Goal: Task Accomplishment & Management: Manage account settings

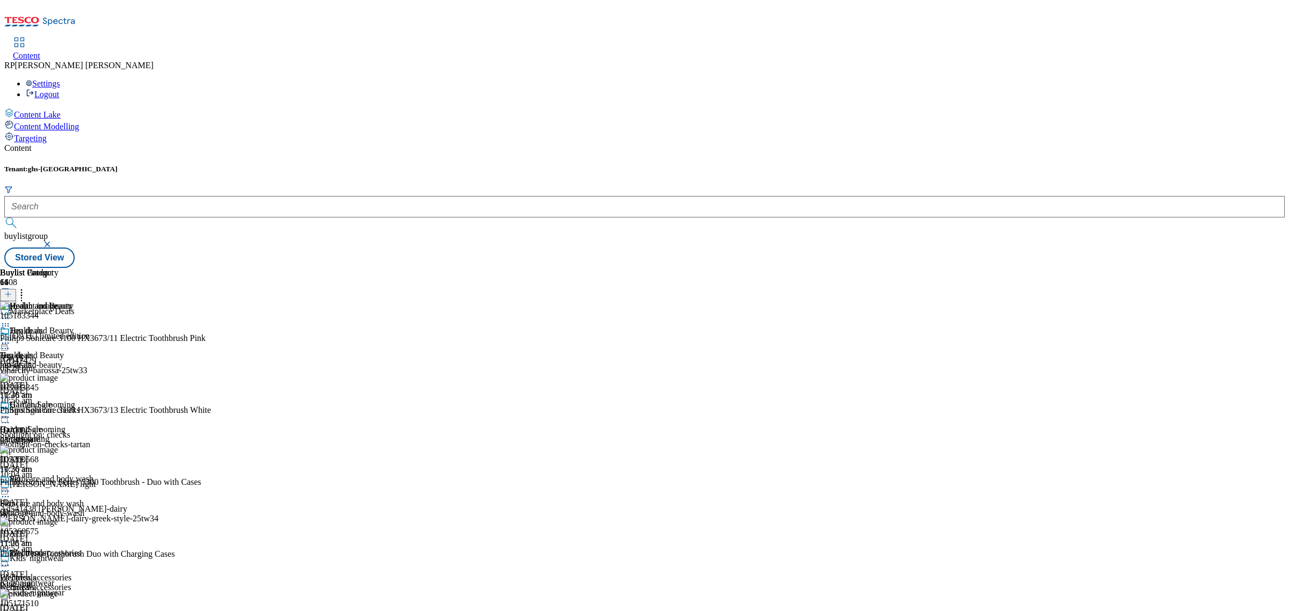
click at [11, 313] on icon at bounding box center [5, 318] width 11 height 11
click at [643, 143] on div "Content Tenant: ghs-uk buylistgroup Stored View Buylist Group 6408 Marketplace …" at bounding box center [644, 205] width 1280 height 125
click at [78, 326] on div "Top deals Top deals top-deals [DATE] 10:48 am" at bounding box center [39, 363] width 78 height 74
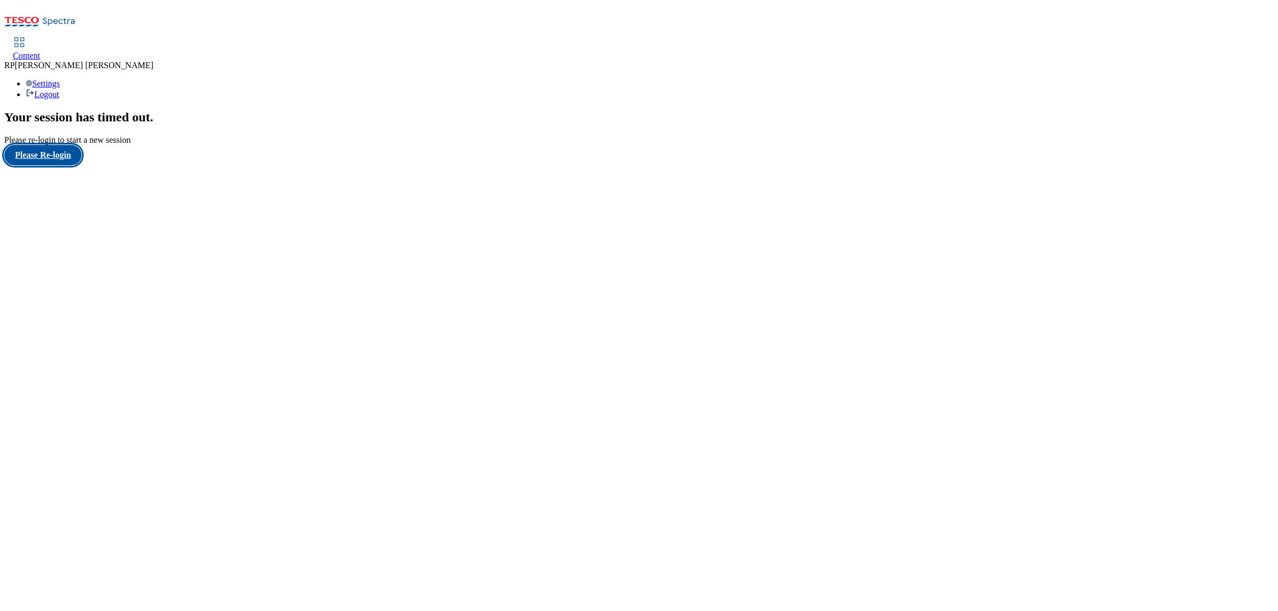
click at [48, 165] on button "Please Re-login" at bounding box center [42, 155] width 77 height 20
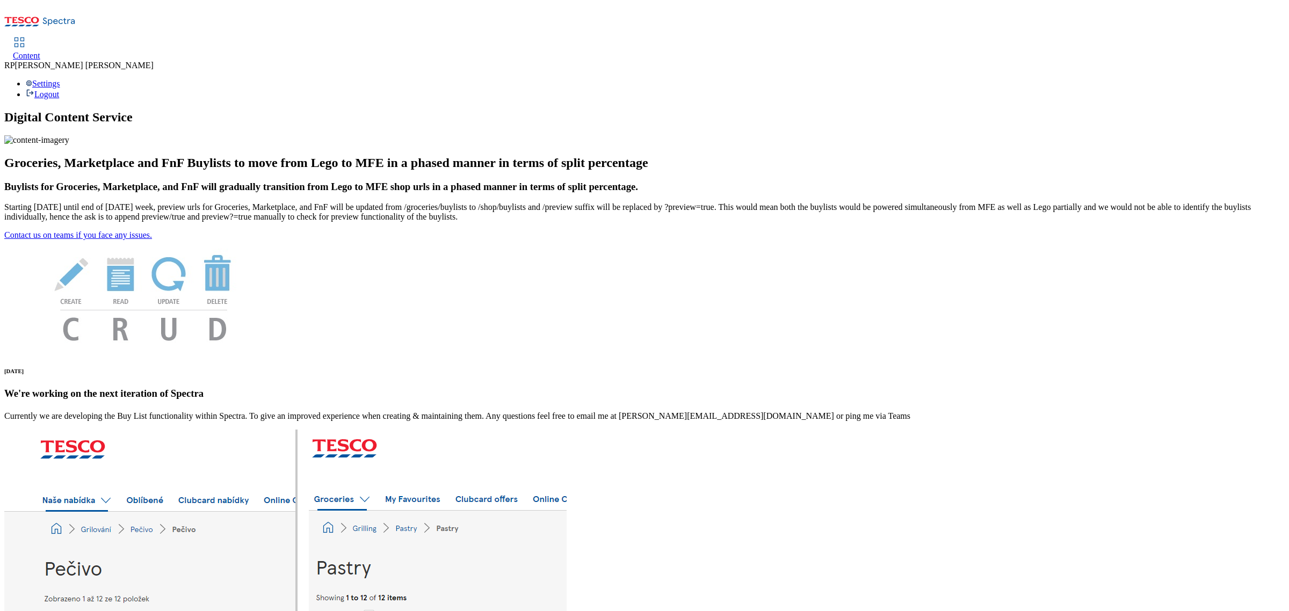
click at [40, 51] on span "Content" at bounding box center [26, 55] width 27 height 9
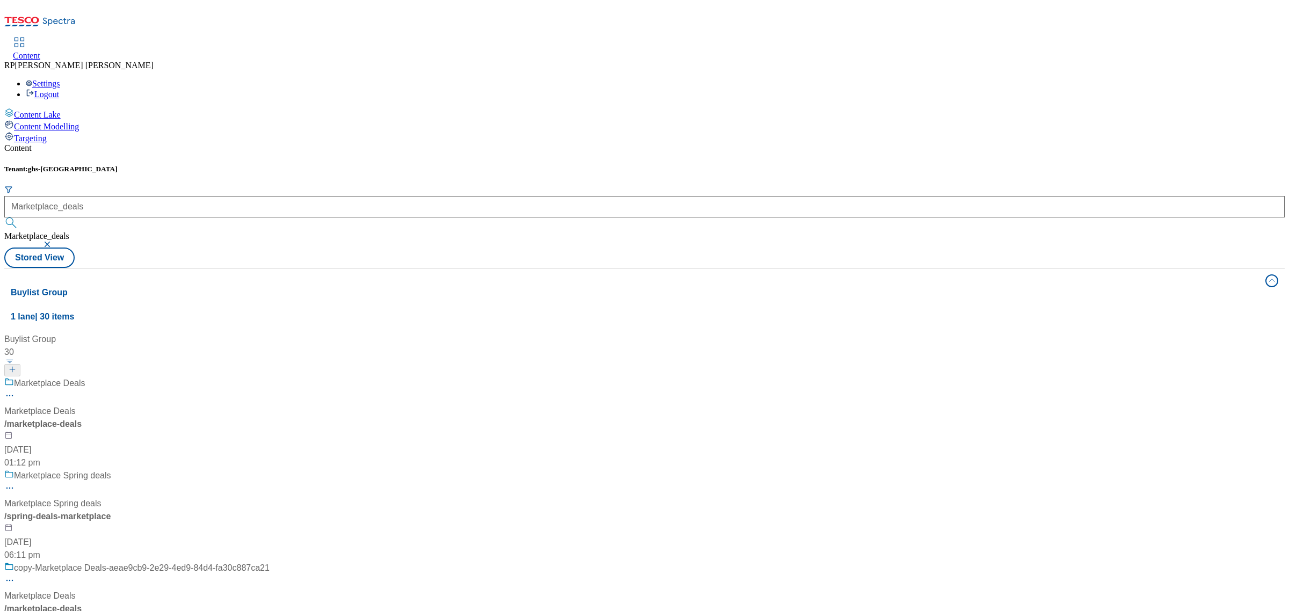
click at [270, 377] on div "Marketplace Deals Marketplace Deals / marketplace-deals [DATE] 01:12 pm" at bounding box center [136, 423] width 265 height 92
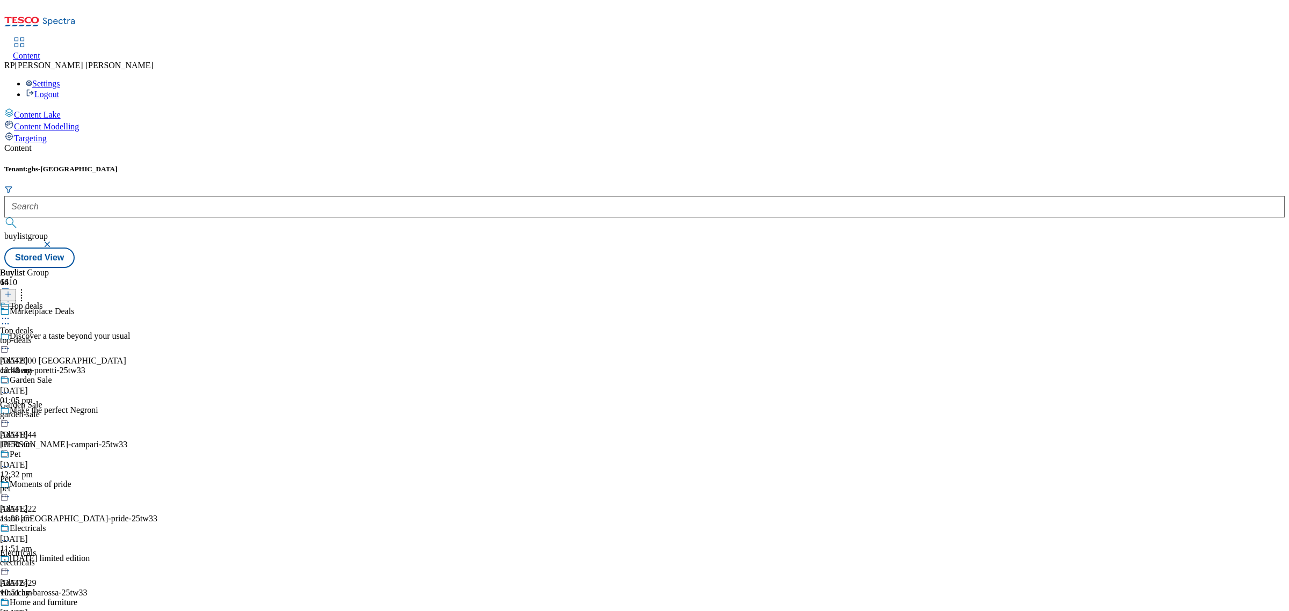
click at [78, 336] on div "top-deals" at bounding box center [39, 341] width 78 height 10
click at [11, 338] on icon at bounding box center [5, 343] width 11 height 11
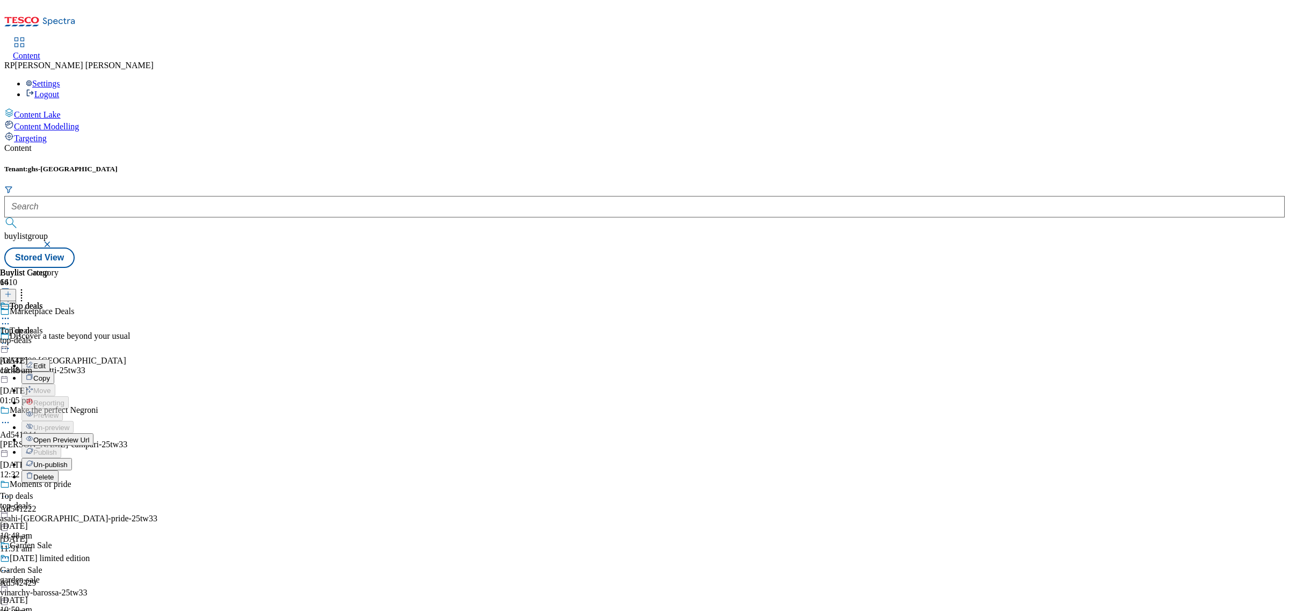
click at [68, 461] on span "Un-publish" at bounding box center [50, 465] width 34 height 8
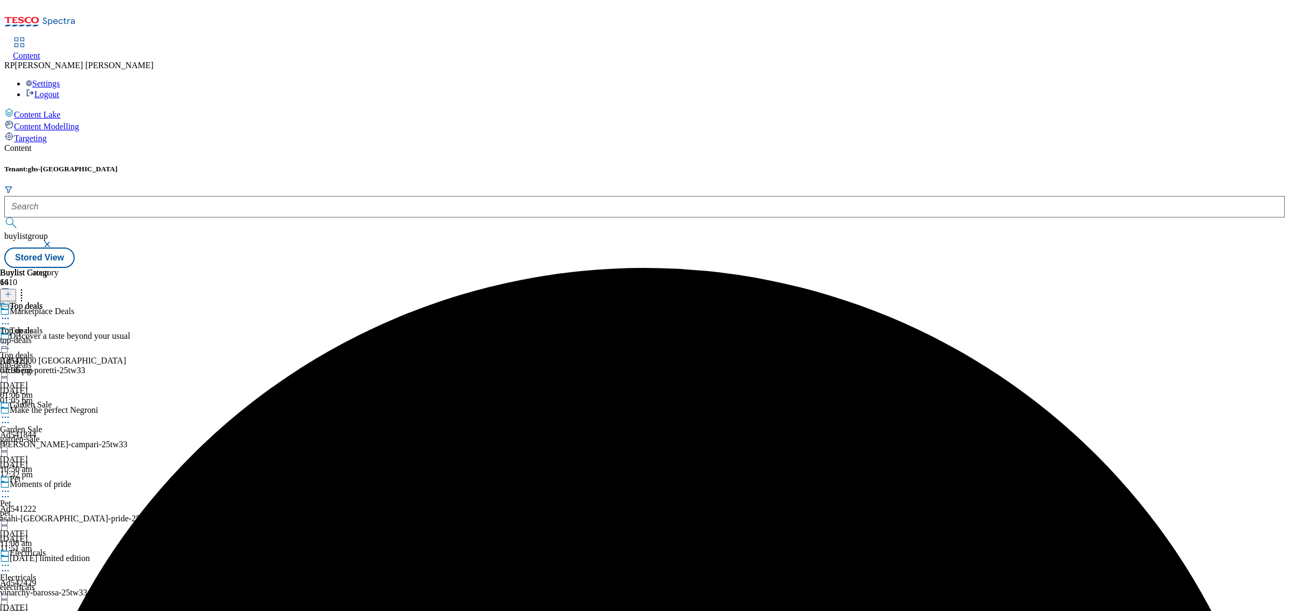
click at [78, 326] on div "Top deals" at bounding box center [39, 338] width 78 height 25
click at [11, 338] on icon at bounding box center [5, 343] width 11 height 11
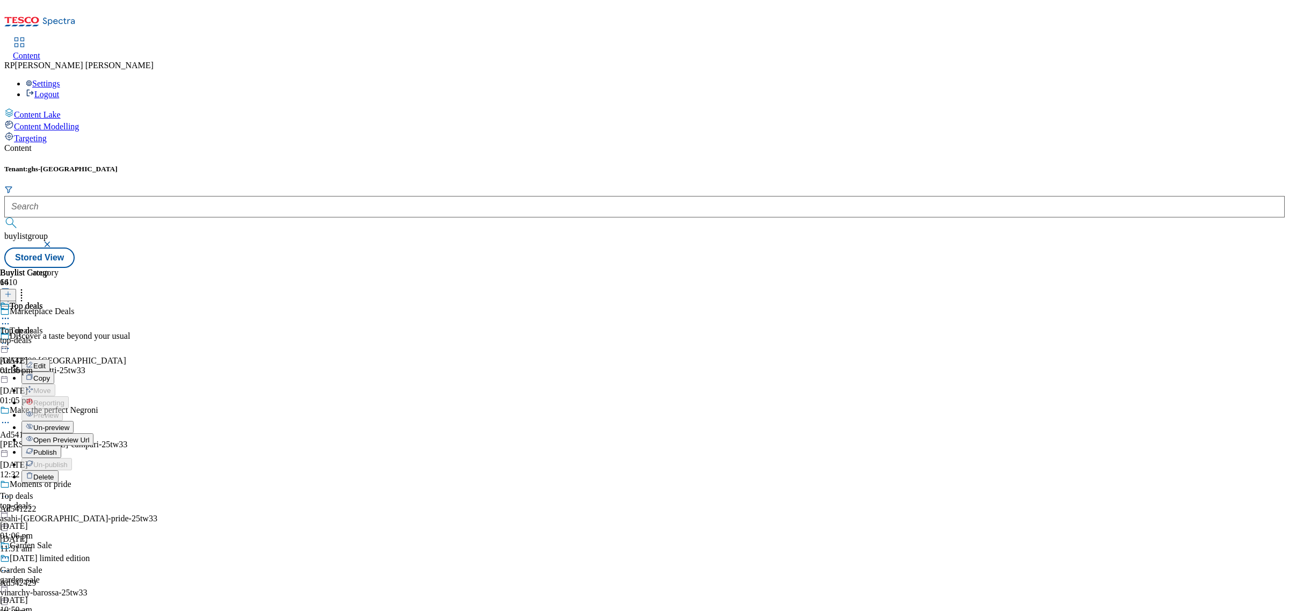
click at [69, 424] on span "Un-preview" at bounding box center [51, 428] width 36 height 8
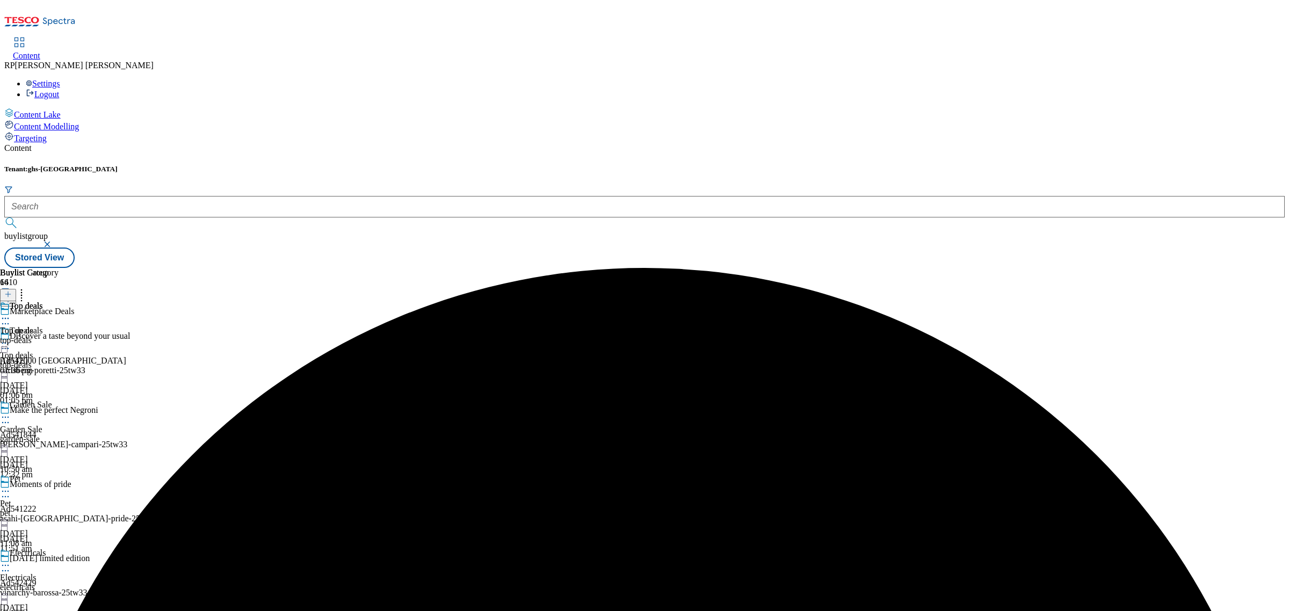
click at [12, 290] on icon at bounding box center [8, 294] width 8 height 8
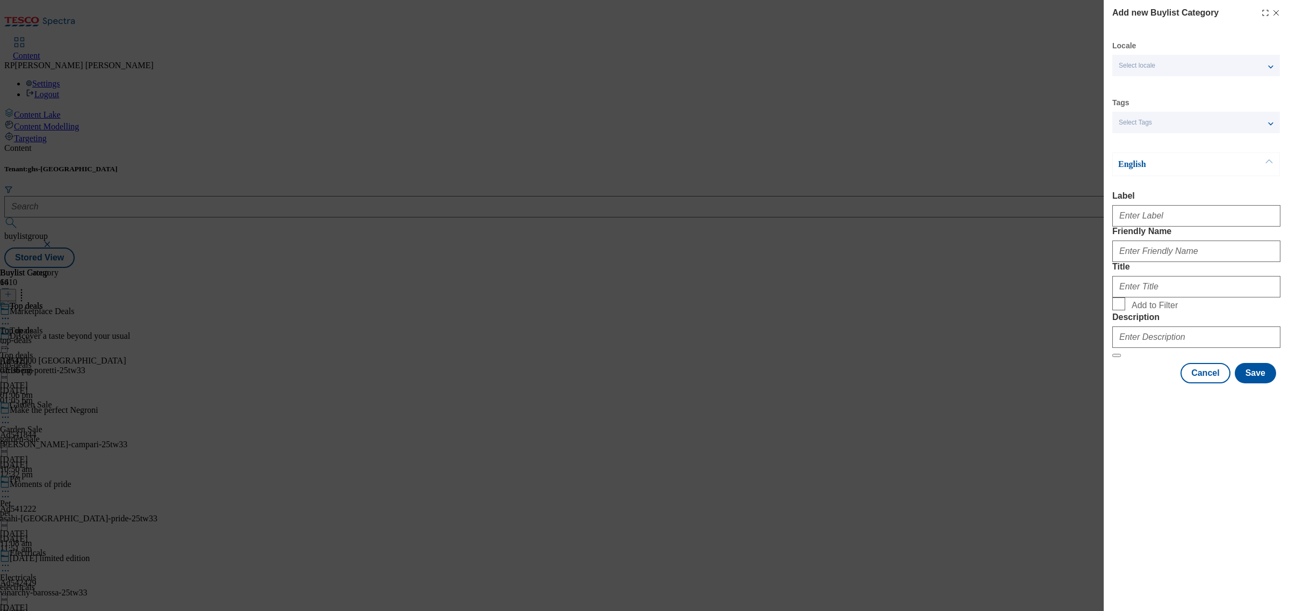
click at [821, 219] on div "Add new Buylist Category Locale Select locale English Welsh Tags Select Tags fn…" at bounding box center [644, 305] width 1289 height 611
click at [694, 209] on div "Add new Buylist Category Locale Select locale English Welsh Tags Select Tags fn…" at bounding box center [644, 305] width 1289 height 611
drag, startPoint x: 1204, startPoint y: 460, endPoint x: 1193, endPoint y: 455, distance: 12.3
click at [1203, 383] on button "Cancel" at bounding box center [1204, 373] width 49 height 20
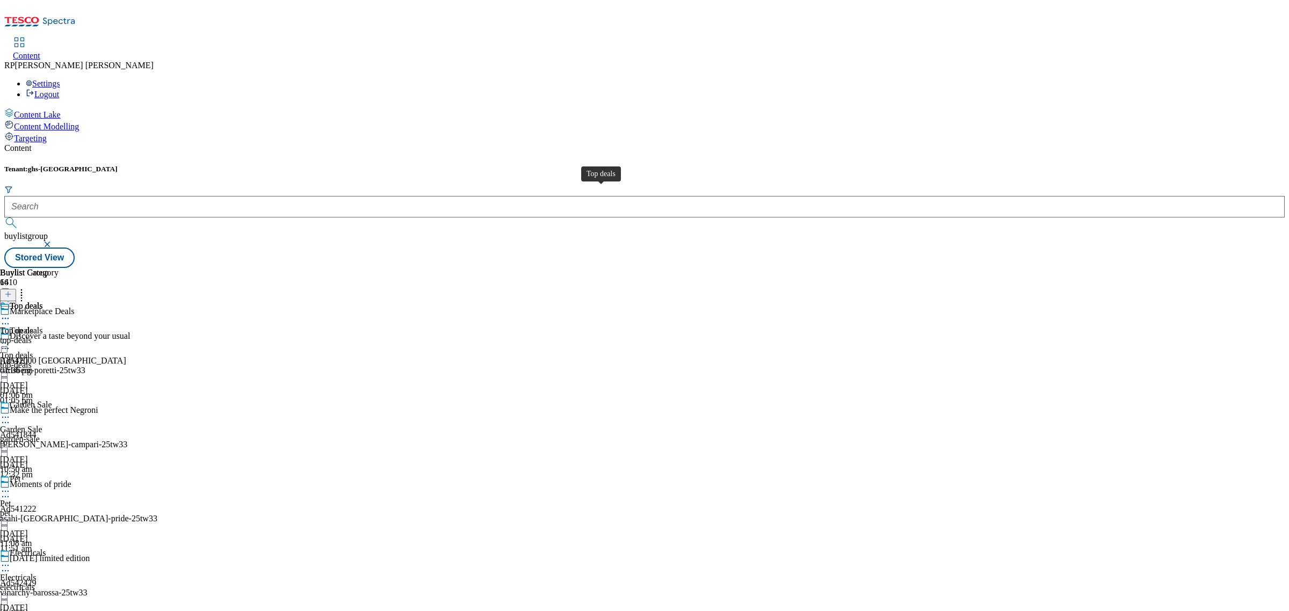
click at [33, 326] on span "Top deals" at bounding box center [16, 331] width 33 height 10
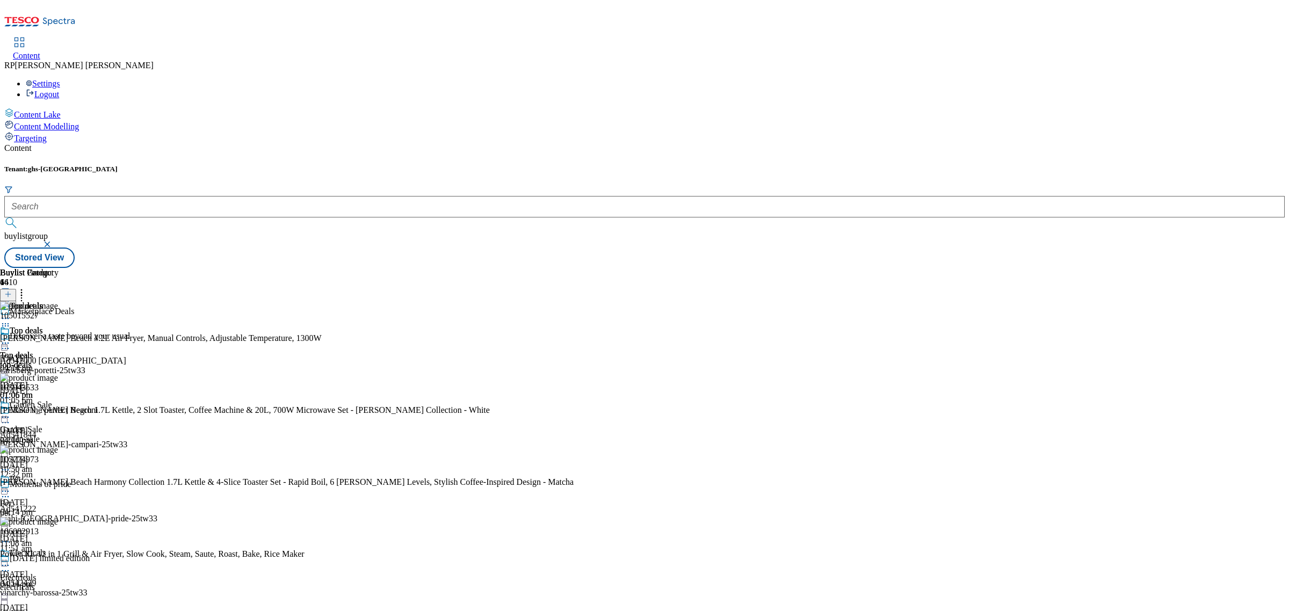
click at [12, 290] on icon at bounding box center [8, 294] width 8 height 8
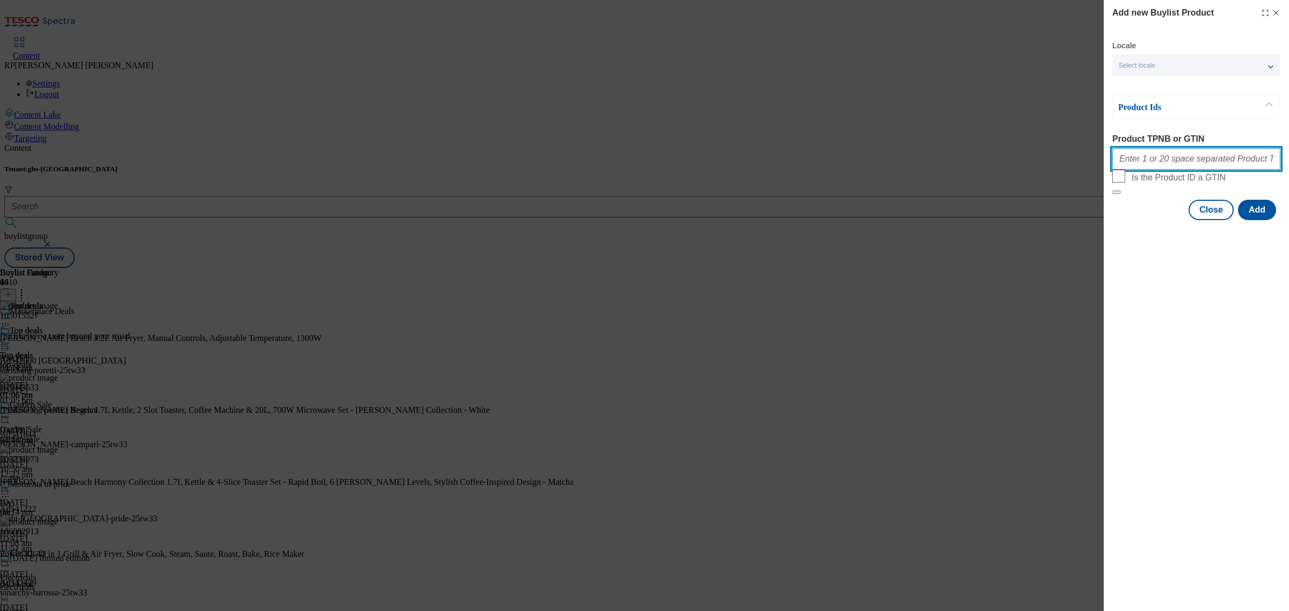
click at [1192, 159] on input "Product TPNB or GTIN" at bounding box center [1196, 158] width 168 height 21
paste input "105426239 106053501 105492831 105492834"
type input "105426239 106053501 105492831 105492834"
click at [1268, 220] on button "Add" at bounding box center [1257, 210] width 38 height 20
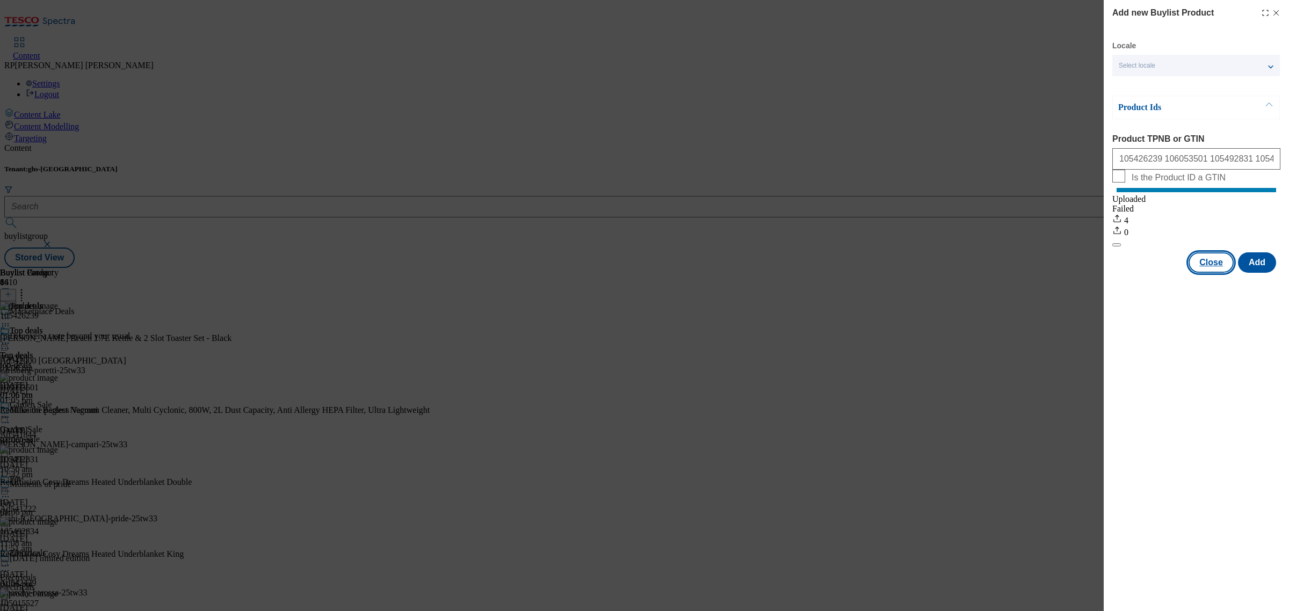
click at [1204, 273] on button "Close" at bounding box center [1210, 262] width 45 height 20
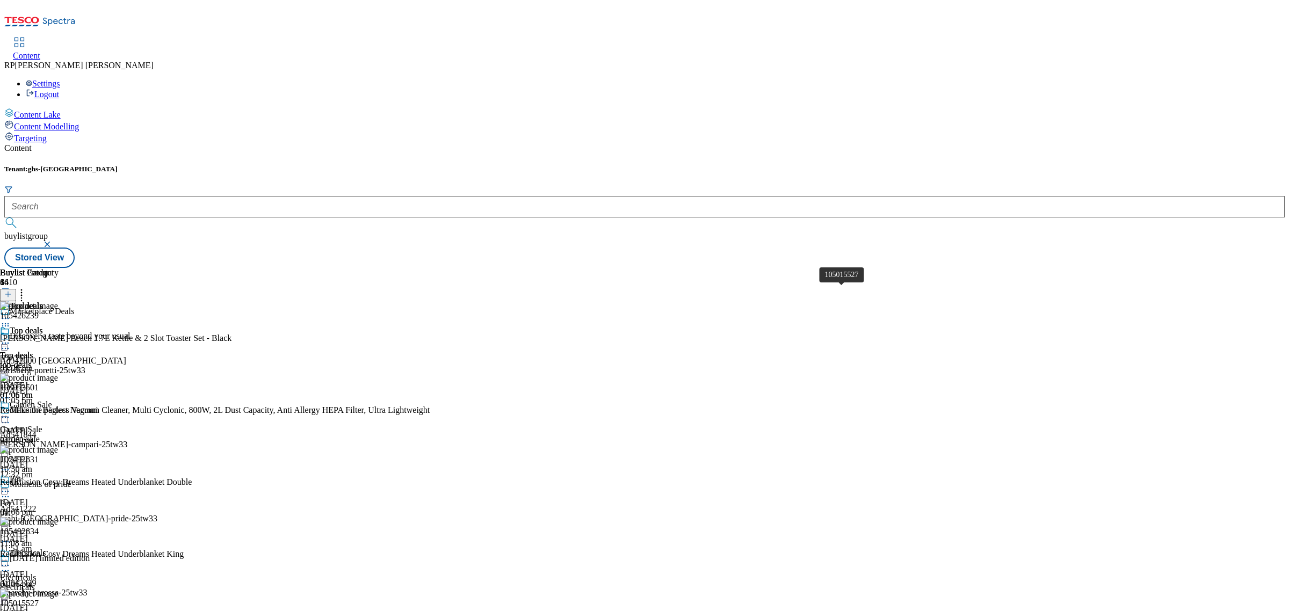
scroll to position [201, 0]
click at [11, 536] on icon at bounding box center [5, 541] width 11 height 11
click at [54, 610] on span "Delete" at bounding box center [43, 614] width 21 height 8
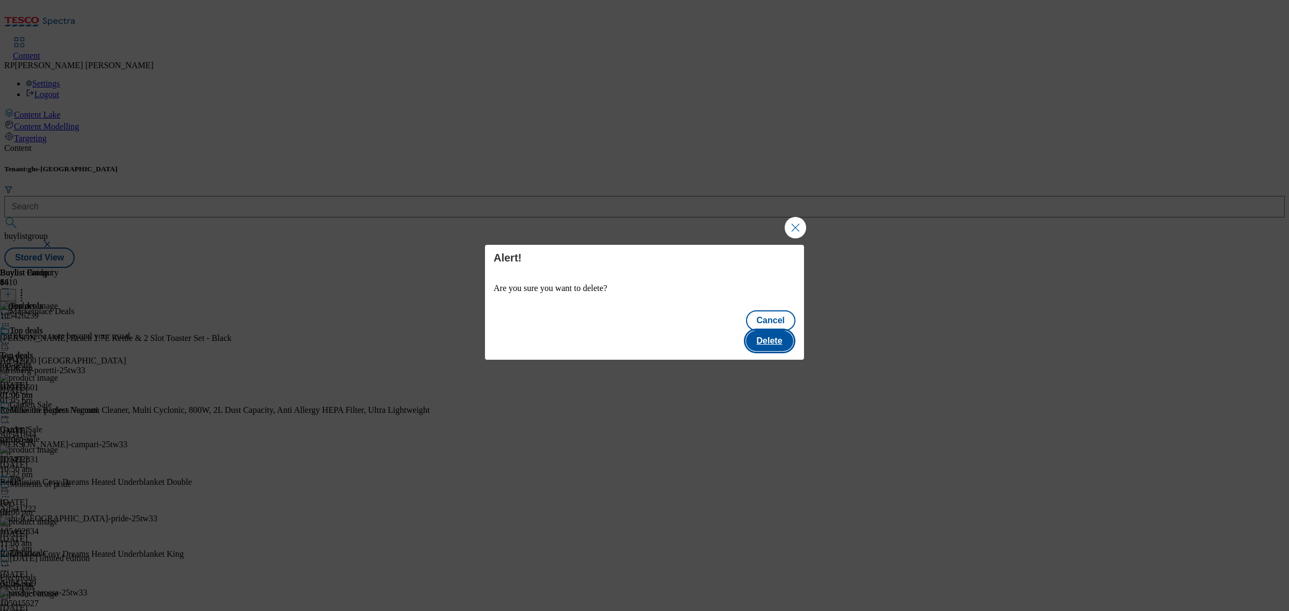
click at [777, 331] on button "Delete" at bounding box center [769, 341] width 47 height 20
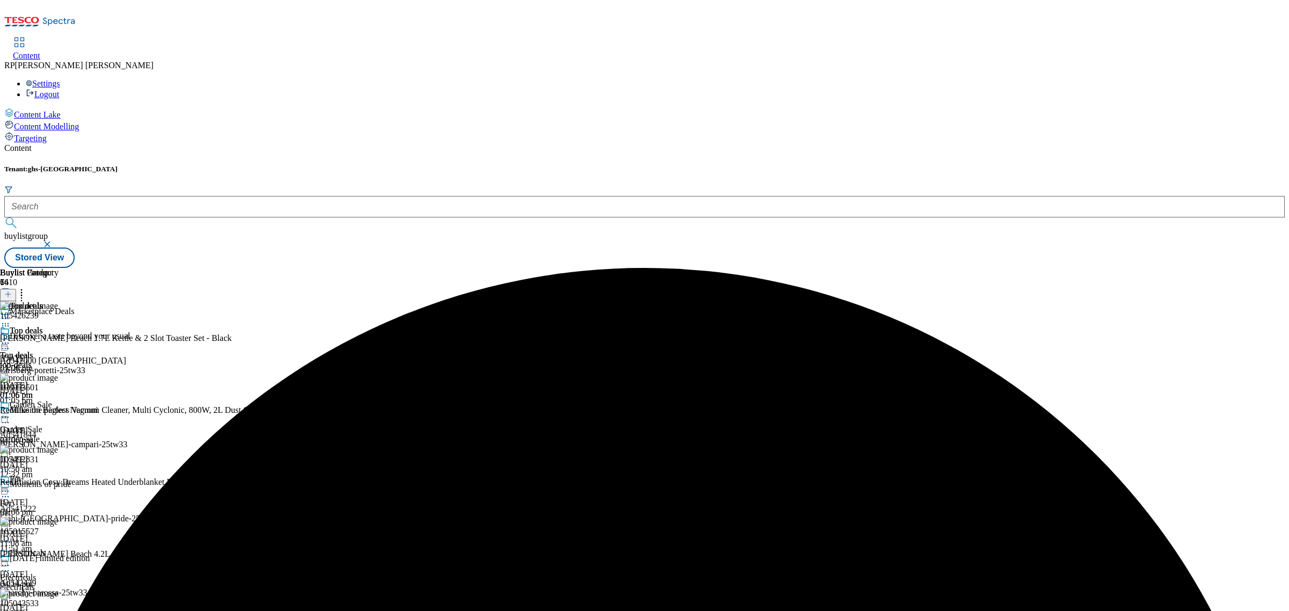
scroll to position [268, 0]
click at [27, 287] on icon at bounding box center [21, 292] width 11 height 11
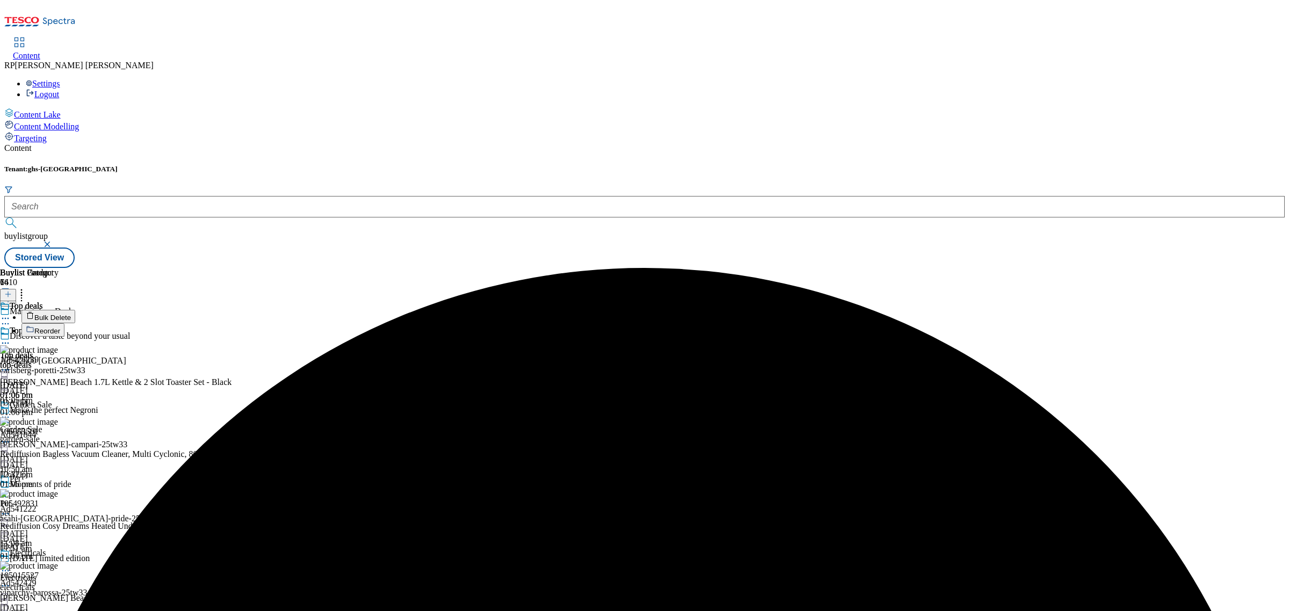
click at [60, 327] on span "Reorder" at bounding box center [47, 331] width 26 height 8
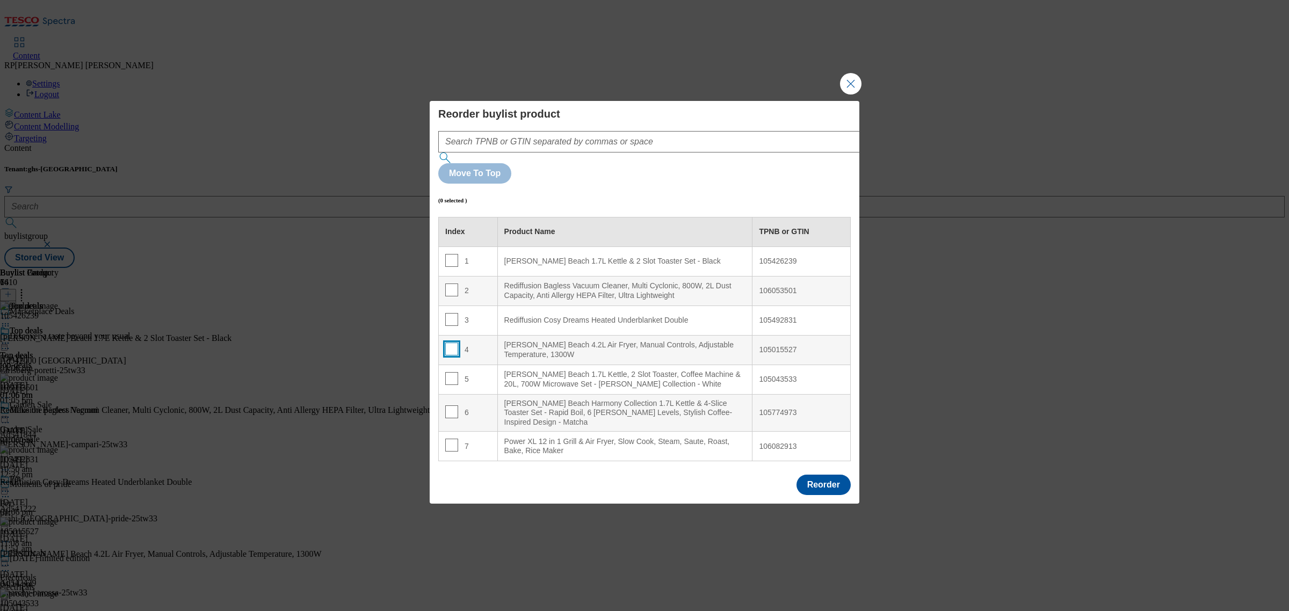
click at [452, 343] on input "Modal" at bounding box center [451, 349] width 13 height 13
checkbox input "true"
click at [523, 281] on div "Rediffusion Bagless Vacuum Cleaner, Multi Cyclonic, 800W, 2L Dust Capacity, Ant…" at bounding box center [625, 290] width 242 height 19
click at [447, 283] on input "Modal" at bounding box center [451, 289] width 13 height 13
checkbox input "false"
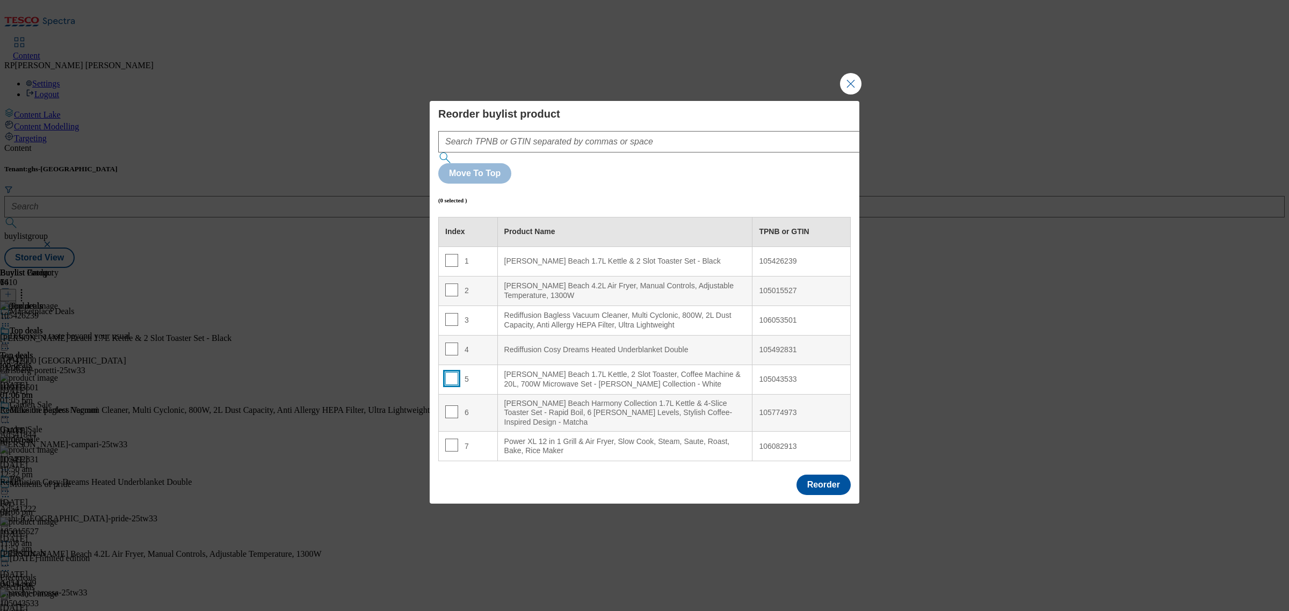
click at [451, 372] on input "Modal" at bounding box center [451, 378] width 13 height 13
checkbox input "true"
click at [527, 311] on div "Rediffusion Bagless Vacuum Cleaner, Multi Cyclonic, 800W, 2L Dust Capacity, Ant…" at bounding box center [625, 320] width 242 height 19
click at [451, 313] on input "Modal" at bounding box center [451, 319] width 13 height 13
checkbox input "false"
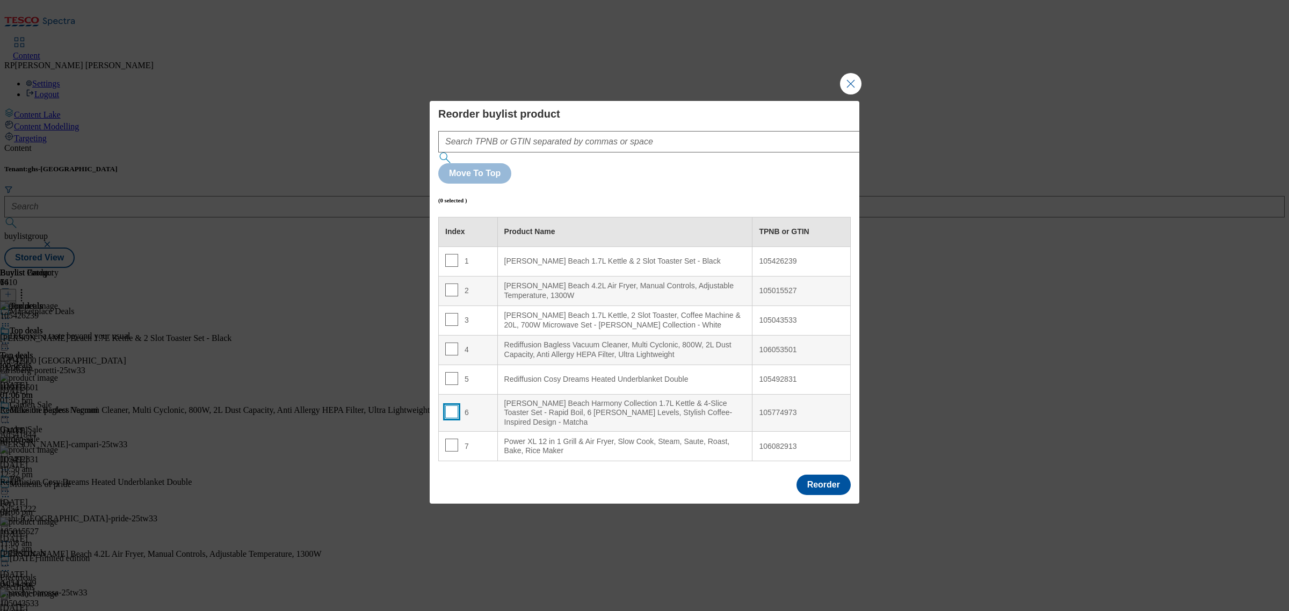
click at [452, 405] on input "Modal" at bounding box center [451, 411] width 13 height 13
checkbox input "true"
click at [564, 340] on div "Rediffusion Bagless Vacuum Cleaner, Multi Cyclonic, 800W, 2L Dust Capacity, Ant…" at bounding box center [625, 349] width 242 height 19
click at [446, 346] on input "Modal" at bounding box center [451, 352] width 13 height 13
checkbox input "false"
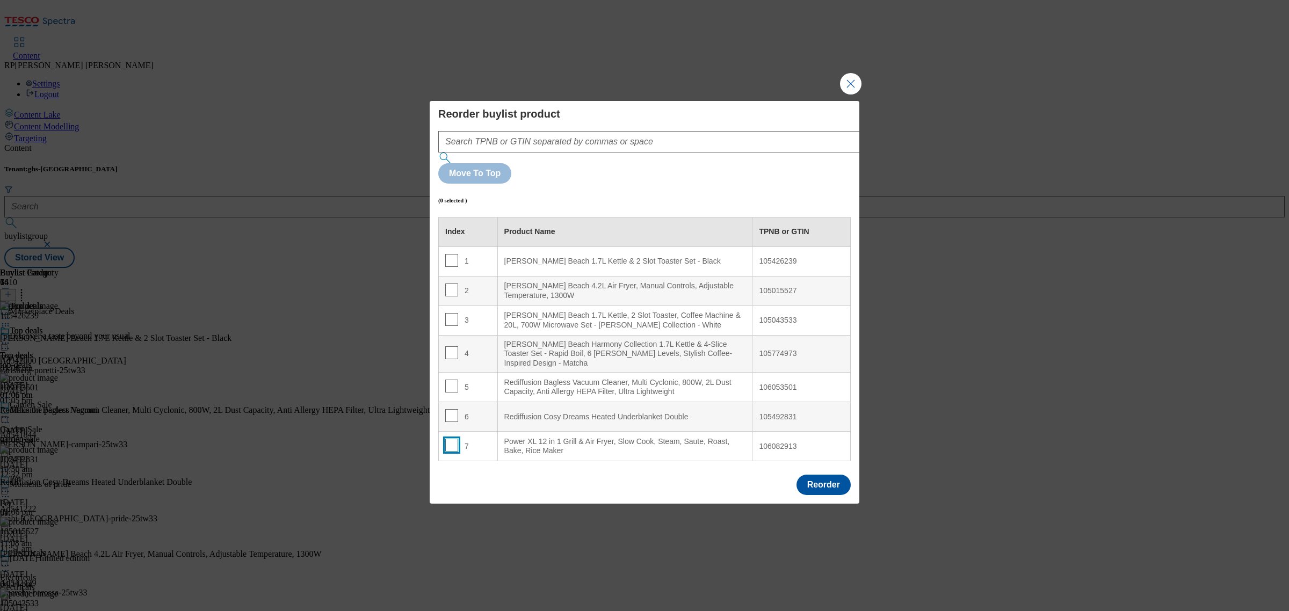
click at [454, 439] on input "Modal" at bounding box center [451, 445] width 13 height 13
checkbox input "true"
click at [474, 373] on td "5" at bounding box center [468, 388] width 59 height 30
click at [454, 380] on input "Modal" at bounding box center [451, 386] width 13 height 13
checkbox input "false"
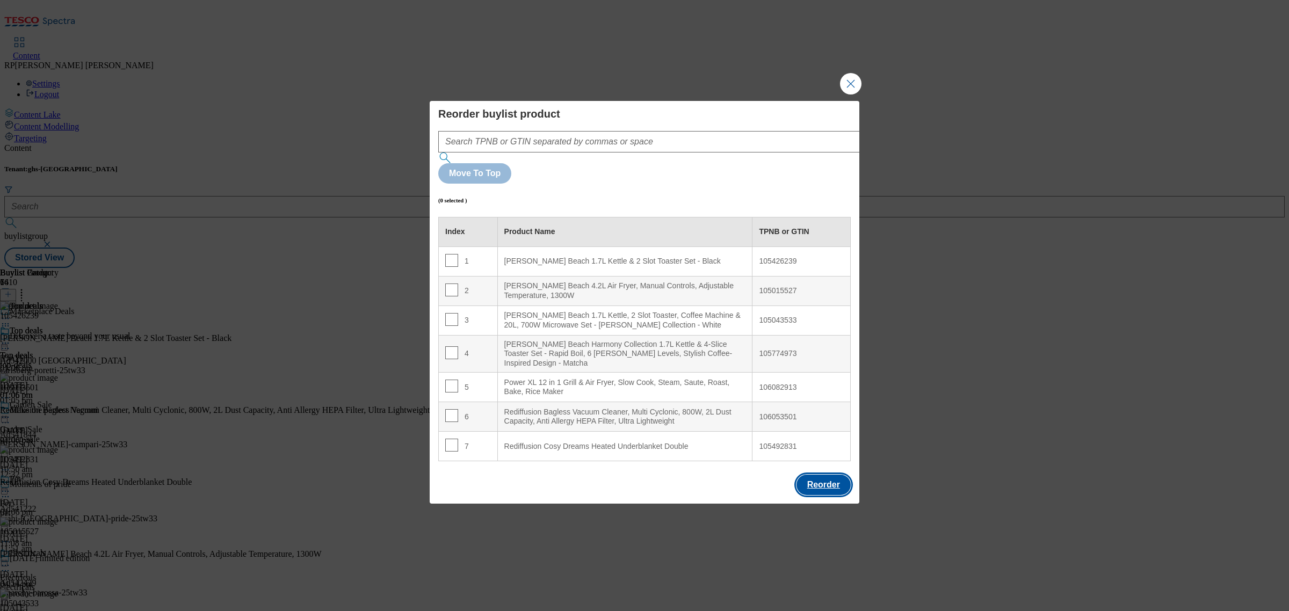
click at [833, 475] on button "Reorder" at bounding box center [823, 485] width 54 height 20
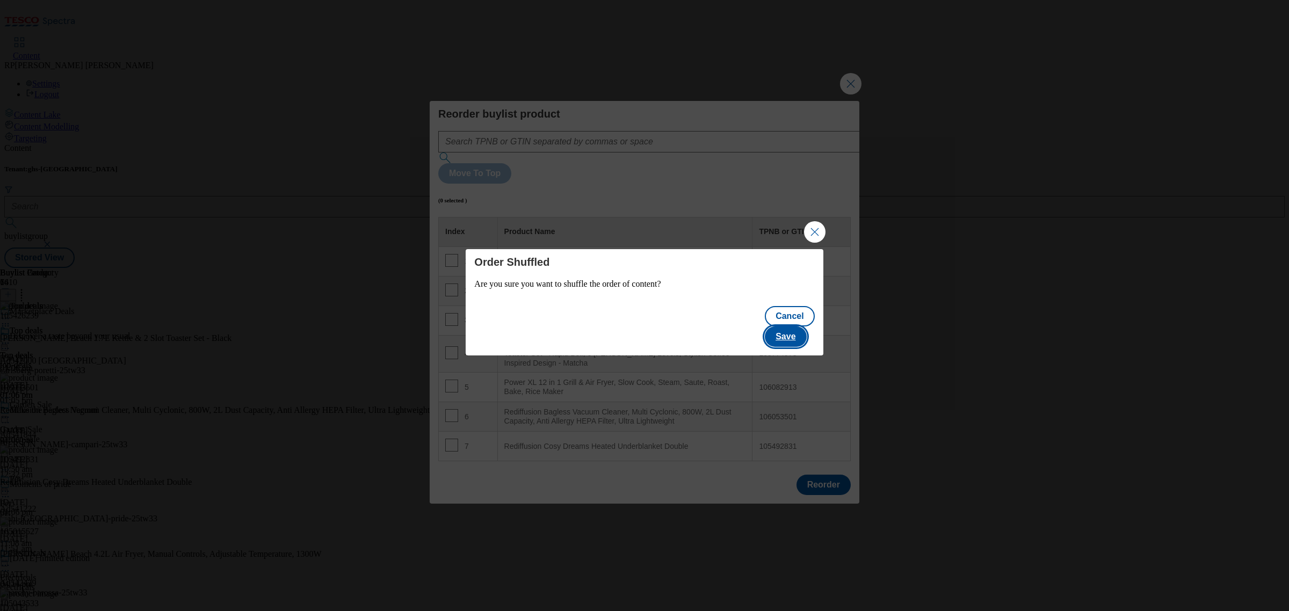
click at [806, 326] on button "Save" at bounding box center [785, 336] width 41 height 20
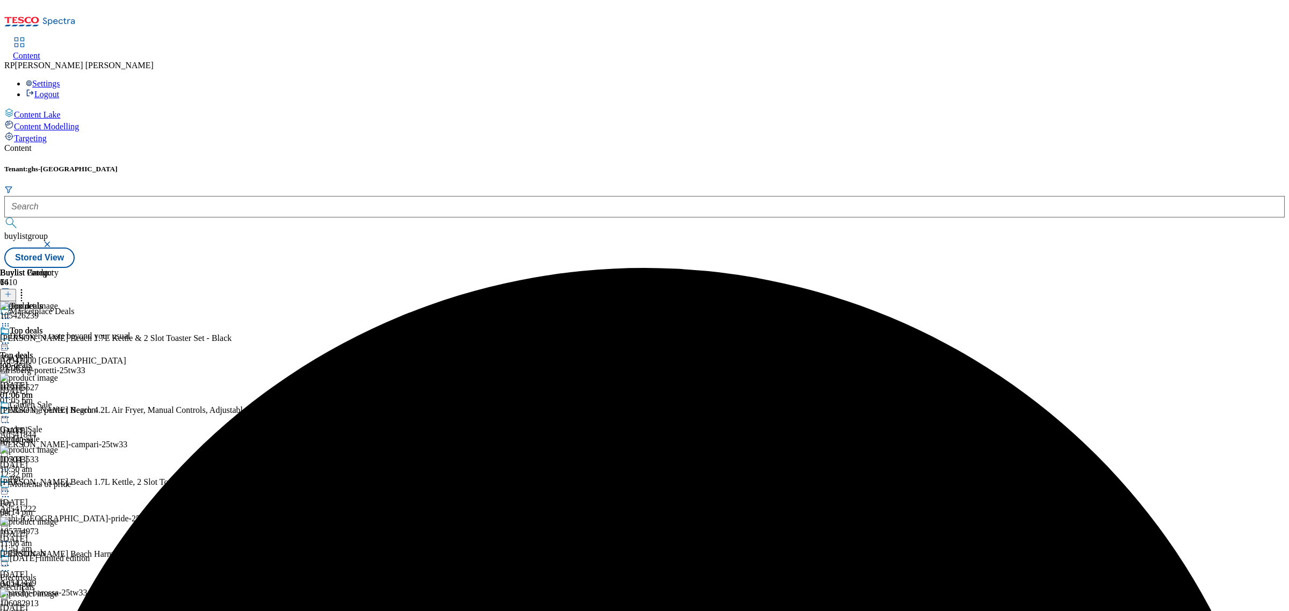
click at [59, 326] on div "Top deals Top deals top-deals 1 Oct 2025 01:06 pm" at bounding box center [29, 363] width 59 height 74
click at [11, 338] on icon at bounding box center [5, 343] width 11 height 11
click at [59, 411] on span "Preview" at bounding box center [45, 415] width 25 height 8
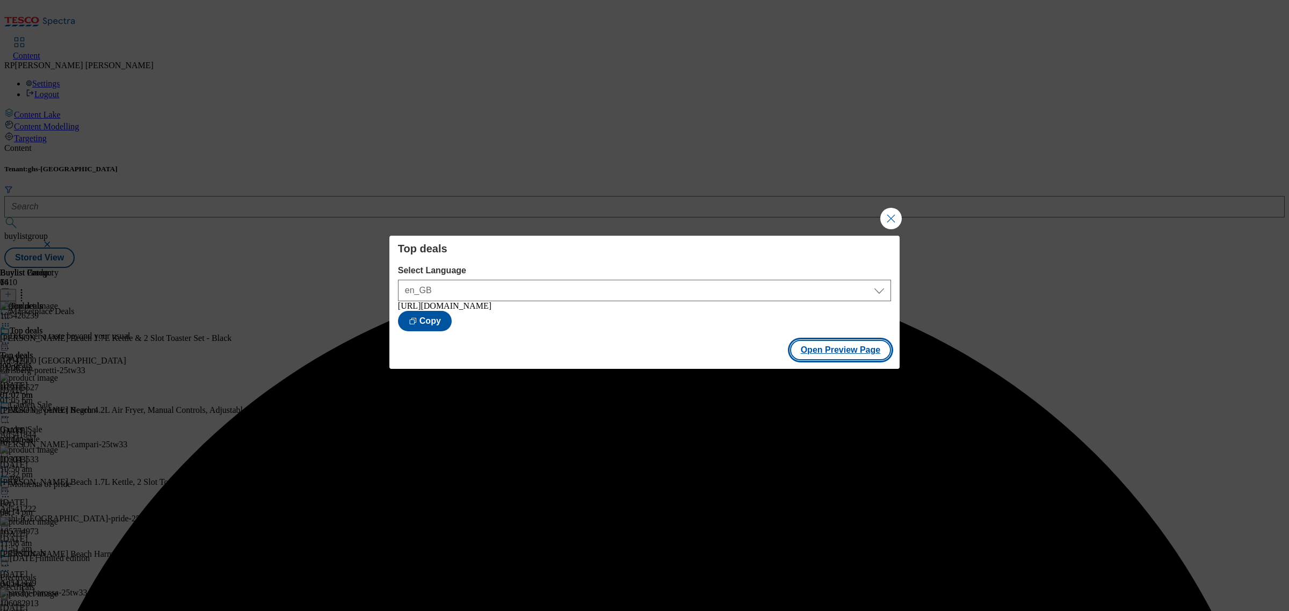
click at [877, 360] on button "Open Preview Page" at bounding box center [840, 350] width 101 height 20
click at [897, 210] on button "Close Modal" at bounding box center [890, 218] width 21 height 21
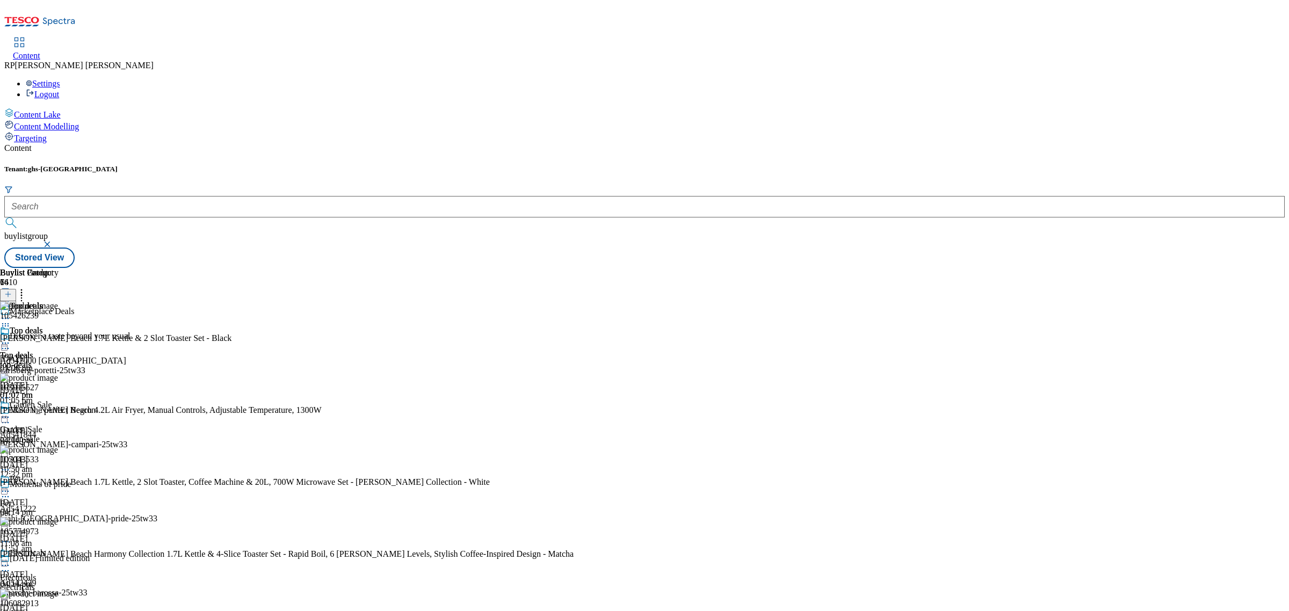
click at [11, 338] on icon at bounding box center [5, 343] width 11 height 11
click at [57, 448] on span "Publish" at bounding box center [45, 452] width 24 height 8
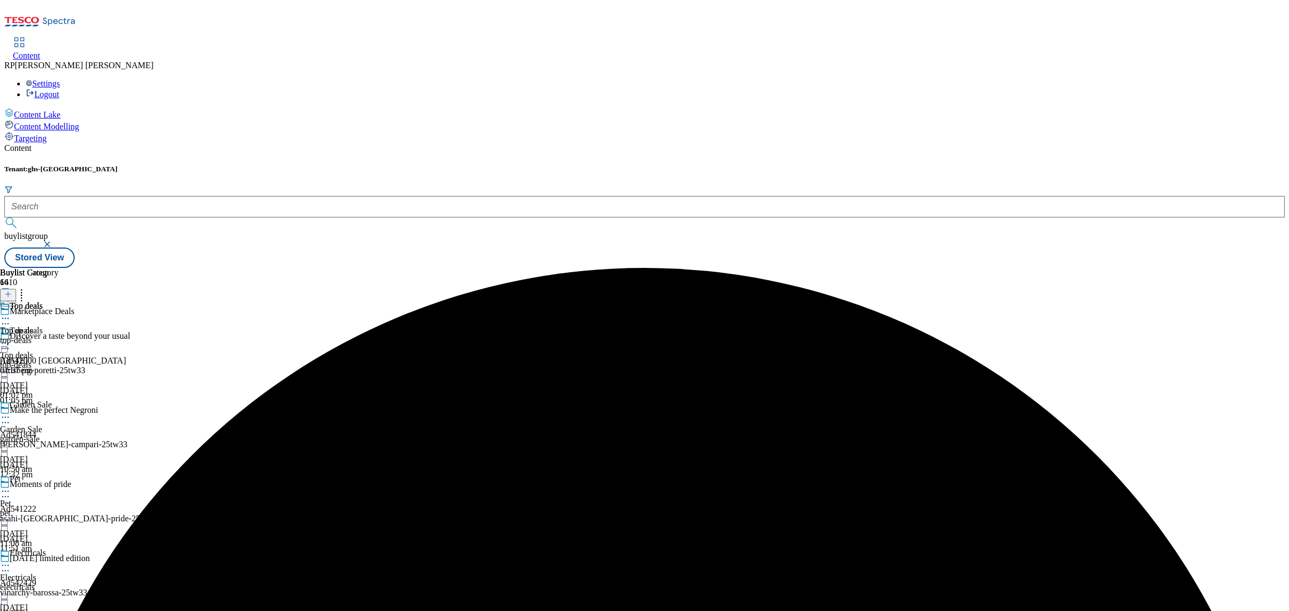
click at [801, 268] on div "Buylist Group 6410 Marketplace Deals Discover a taste beyond your usual Ad54200…" at bounding box center [644, 268] width 1280 height 0
click at [78, 400] on div "Garden Sale Garden Sale garden-sale 1 Oct 2025 10:50 am" at bounding box center [39, 437] width 78 height 74
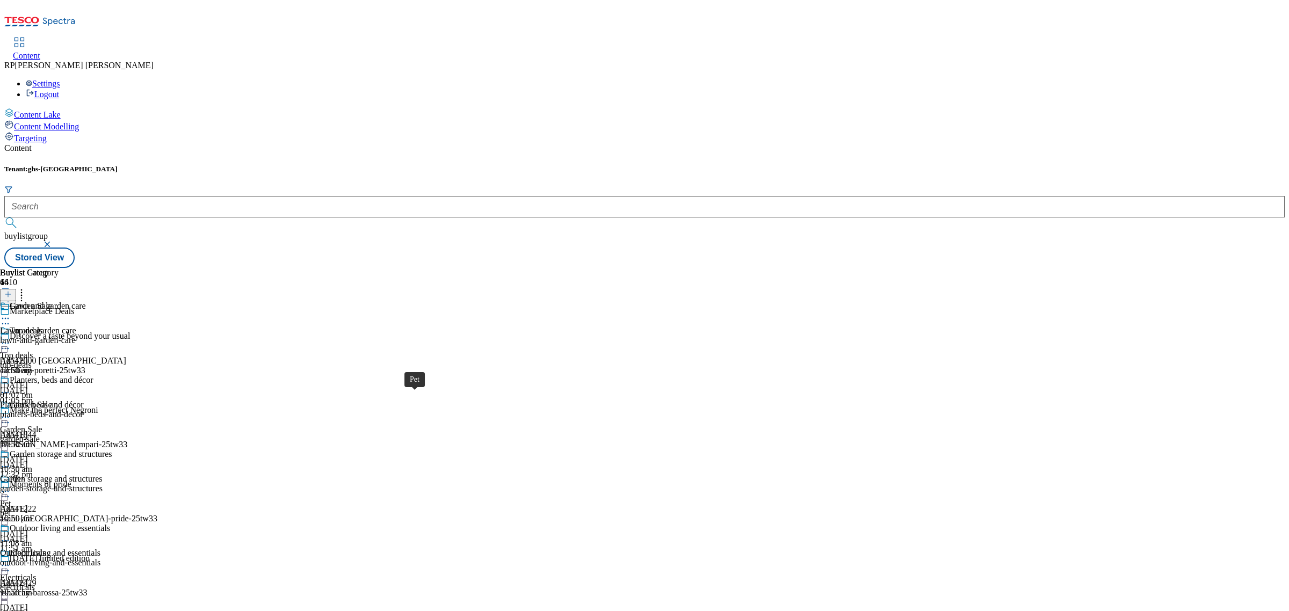
scroll to position [134, 0]
click at [78, 583] on div "electricals" at bounding box center [39, 588] width 78 height 10
click at [11, 560] on icon at bounding box center [5, 565] width 11 height 11
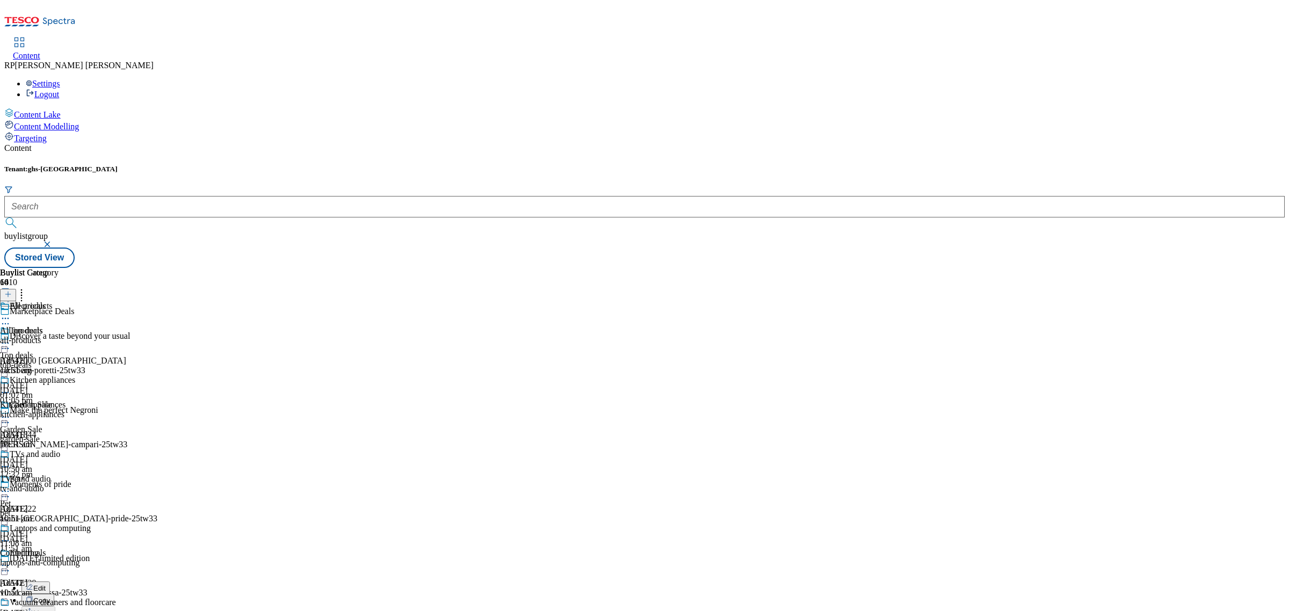
scroll to position [0, 0]
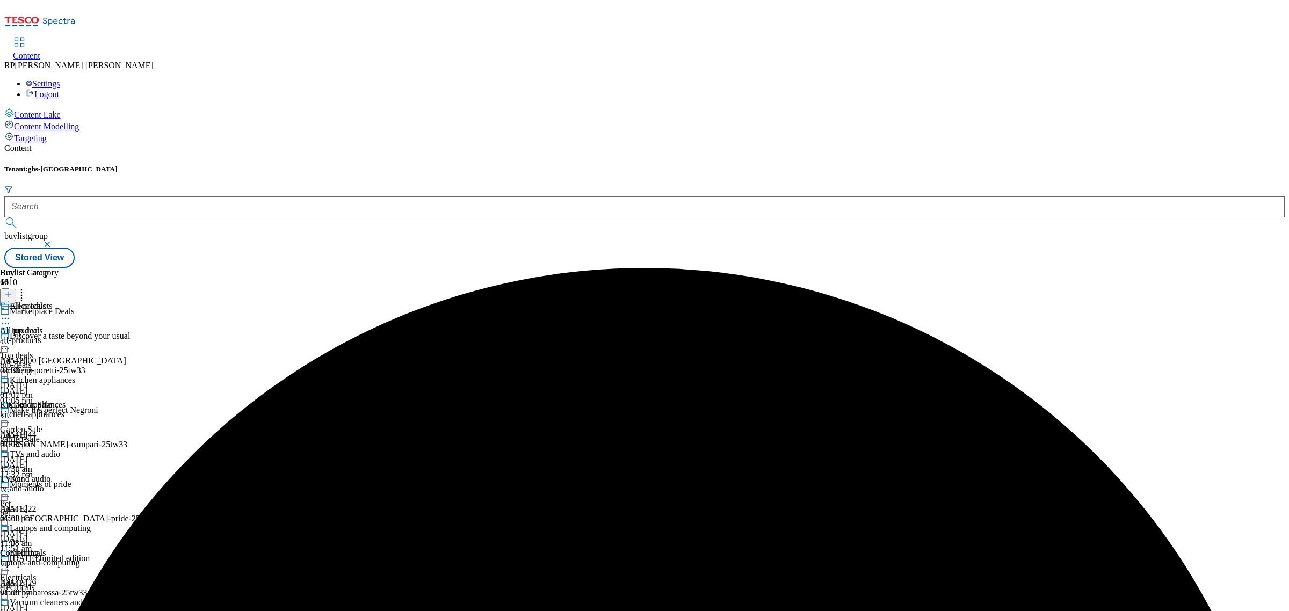
click at [11, 313] on icon at bounding box center [5, 318] width 11 height 11
click at [69, 399] on span "Un-preview" at bounding box center [51, 403] width 36 height 8
click at [116, 336] on div "all-products" at bounding box center [58, 341] width 116 height 10
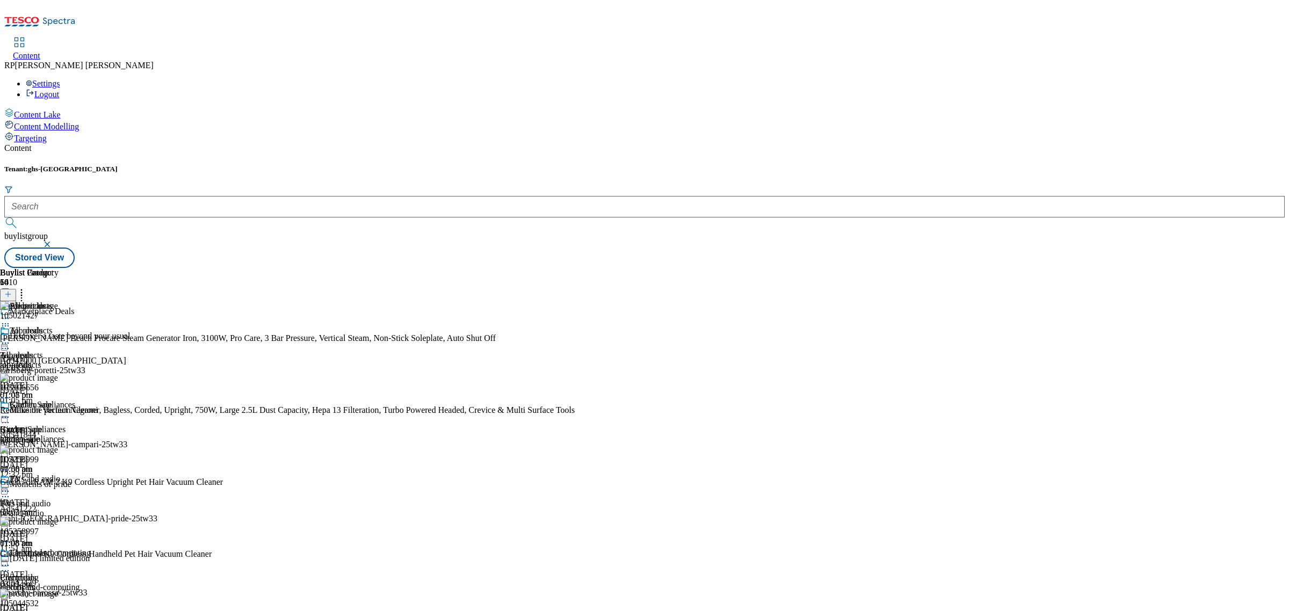
click at [12, 290] on icon at bounding box center [8, 294] width 8 height 8
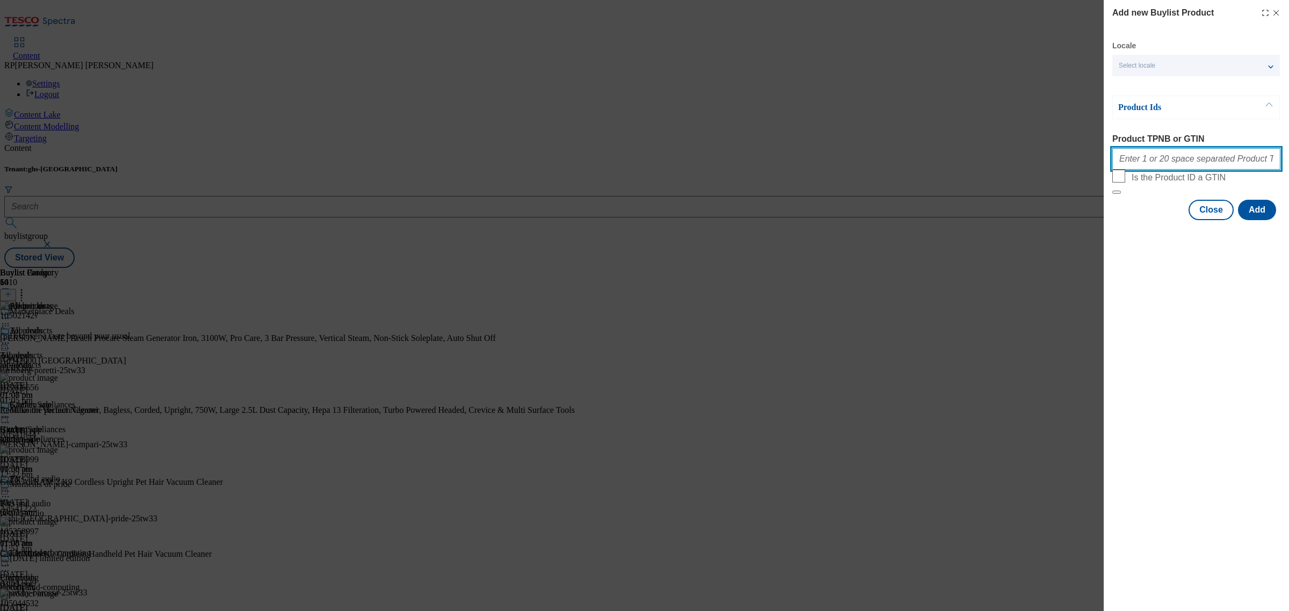
click at [1175, 158] on input "Product TPNB or GTIN" at bounding box center [1196, 158] width 168 height 21
paste input "105426239 106053501 105492831 105492834"
type input "105426239 106053501 105492831 105492834"
click at [1255, 220] on button "Add" at bounding box center [1257, 210] width 38 height 20
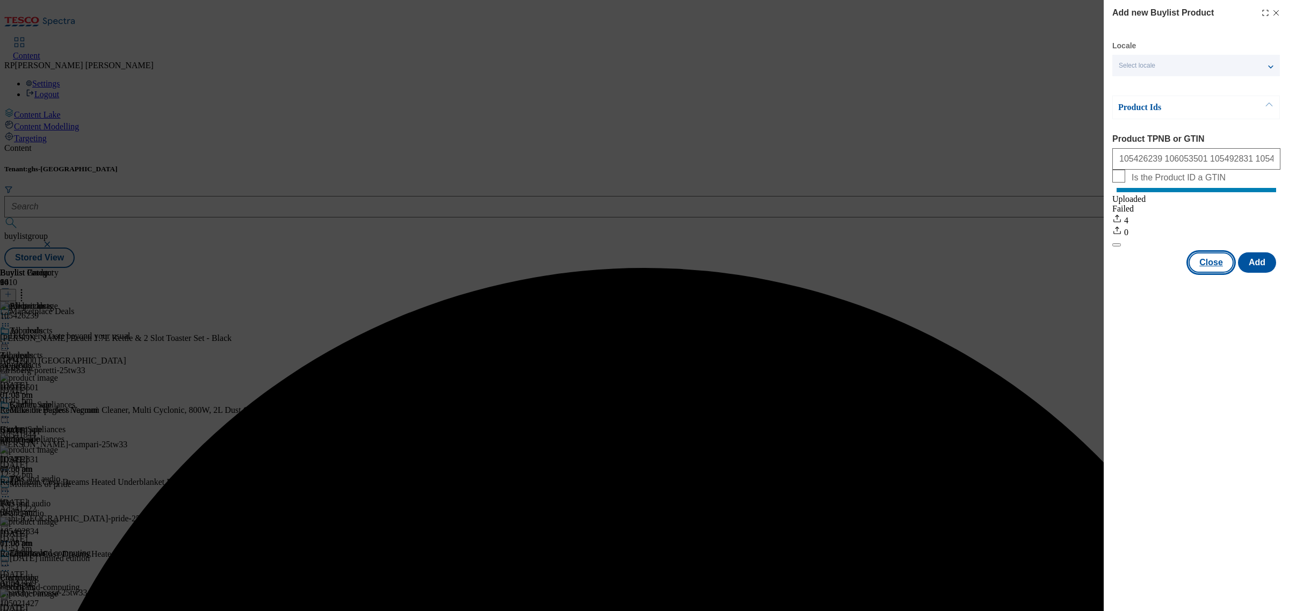
click at [1207, 273] on button "Close" at bounding box center [1210, 262] width 45 height 20
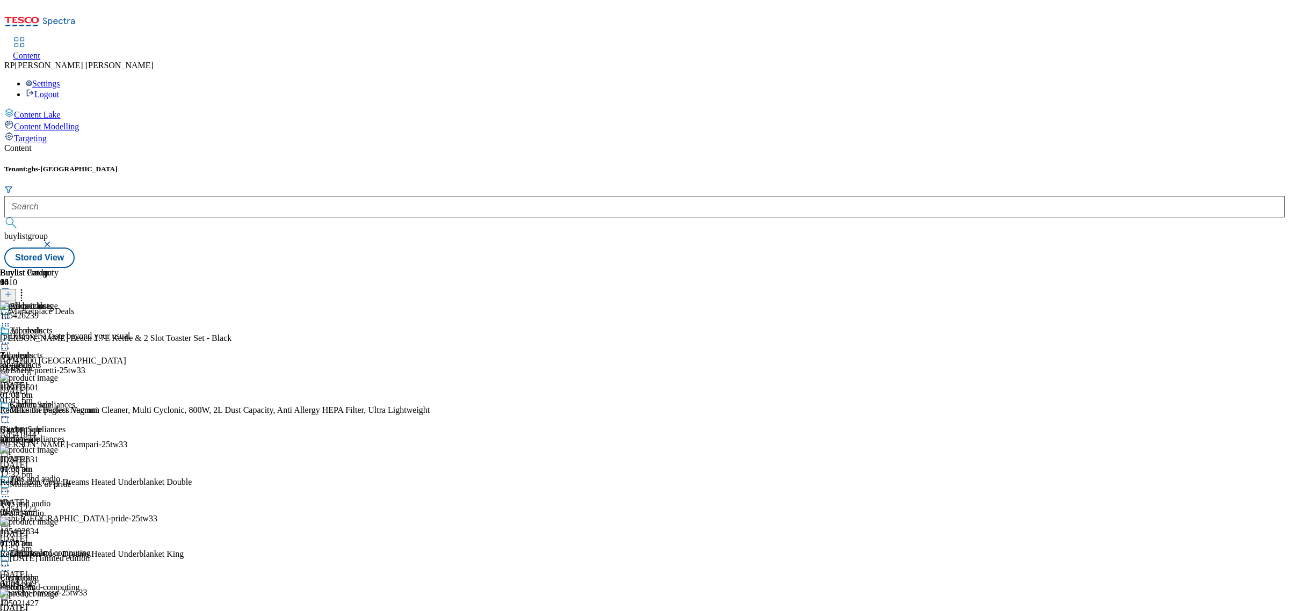
click at [11, 321] on icon at bounding box center [5, 326] width 11 height 11
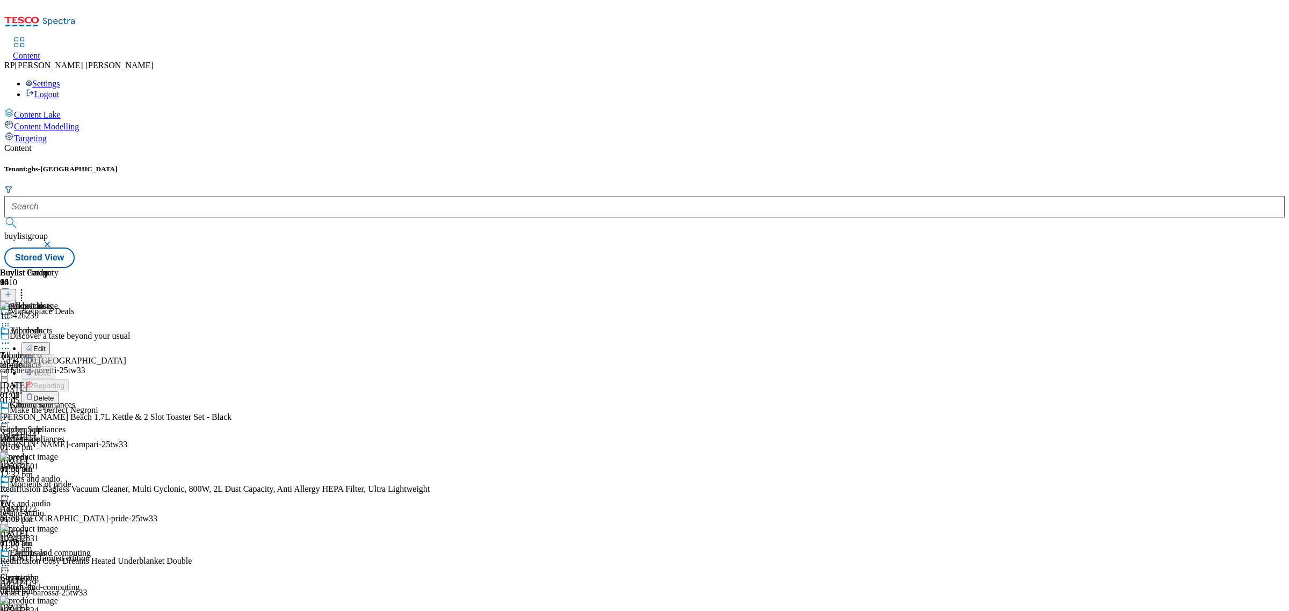
click at [54, 394] on span "Delete" at bounding box center [43, 398] width 21 height 8
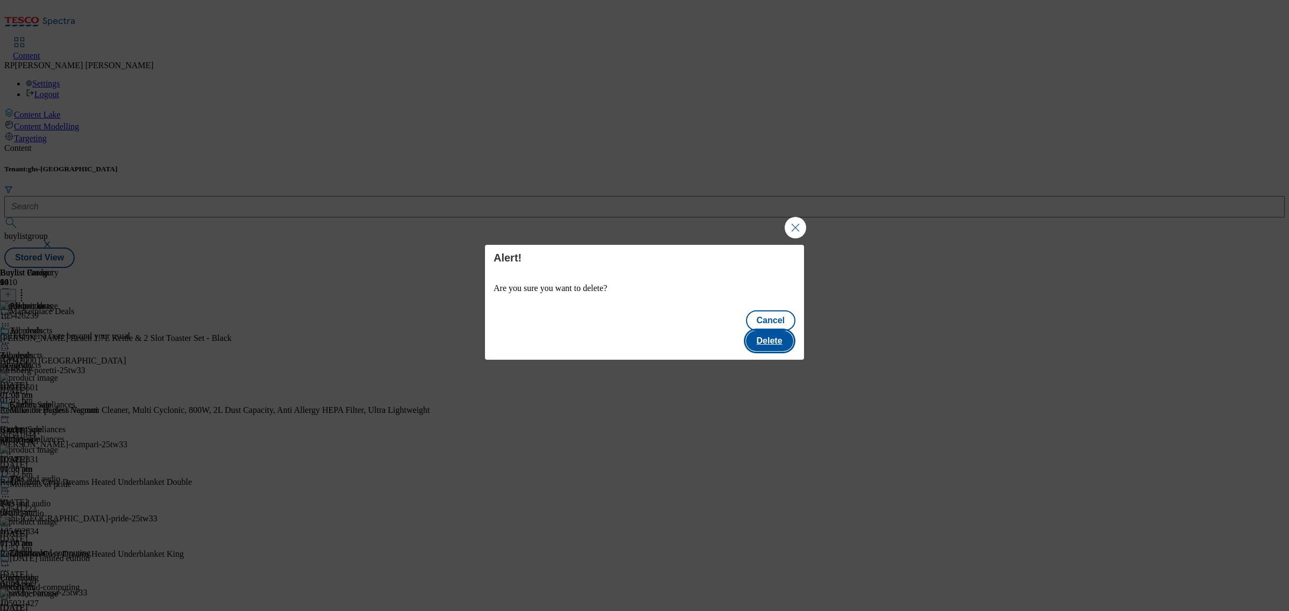
click at [760, 341] on button "Delete" at bounding box center [769, 341] width 47 height 20
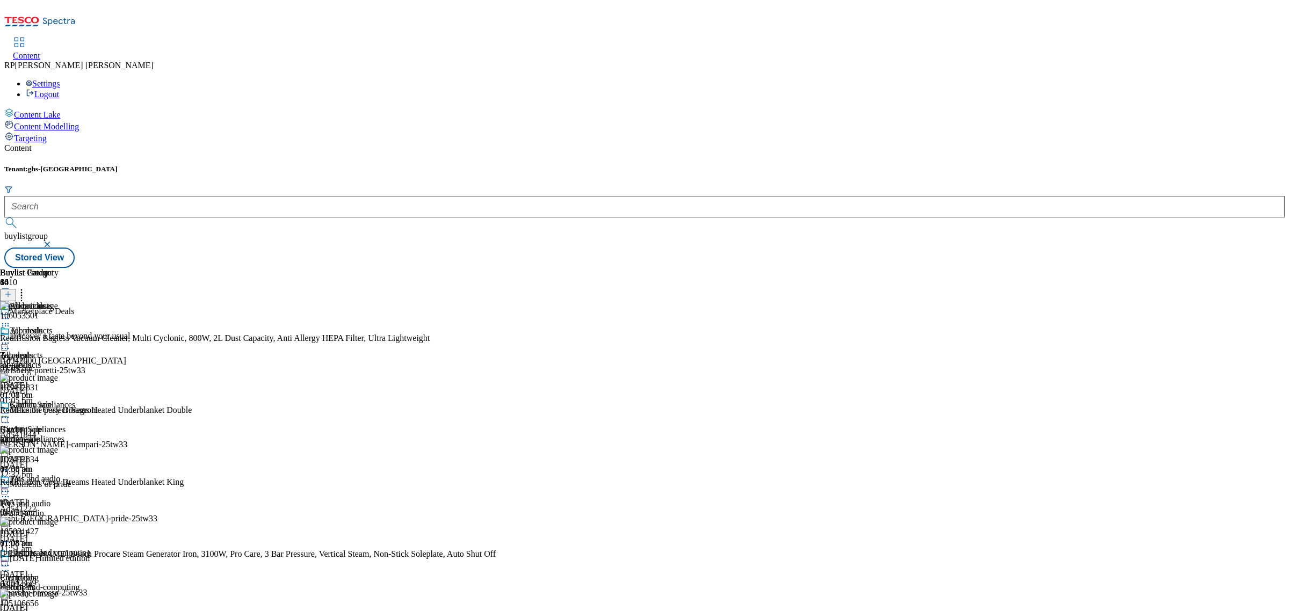
scroll to position [336, 0]
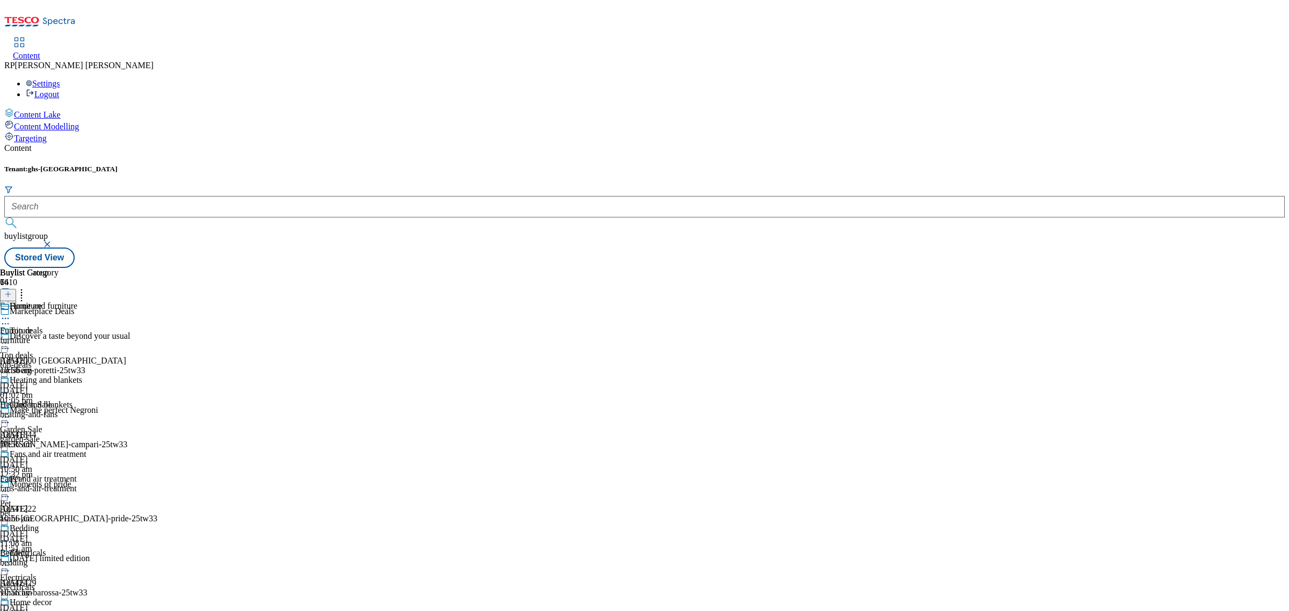
click at [78, 360] on div "top-deals" at bounding box center [39, 365] width 78 height 10
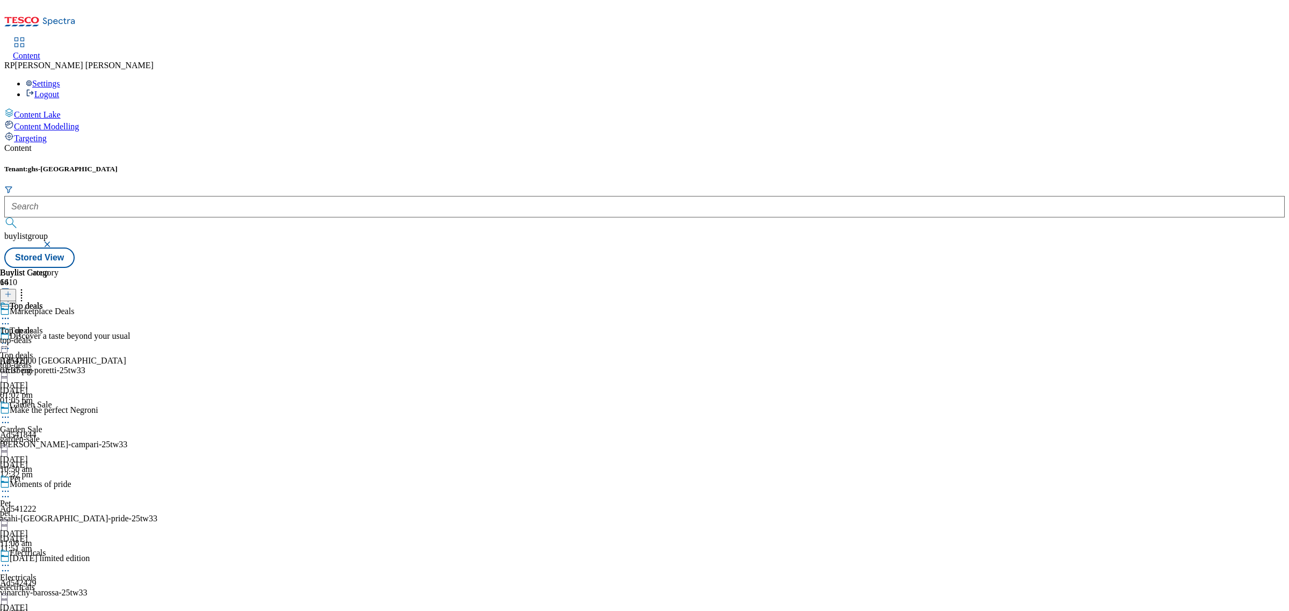
click at [78, 400] on div "Garden Sale Garden Sale garden-sale 1 Oct 2025 10:50 am" at bounding box center [39, 437] width 78 height 74
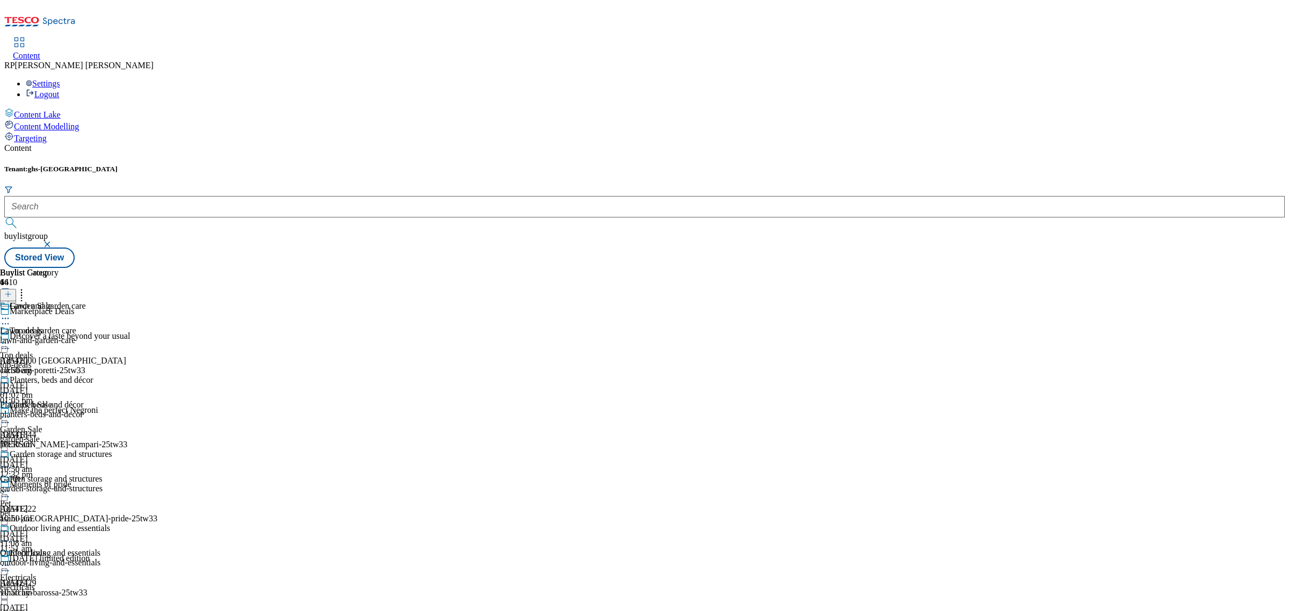
scroll to position [201, 0]
click at [78, 583] on div "electricals" at bounding box center [39, 588] width 78 height 10
click at [116, 336] on div "all-products" at bounding box center [58, 341] width 116 height 10
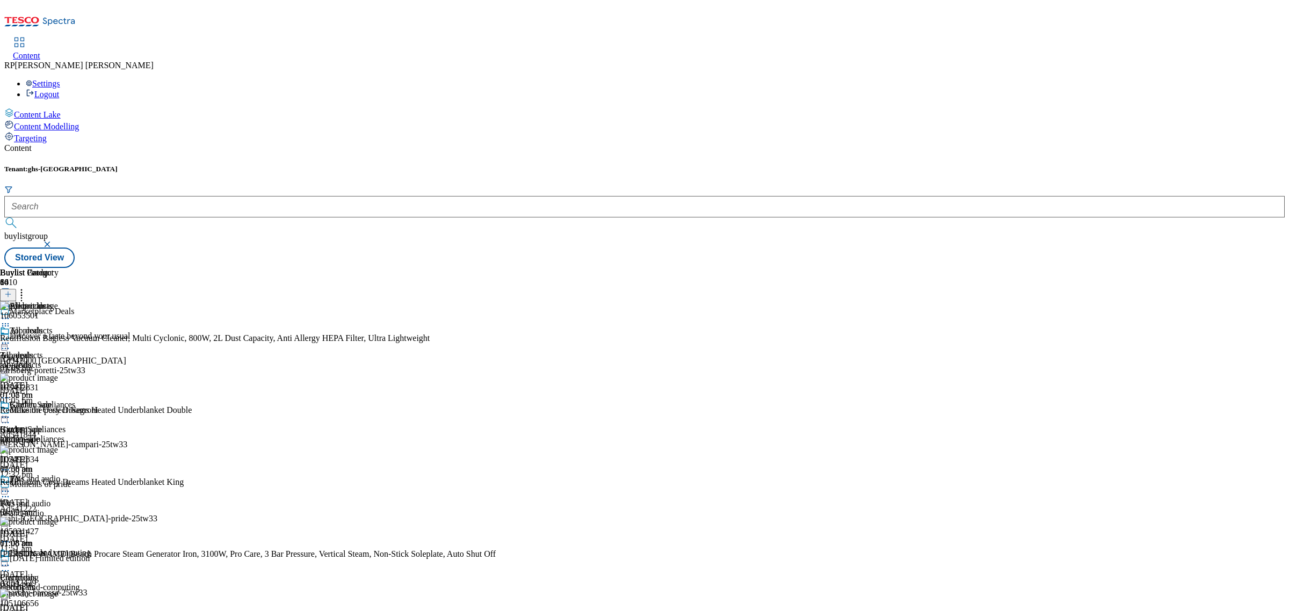
click at [11, 392] on icon at bounding box center [5, 397] width 11 height 11
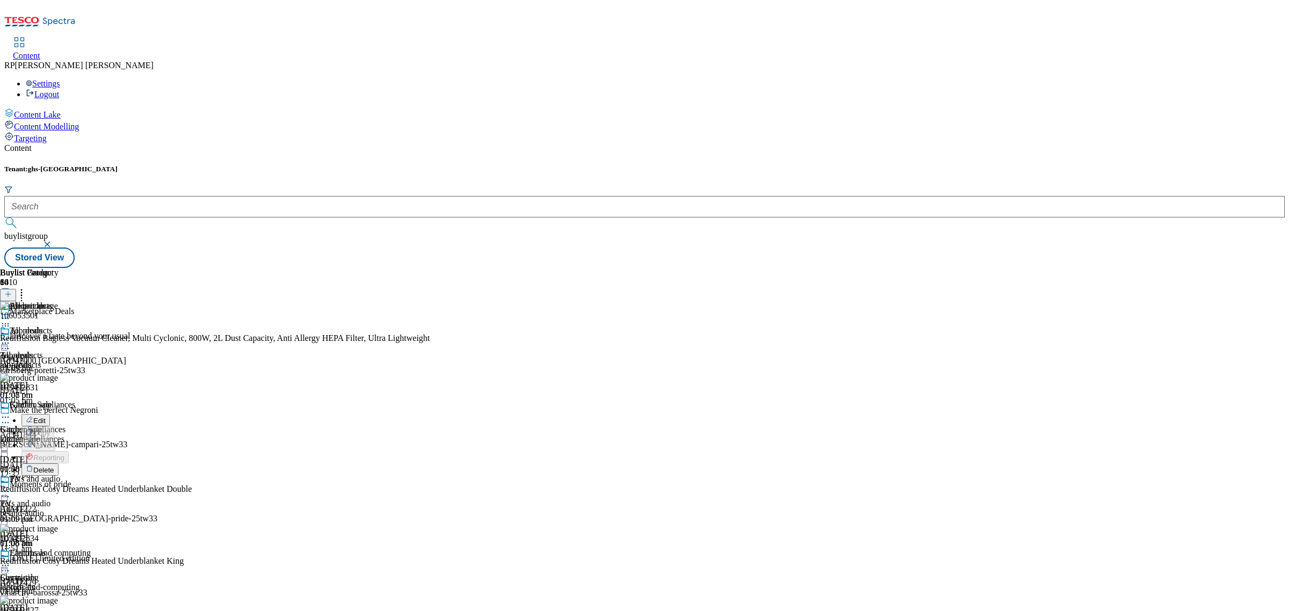
click at [54, 466] on span "Delete" at bounding box center [43, 470] width 21 height 8
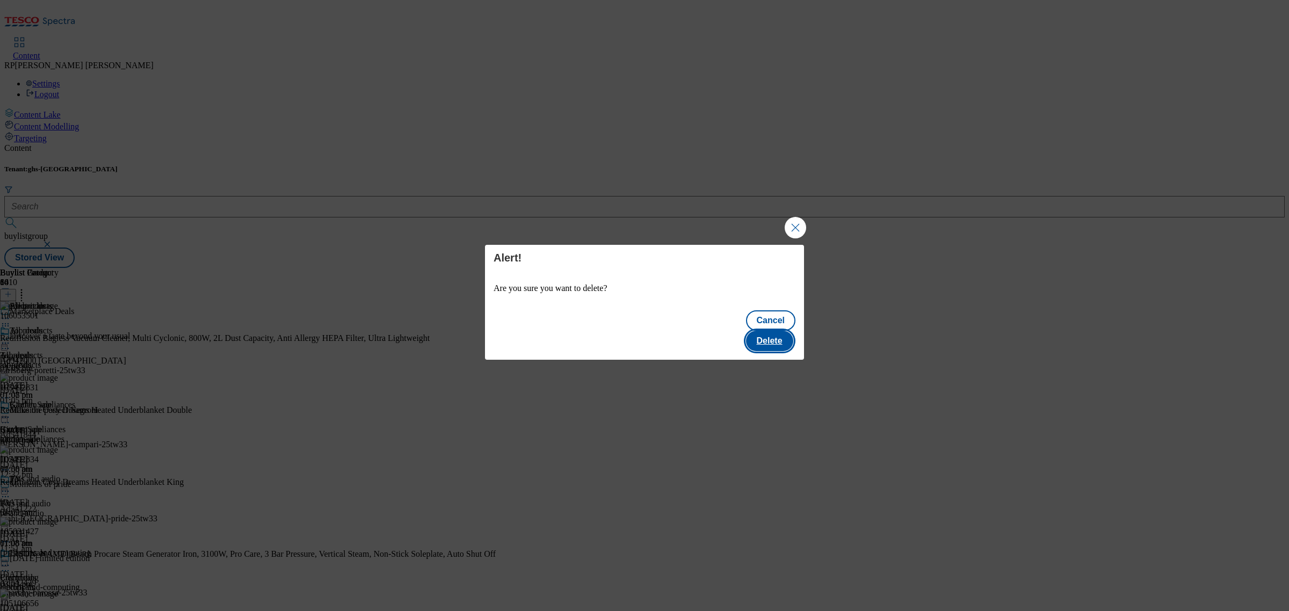
click at [779, 331] on button "Delete" at bounding box center [769, 341] width 47 height 20
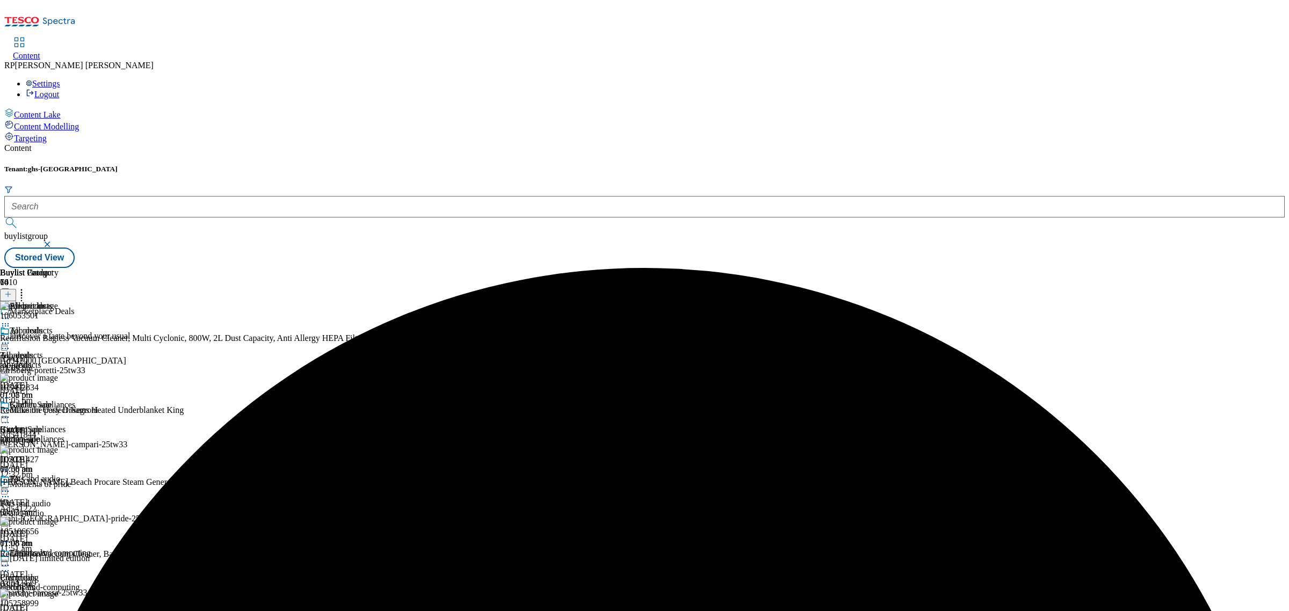
click at [11, 392] on icon at bounding box center [5, 397] width 11 height 11
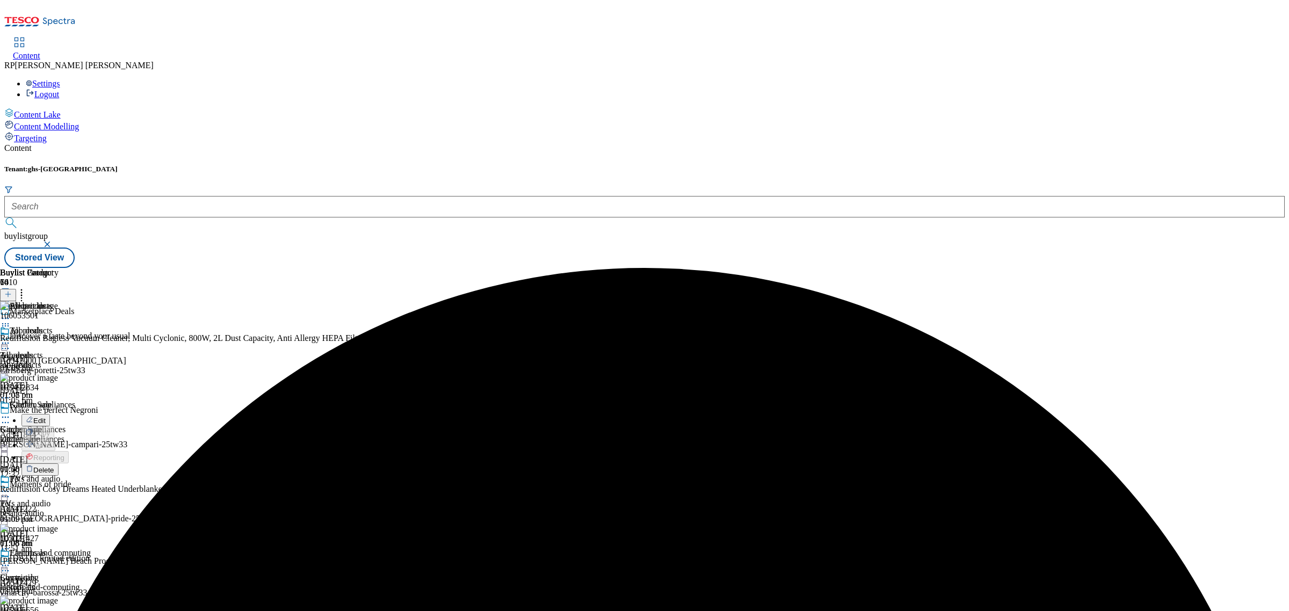
click at [54, 466] on span "Delete" at bounding box center [43, 470] width 21 height 8
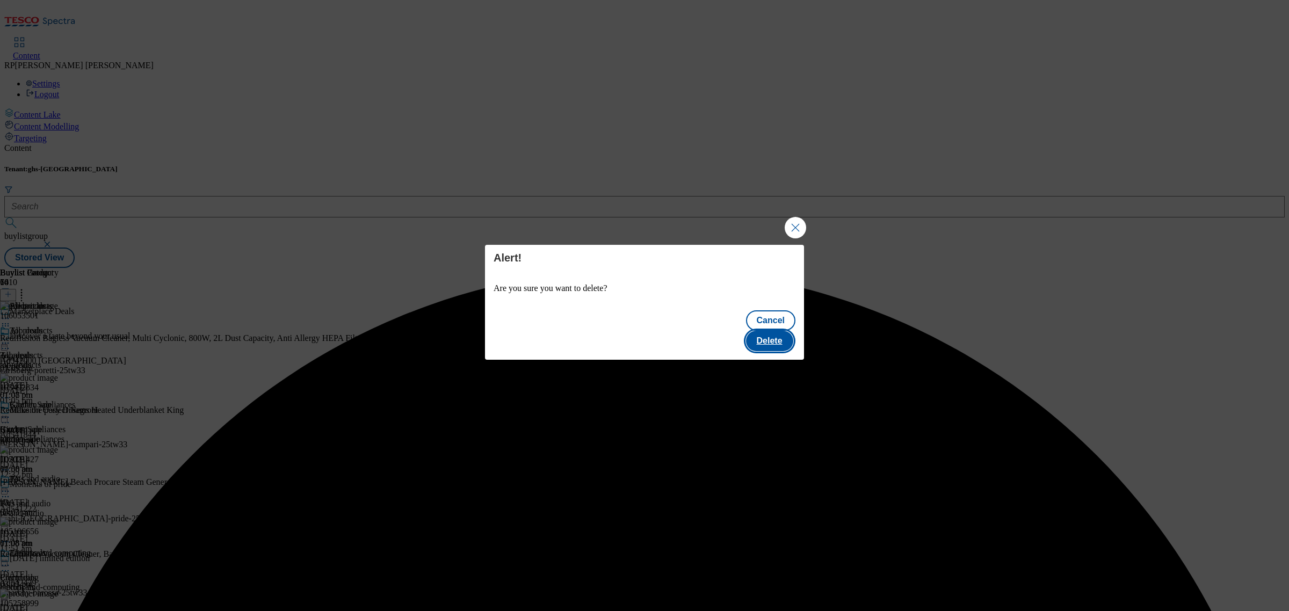
click at [786, 331] on button "Delete" at bounding box center [769, 341] width 47 height 20
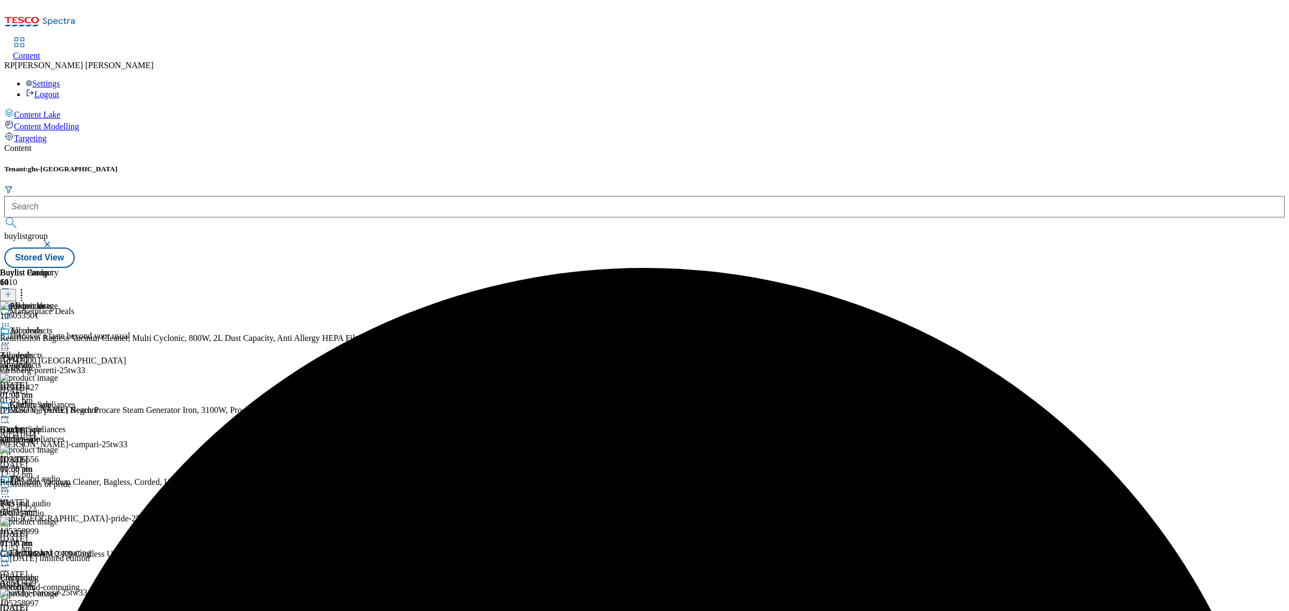
click at [575, 268] on header "Buylist Product 6" at bounding box center [287, 284] width 575 height 33
click at [27, 287] on icon at bounding box center [21, 292] width 11 height 11
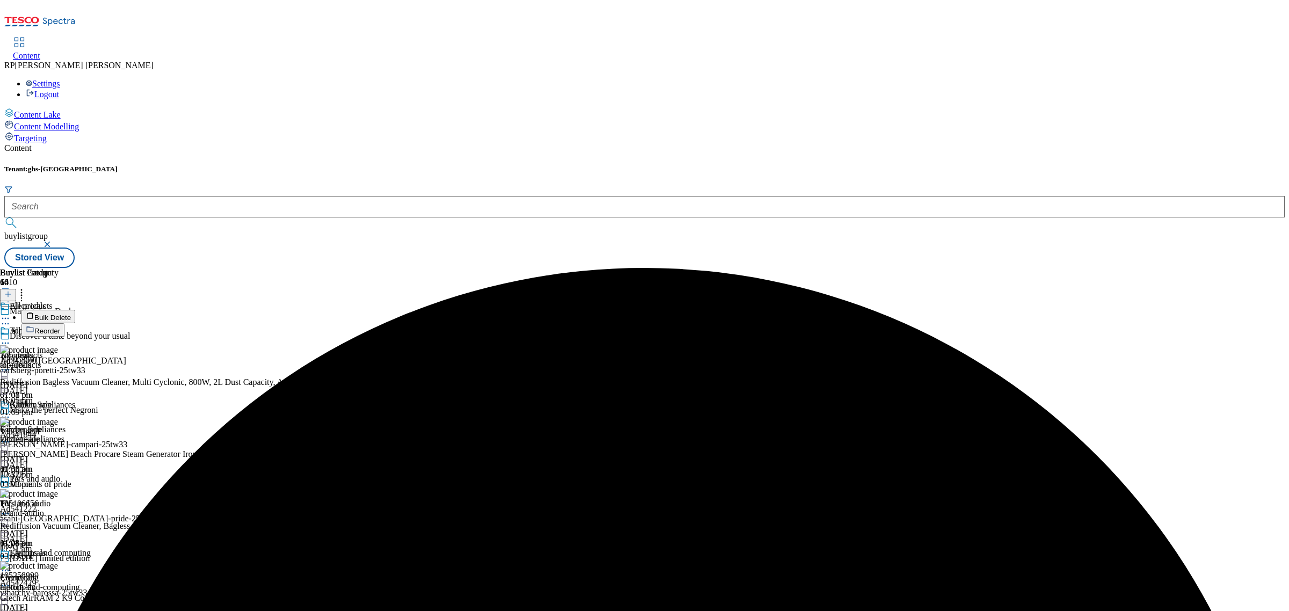
click at [60, 327] on span "Reorder" at bounding box center [47, 331] width 26 height 8
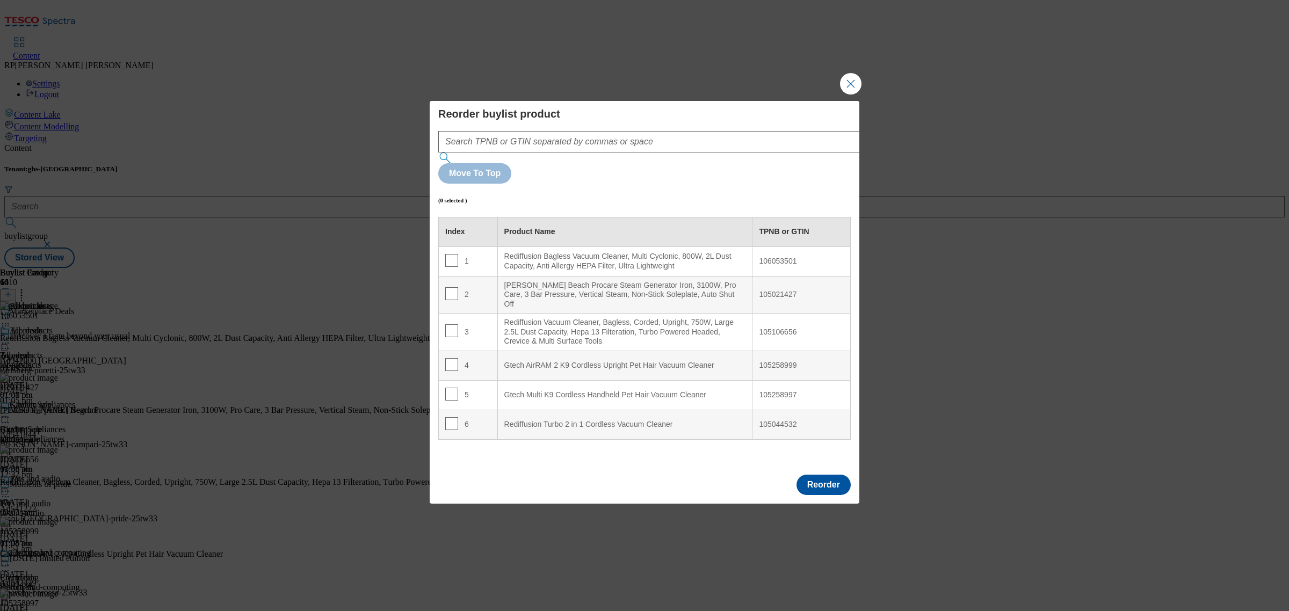
click at [476, 254] on div "1" at bounding box center [468, 262] width 46 height 16
click at [445, 254] on input "Modal" at bounding box center [451, 260] width 13 height 13
checkbox input "true"
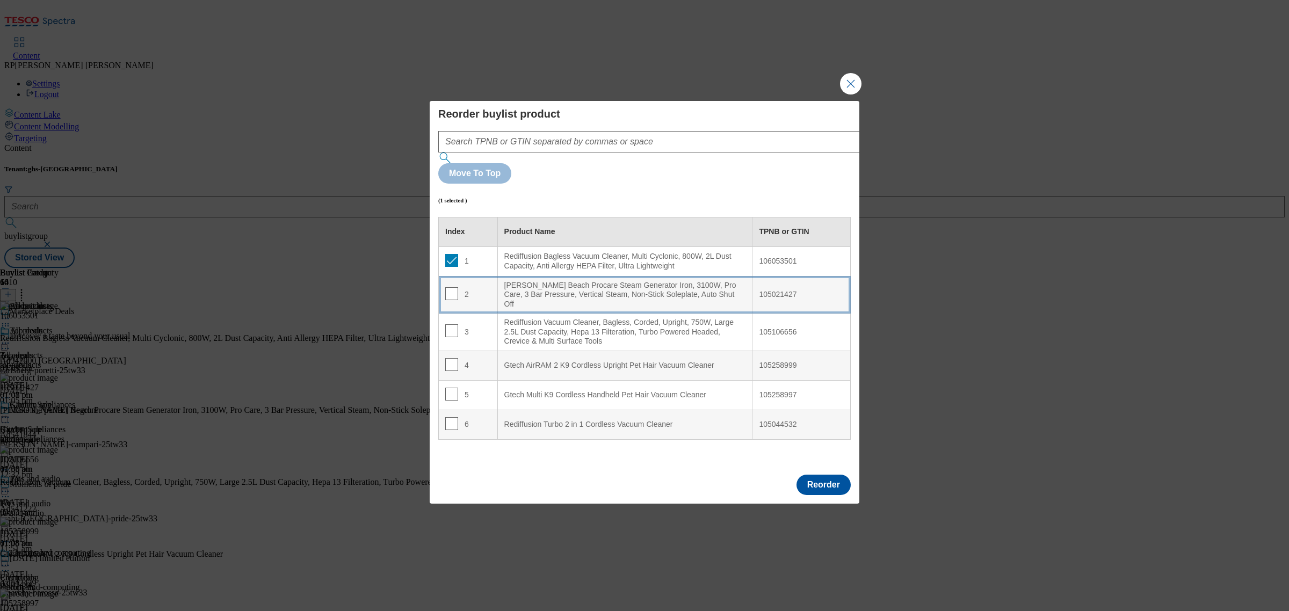
click at [484, 287] on div "2" at bounding box center [468, 295] width 46 height 16
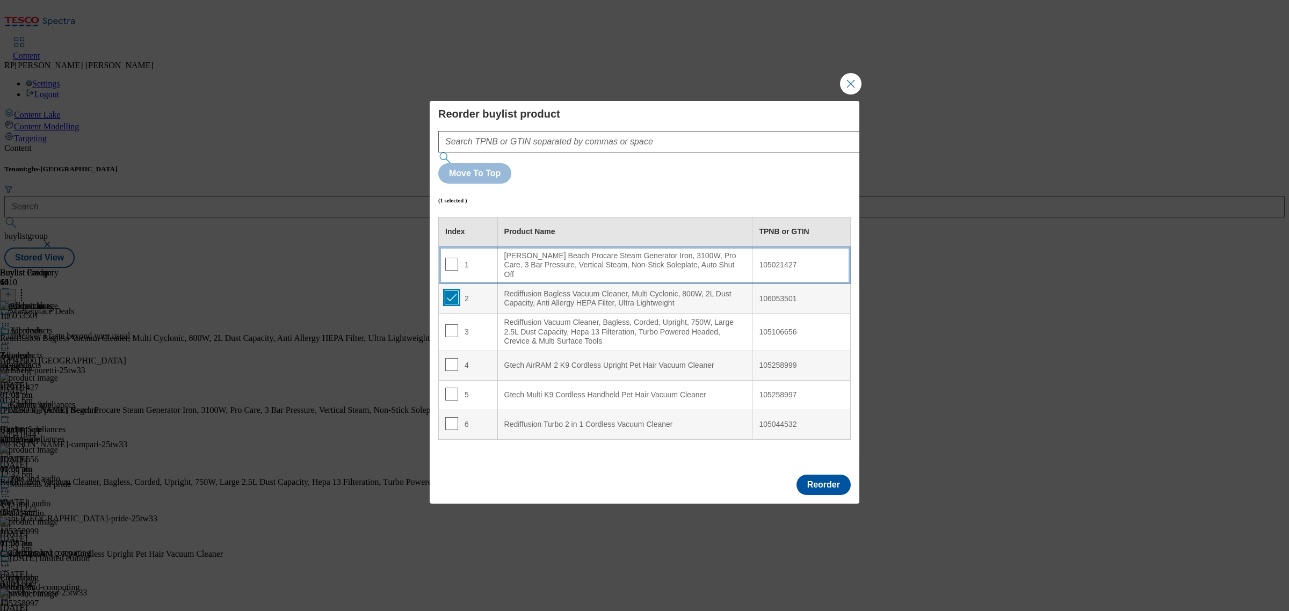
click at [452, 291] on input "Modal" at bounding box center [451, 297] width 13 height 13
checkbox input "false"
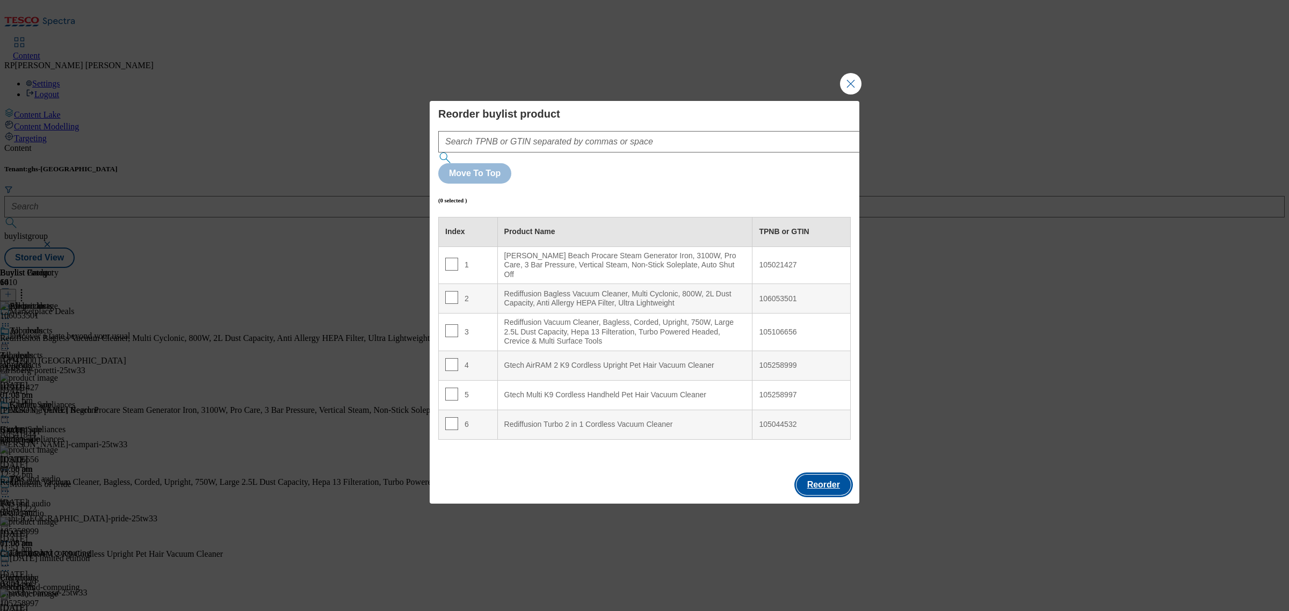
click at [824, 475] on button "Reorder" at bounding box center [823, 485] width 54 height 20
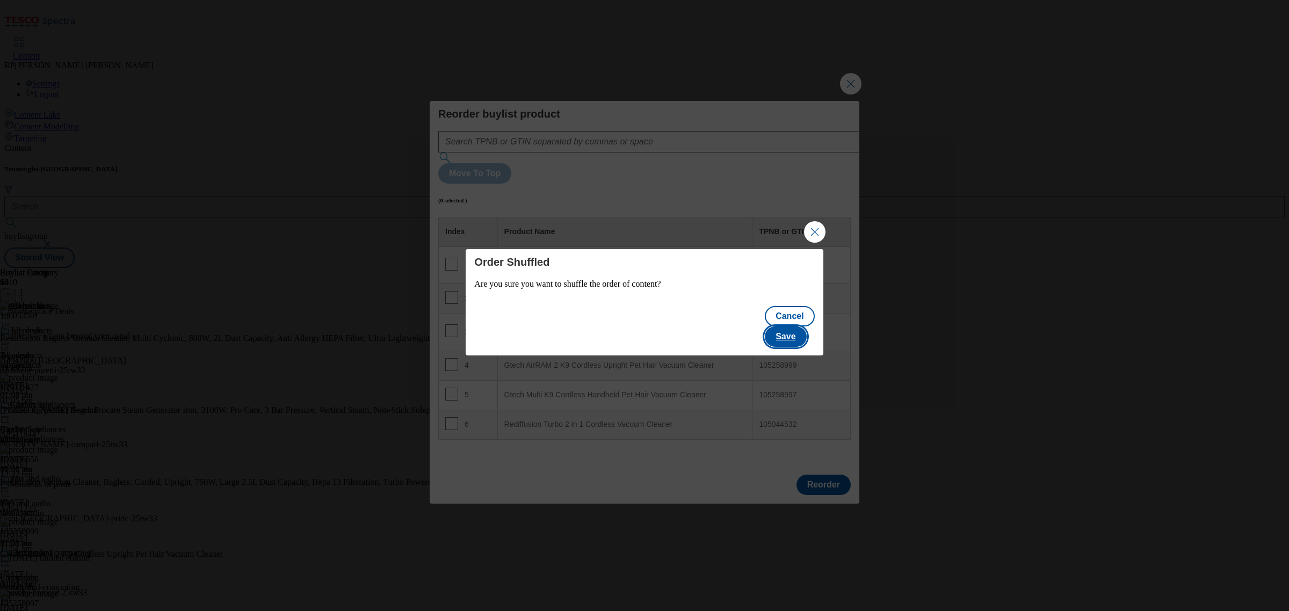
click at [800, 328] on button "Save" at bounding box center [785, 336] width 41 height 20
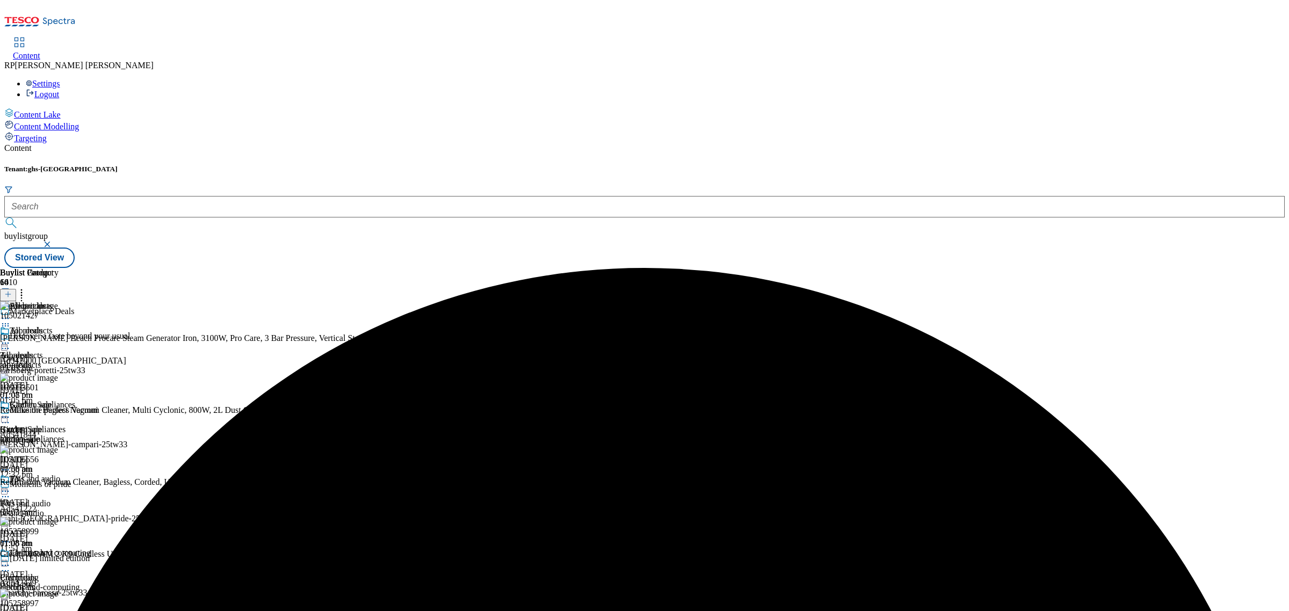
click at [11, 313] on icon at bounding box center [5, 318] width 11 height 11
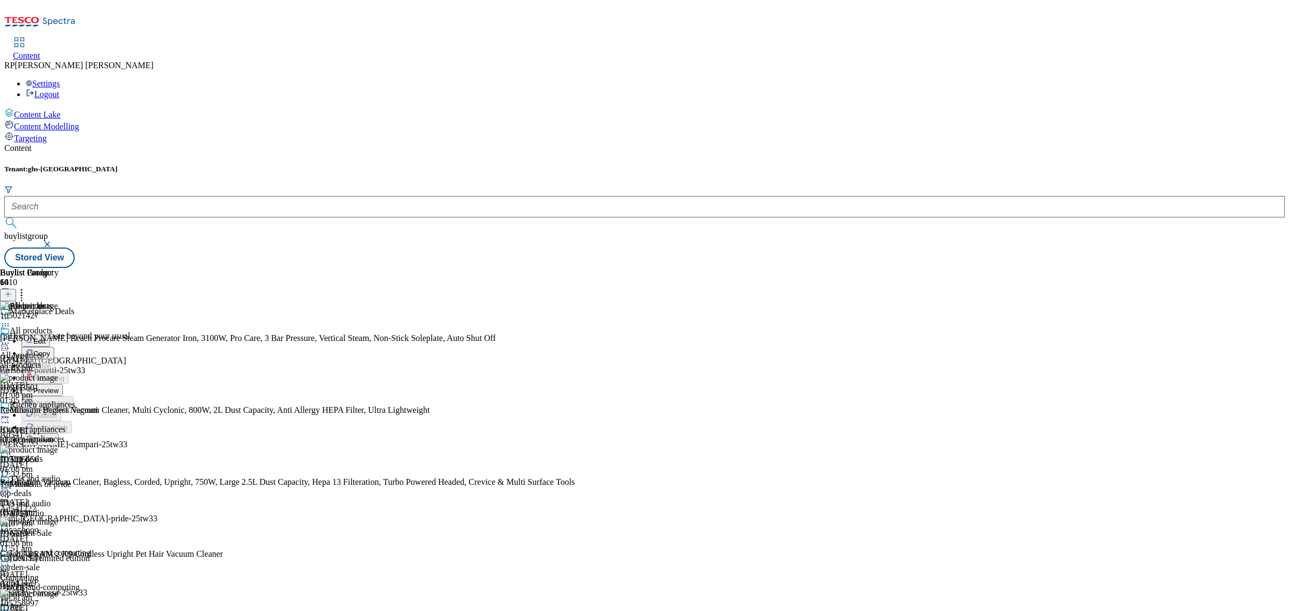
click at [59, 387] on span "Preview" at bounding box center [45, 391] width 25 height 8
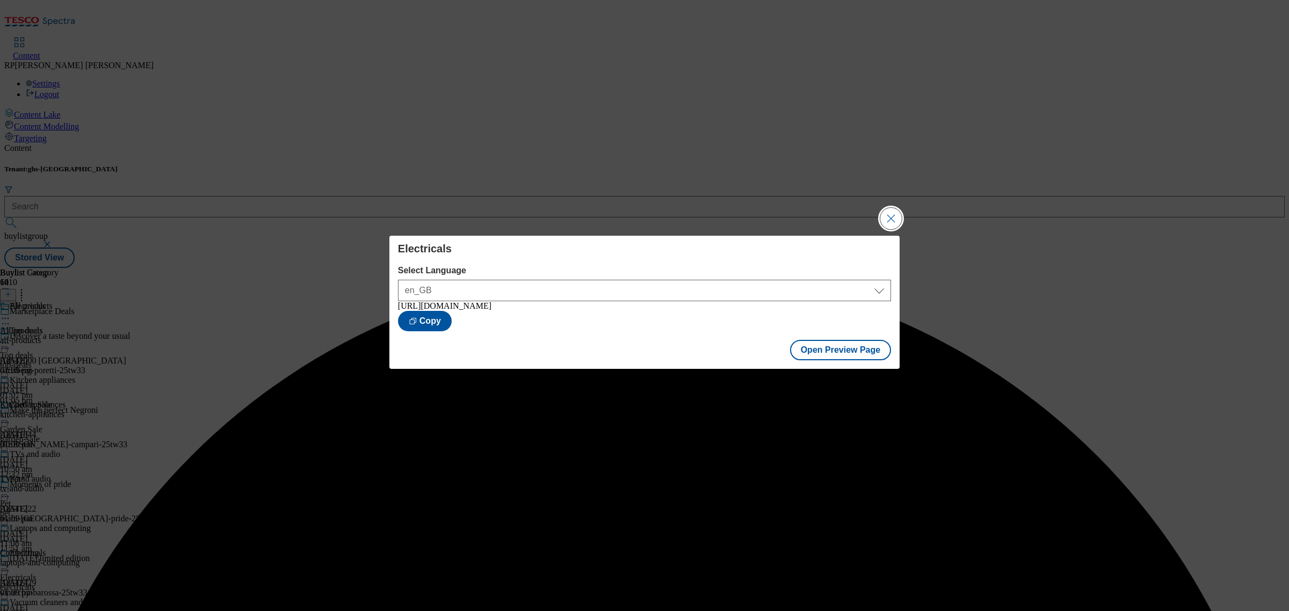
click at [889, 219] on button "Close Modal" at bounding box center [890, 218] width 21 height 21
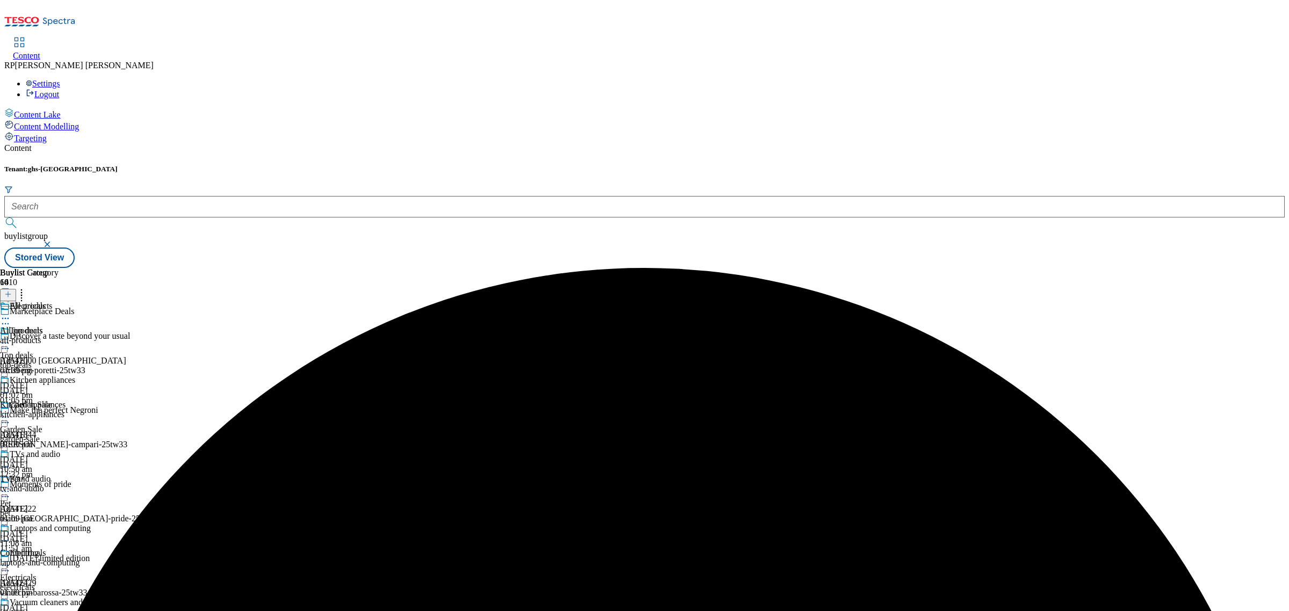
click at [11, 313] on icon at bounding box center [5, 318] width 11 height 11
click at [57, 424] on span "Publish" at bounding box center [45, 428] width 24 height 8
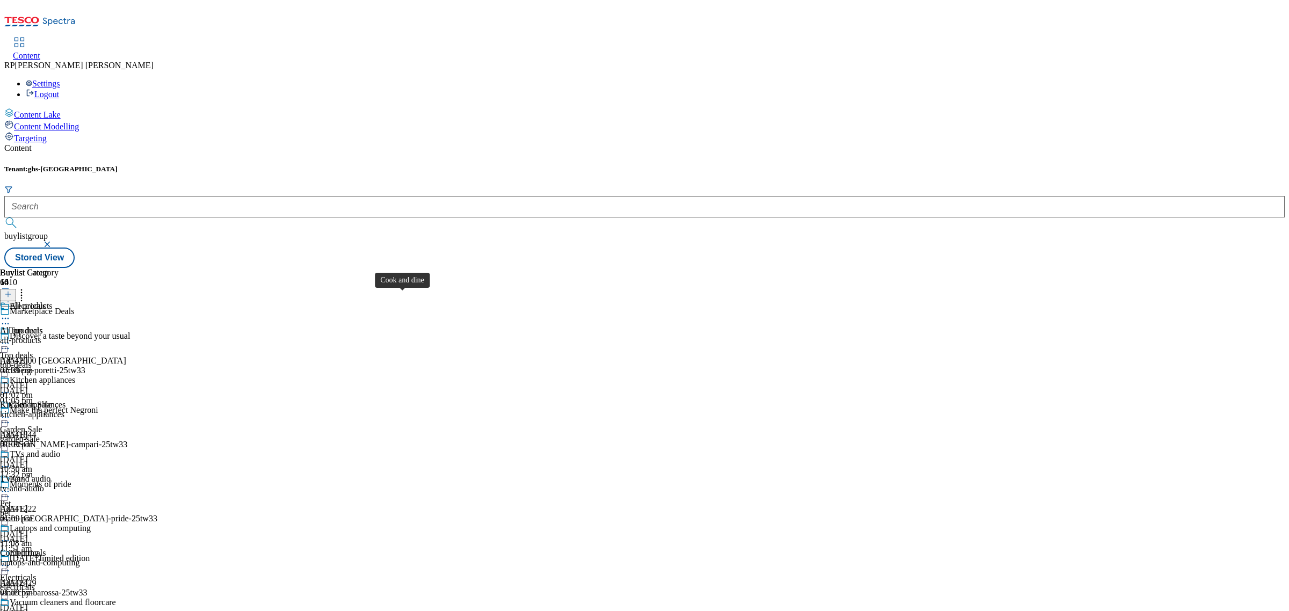
scroll to position [537, 0]
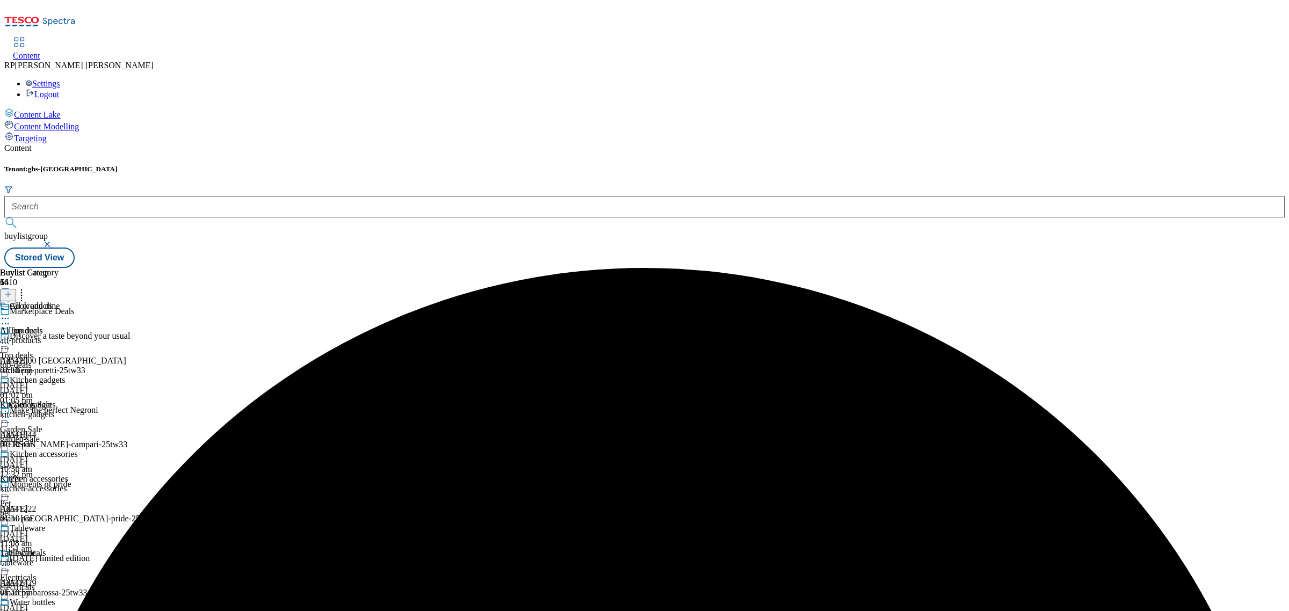
click at [11, 313] on icon at bounding box center [5, 318] width 11 height 11
click at [93, 396] on li "Un-preview" at bounding box center [57, 402] width 72 height 12
click at [11, 313] on icon at bounding box center [5, 318] width 11 height 11
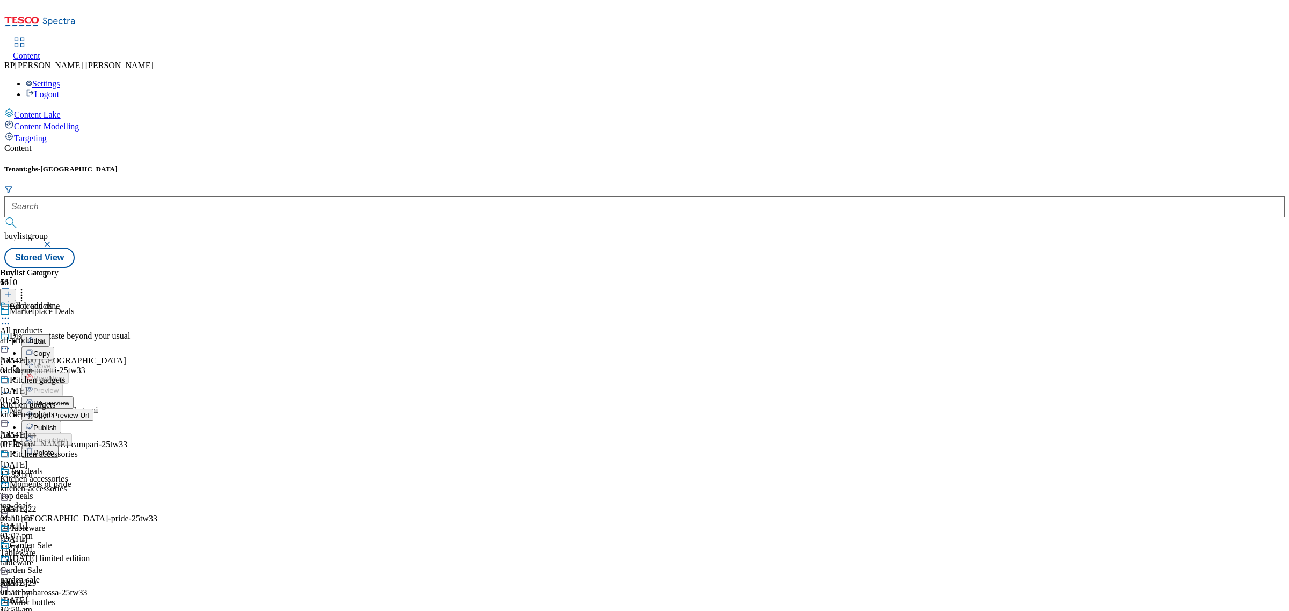
click at [69, 399] on span "Un-preview" at bounding box center [51, 403] width 36 height 8
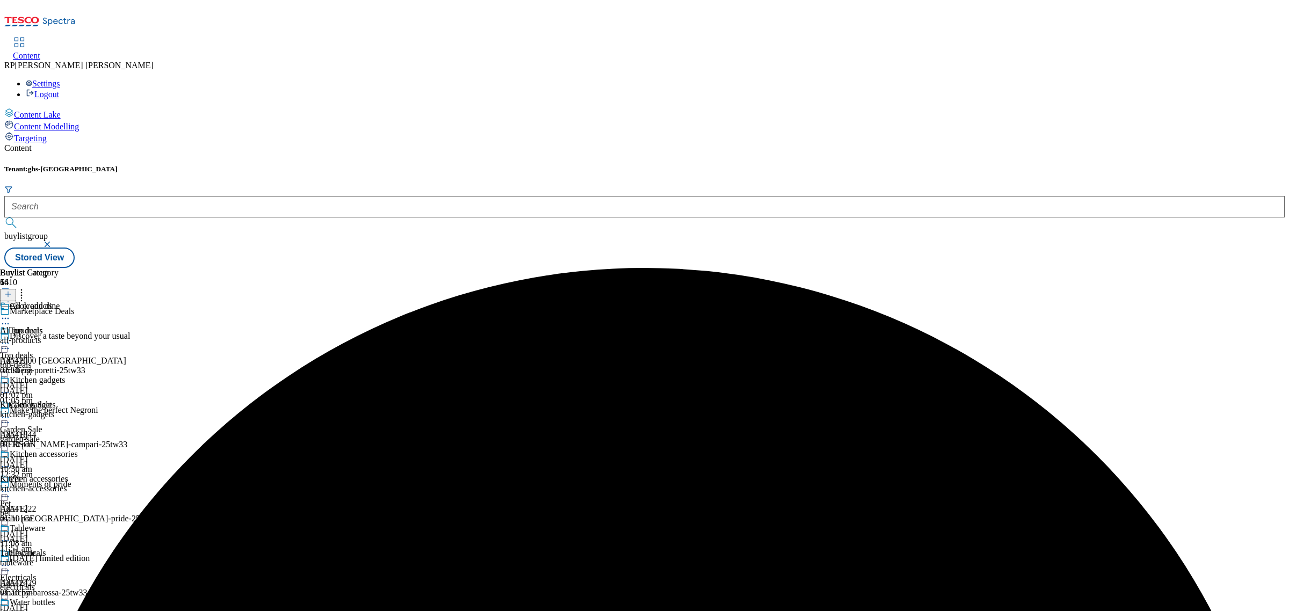
click at [78, 336] on div "all-products" at bounding box center [39, 341] width 78 height 10
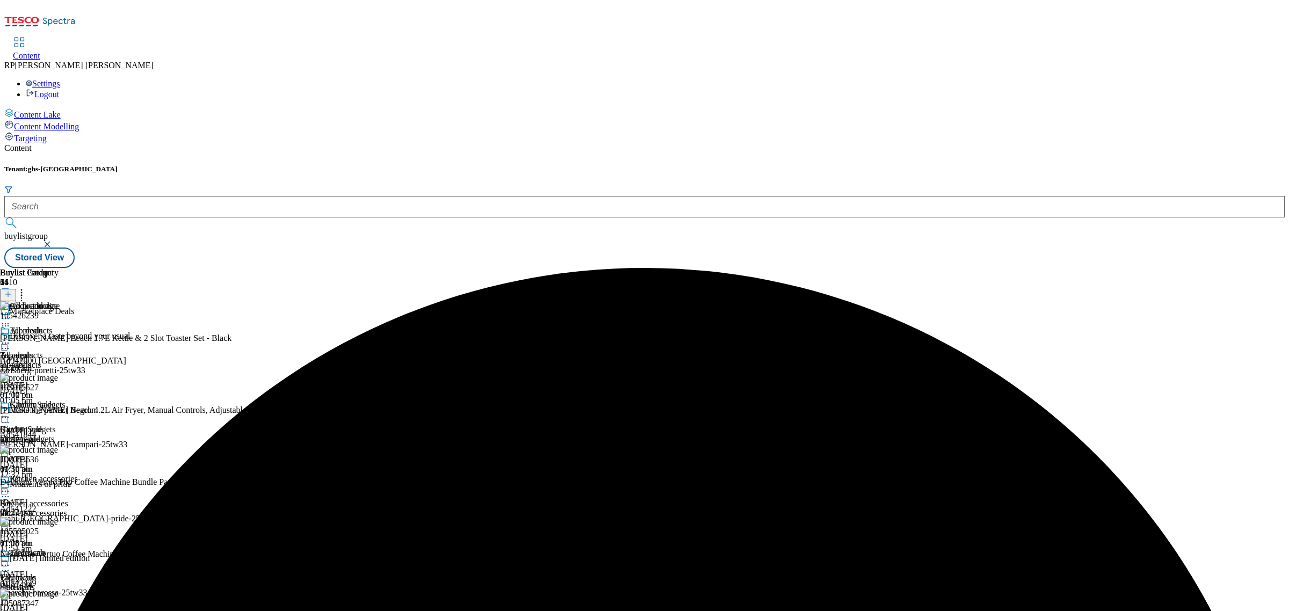
click at [12, 290] on icon at bounding box center [8, 294] width 8 height 8
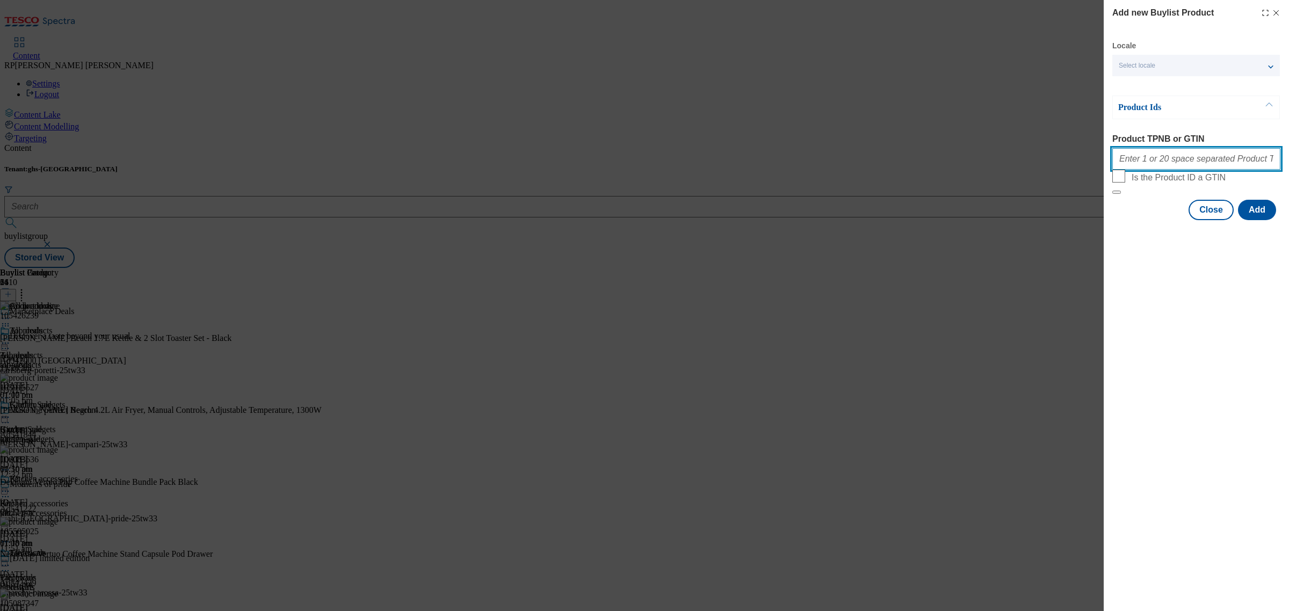
click at [1140, 159] on input "Product TPNB or GTIN" at bounding box center [1196, 158] width 168 height 21
paste input "105426239 106053501 105492831 105492834"
type input "105426239 106053501 105492831 105492834"
click at [1259, 220] on button "Add" at bounding box center [1257, 210] width 38 height 20
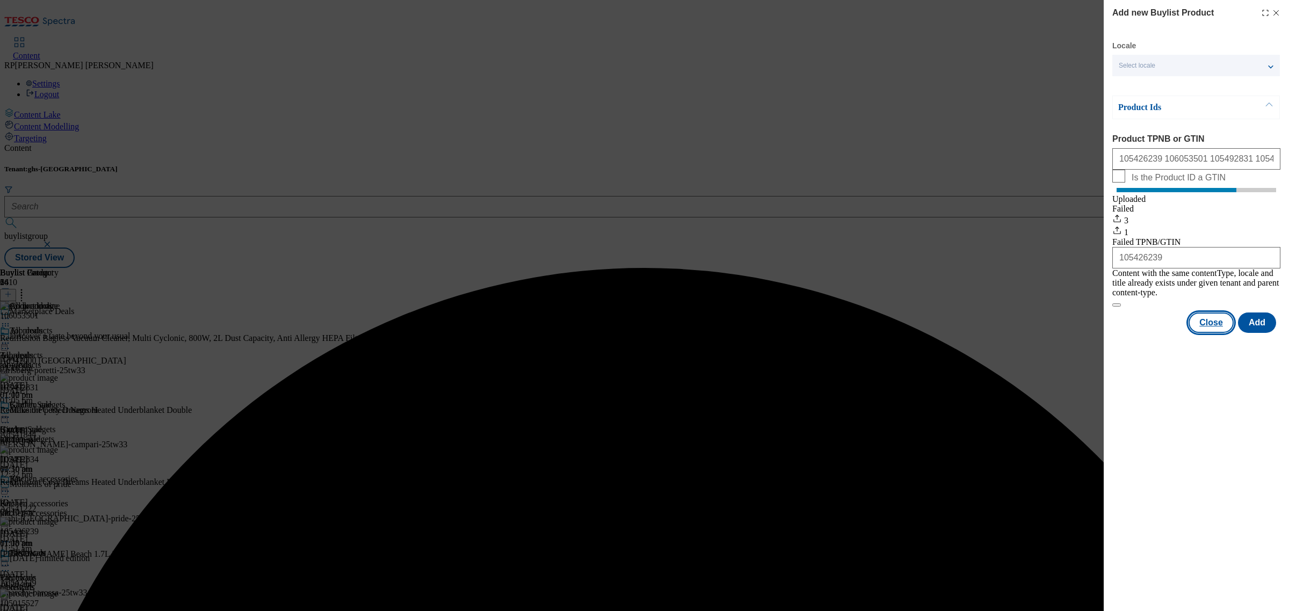
click at [1216, 326] on button "Close" at bounding box center [1210, 322] width 45 height 20
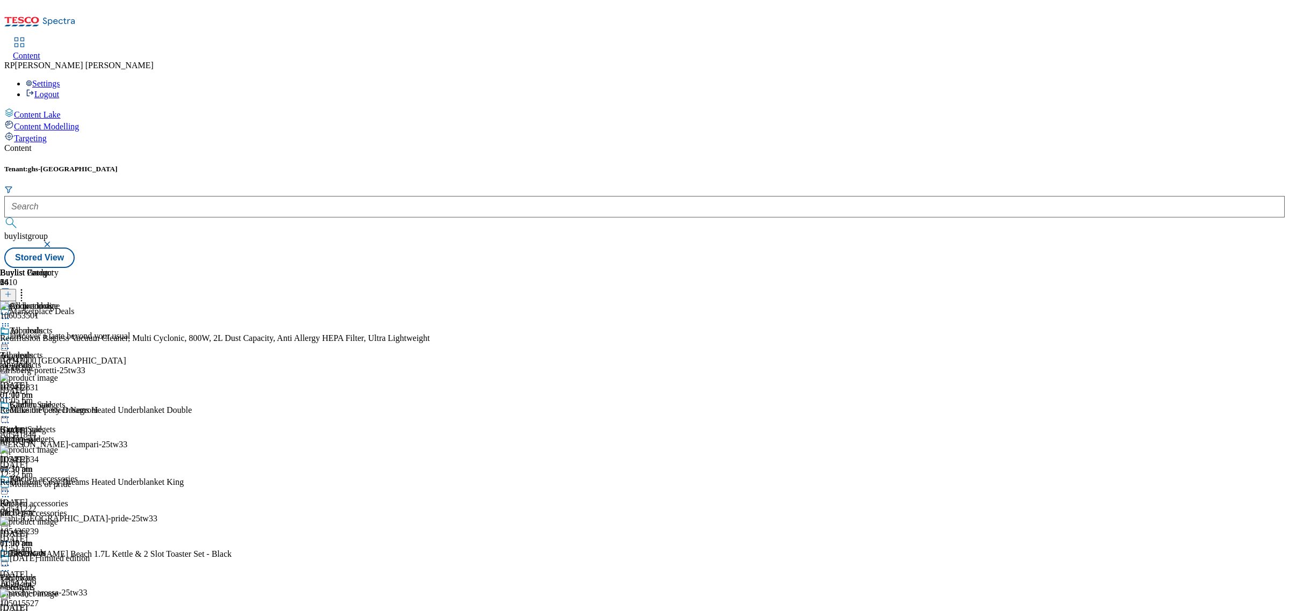
click at [11, 321] on icon at bounding box center [5, 326] width 11 height 11
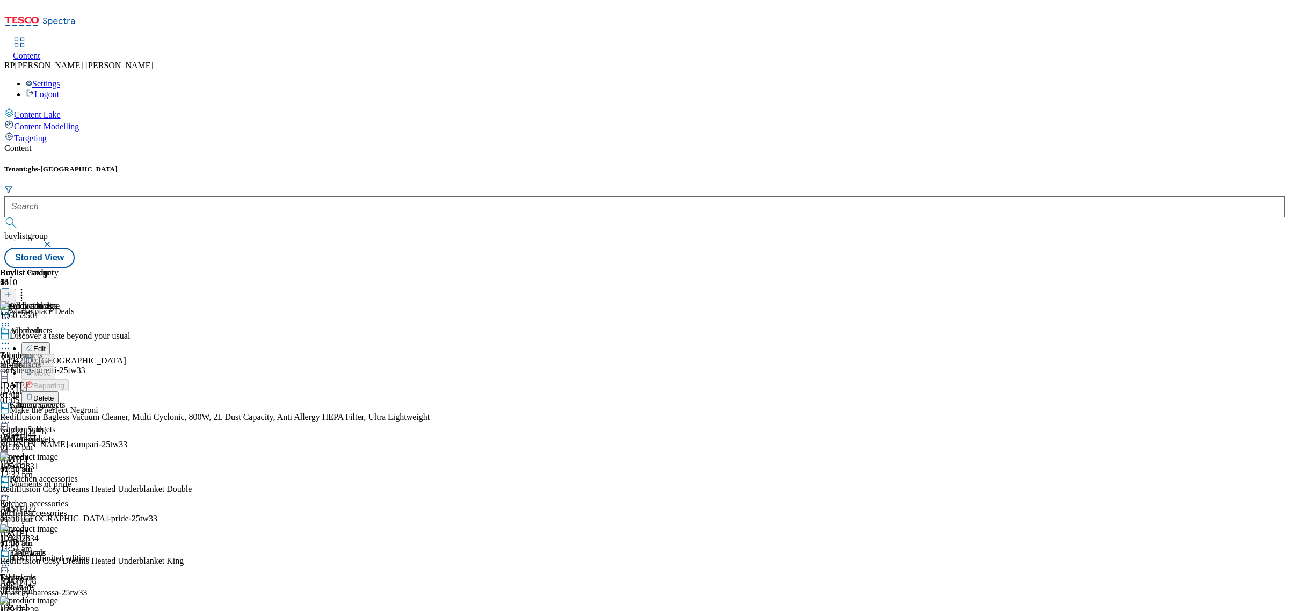
click at [27, 287] on icon at bounding box center [21, 292] width 11 height 11
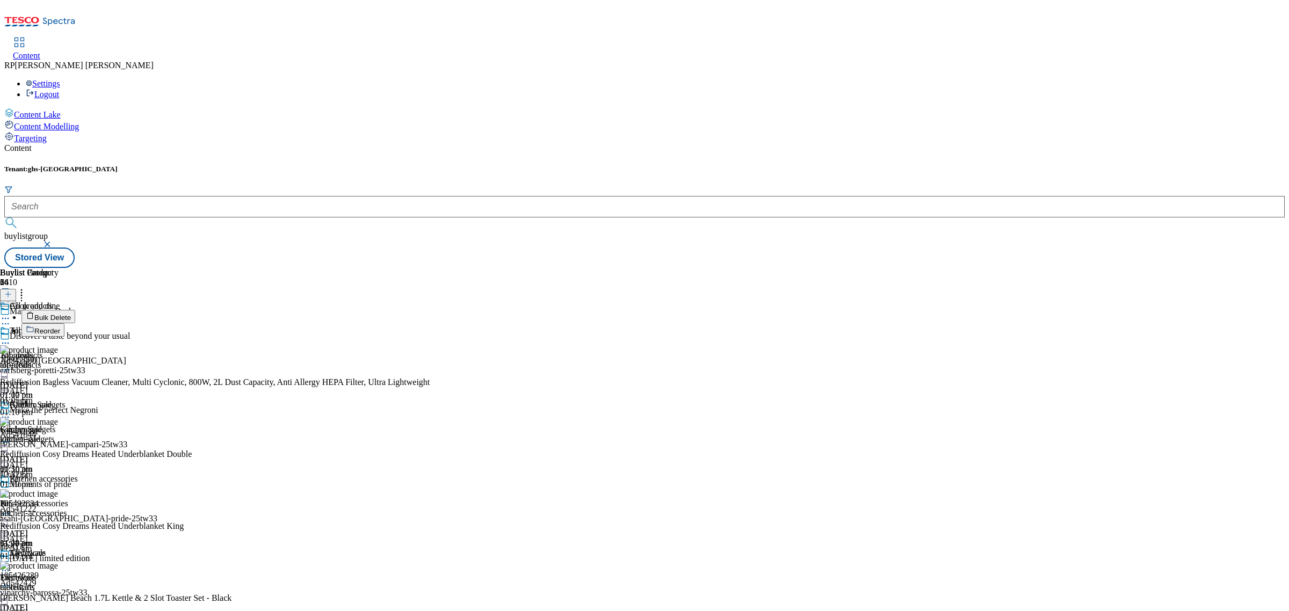
click at [71, 314] on span "Bulk Delete" at bounding box center [52, 318] width 37 height 8
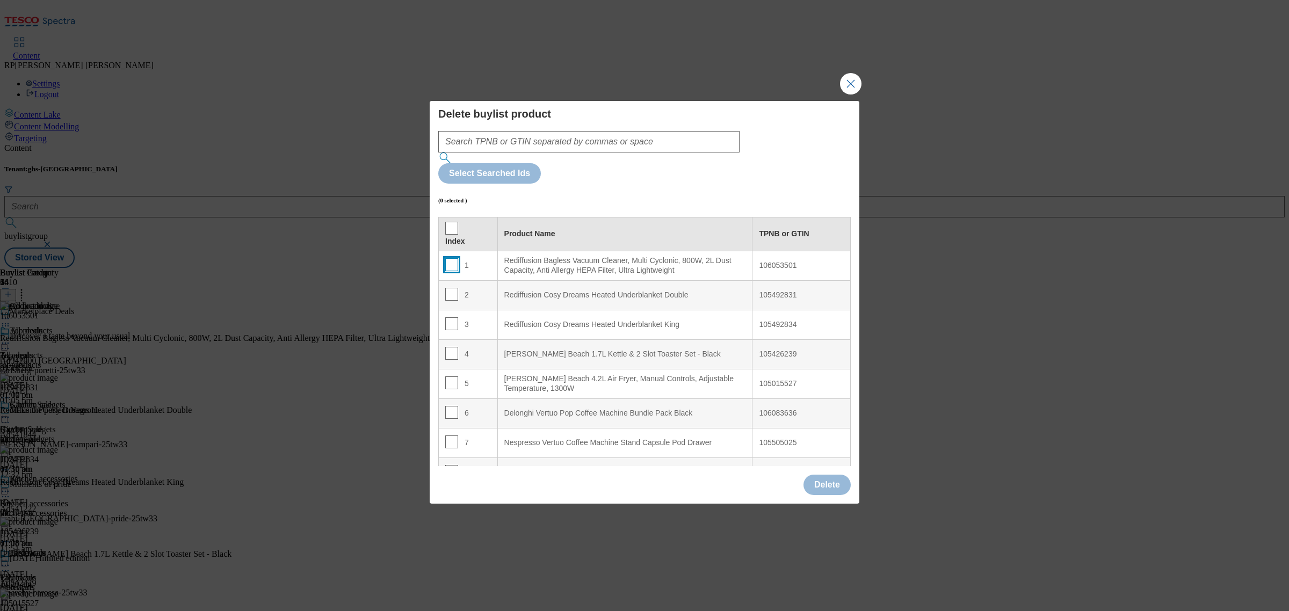
click at [452, 258] on input "Modal" at bounding box center [451, 264] width 13 height 13
checkbox input "true"
drag, startPoint x: 450, startPoint y: 259, endPoint x: 449, endPoint y: 286, distance: 26.9
click at [450, 288] on input "Modal" at bounding box center [451, 294] width 13 height 13
checkbox input "true"
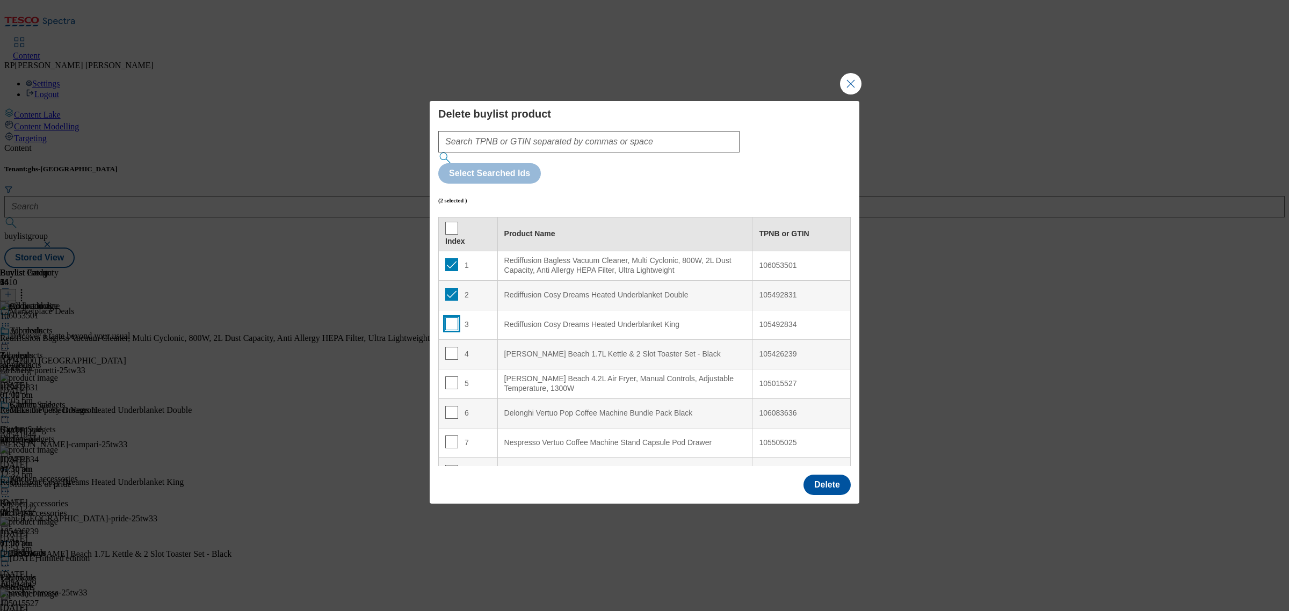
click at [451, 317] on input "Modal" at bounding box center [451, 323] width 13 height 13
checkbox input "true"
click at [818, 475] on button "Delete" at bounding box center [826, 485] width 47 height 20
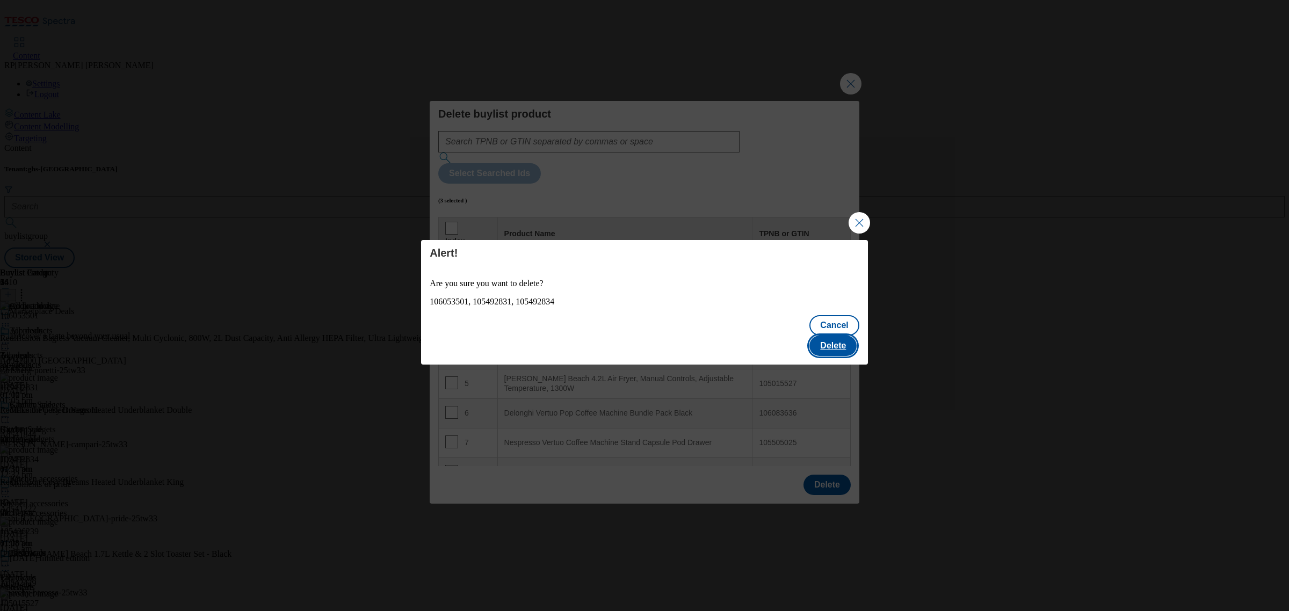
click at [831, 336] on button "Delete" at bounding box center [832, 346] width 47 height 20
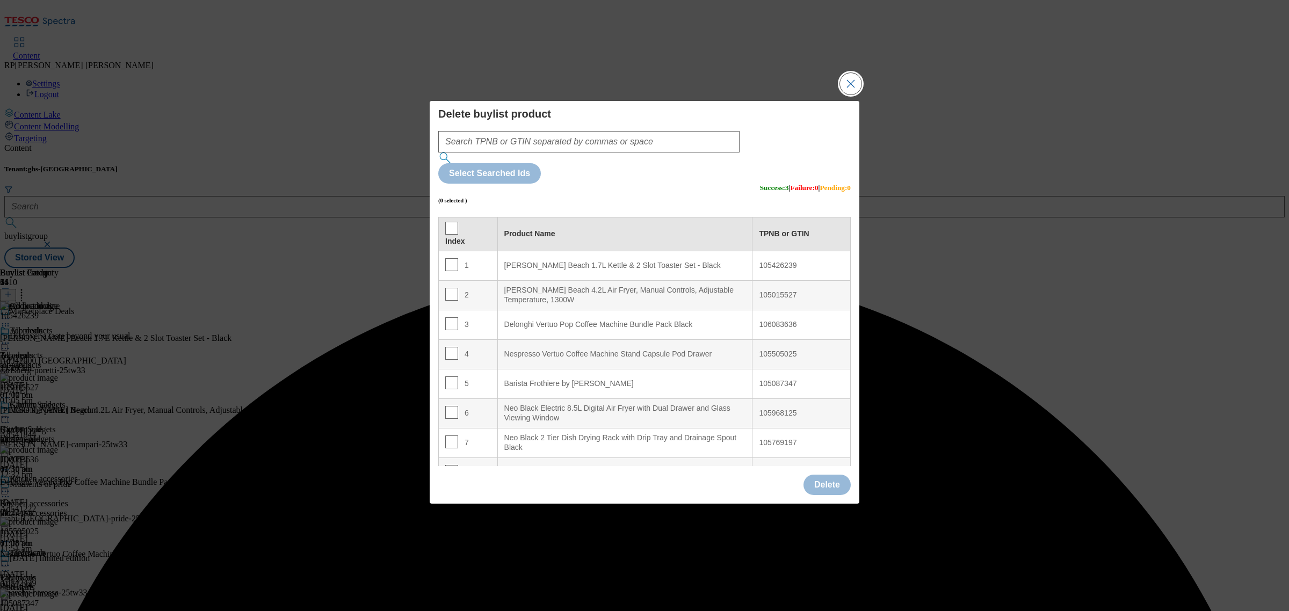
click at [848, 94] on button "Close Modal" at bounding box center [850, 83] width 21 height 21
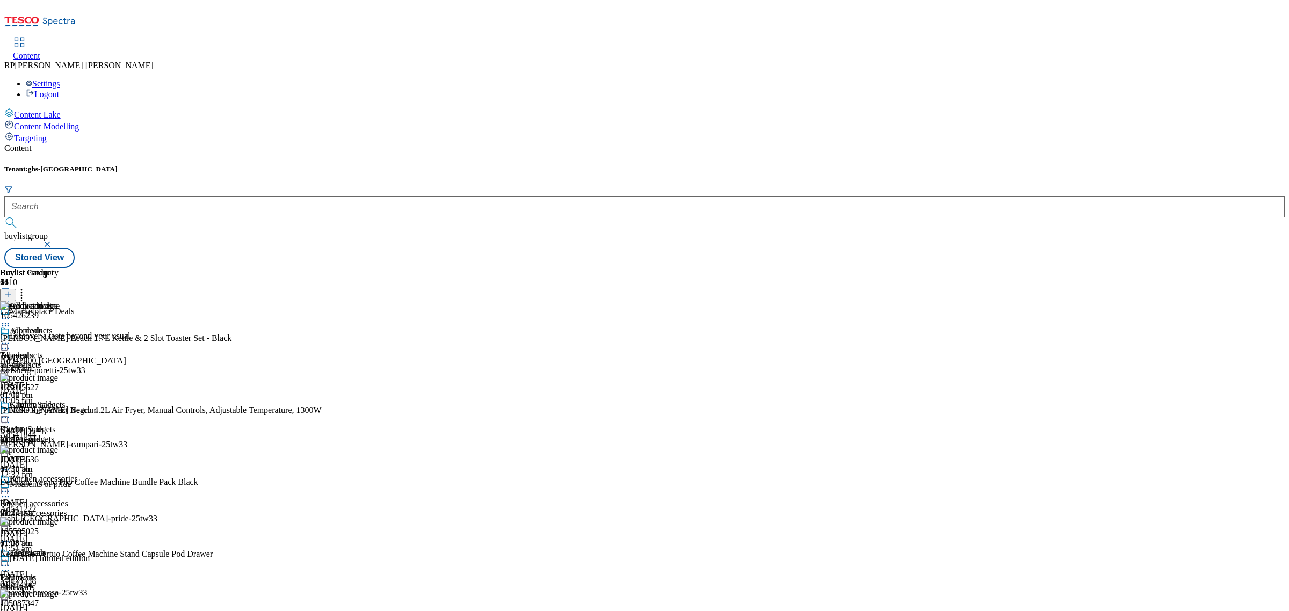
click at [11, 313] on icon at bounding box center [5, 318] width 11 height 11
click at [59, 387] on span "Preview" at bounding box center [45, 391] width 25 height 8
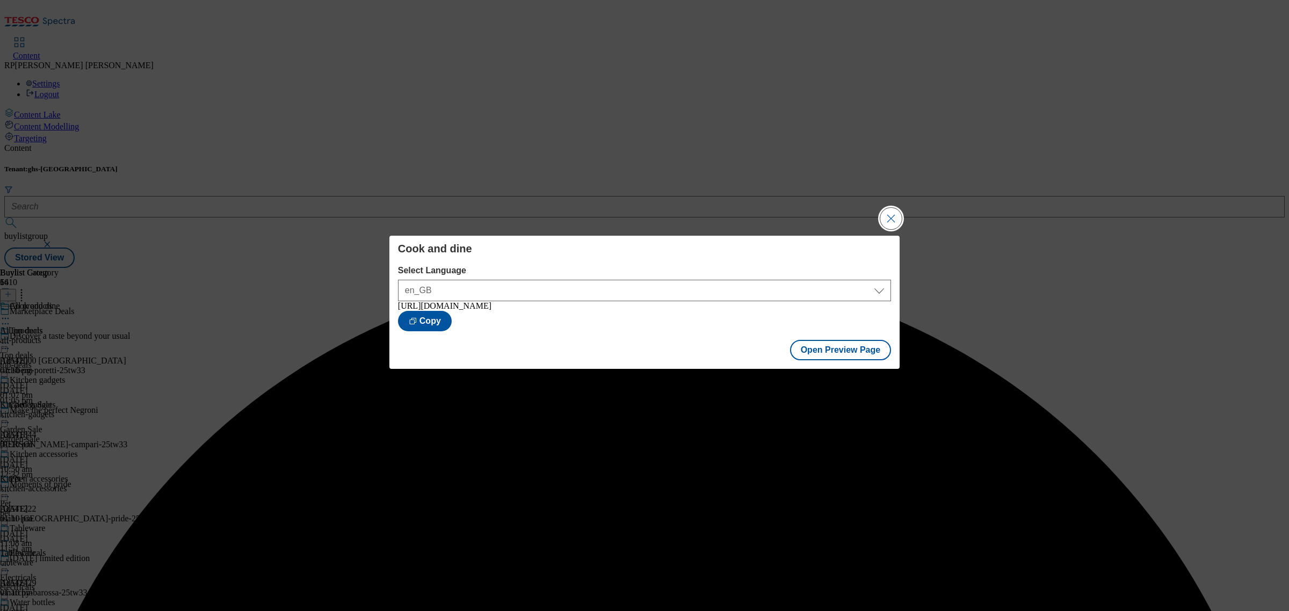
click at [889, 215] on button "Close Modal" at bounding box center [890, 218] width 21 height 21
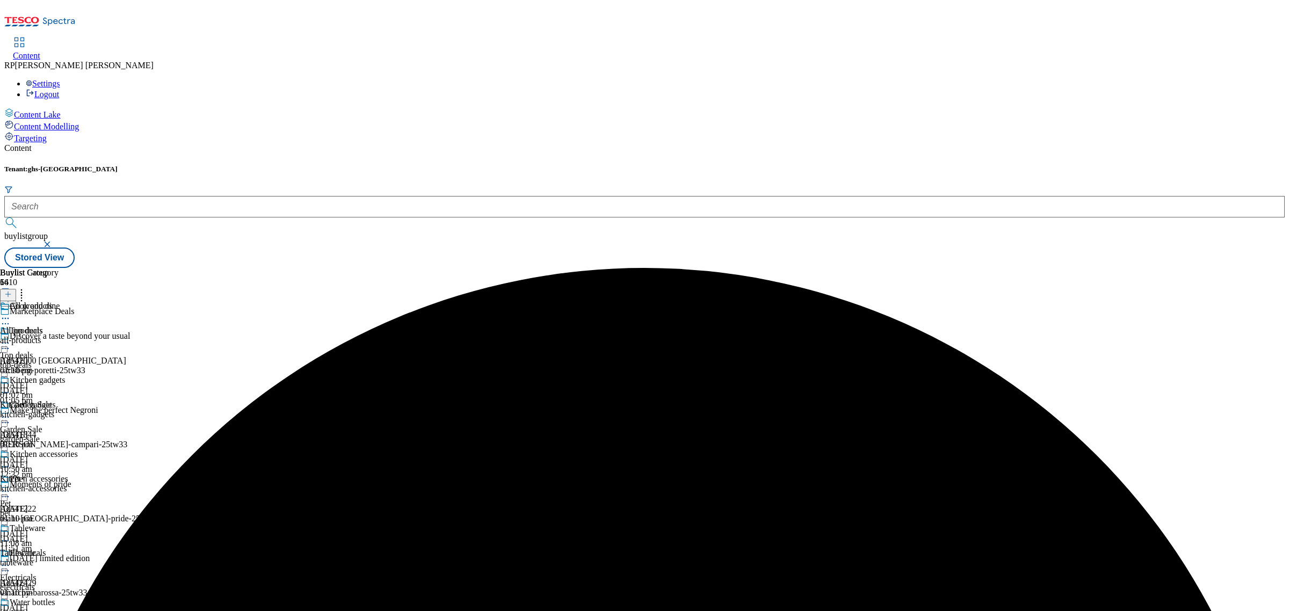
click at [11, 313] on icon at bounding box center [5, 318] width 11 height 11
click at [93, 421] on li "Publish" at bounding box center [57, 427] width 72 height 12
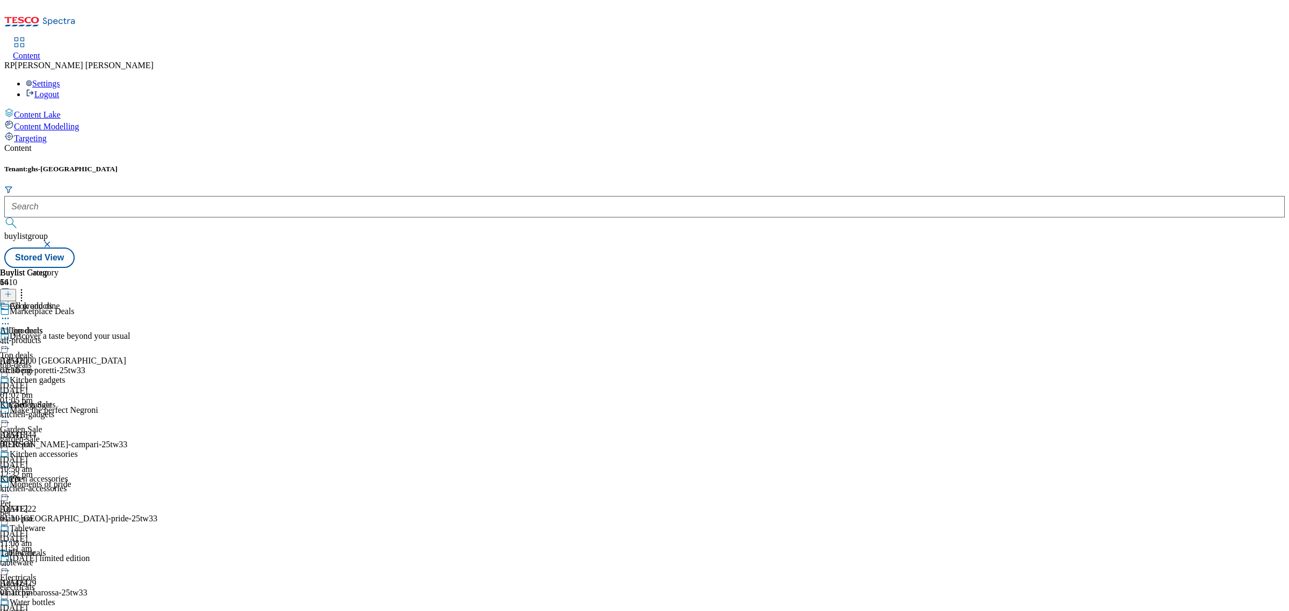
click at [78, 313] on div at bounding box center [39, 319] width 78 height 13
click at [57, 424] on span "Publish" at bounding box center [45, 428] width 24 height 8
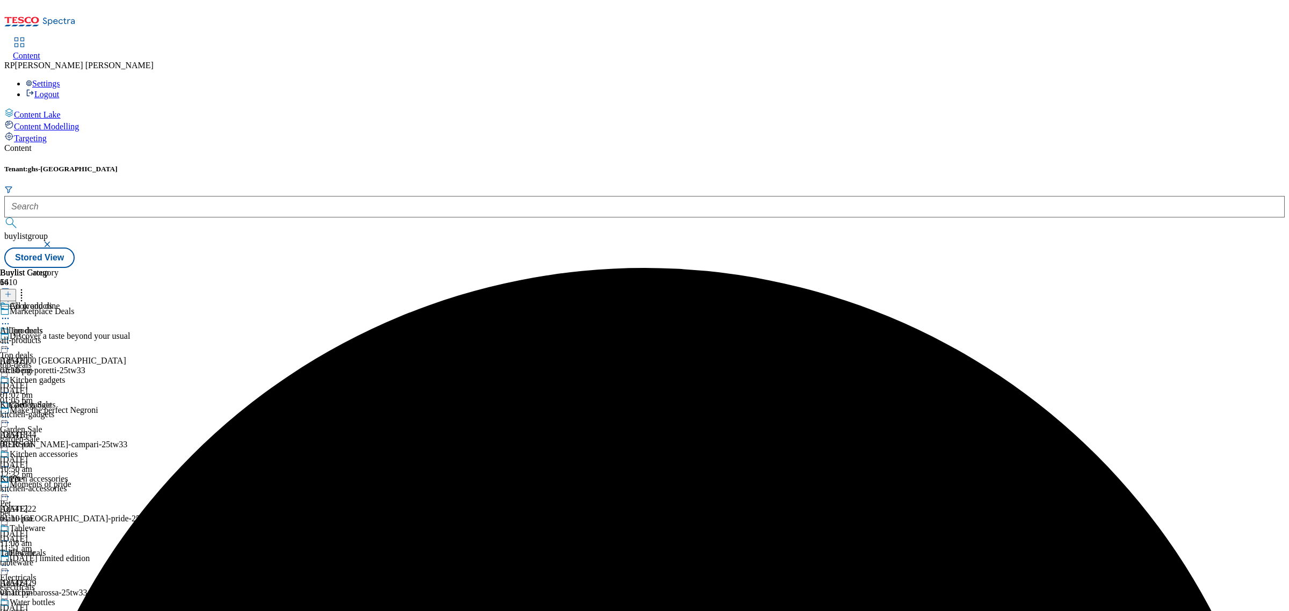
scroll to position [403, 0]
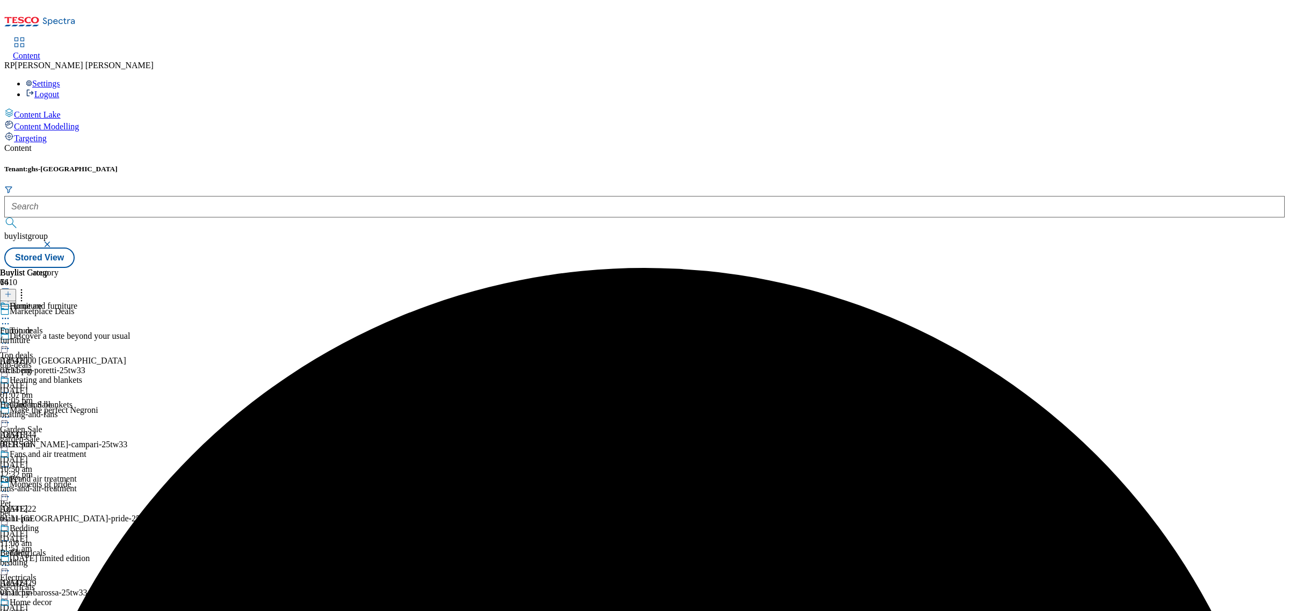
click at [11, 313] on icon at bounding box center [5, 318] width 11 height 11
click at [93, 396] on li "Un-preview" at bounding box center [57, 402] width 72 height 12
click at [11, 313] on icon at bounding box center [5, 318] width 11 height 11
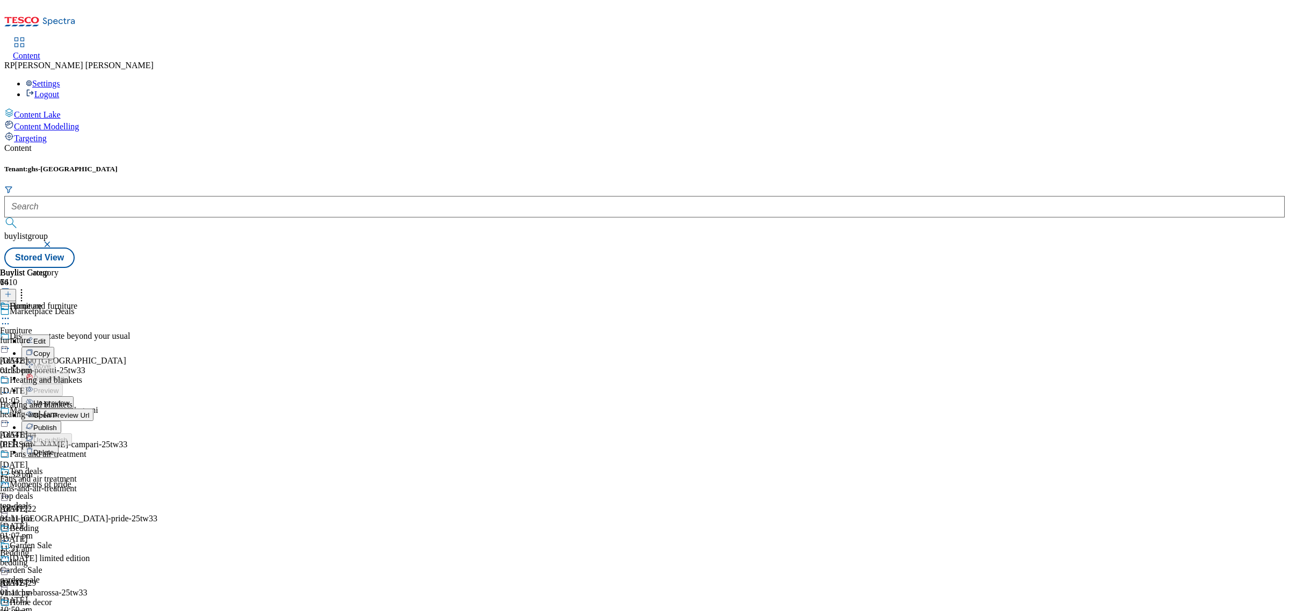
click at [69, 399] on span "Un-preview" at bounding box center [51, 403] width 36 height 8
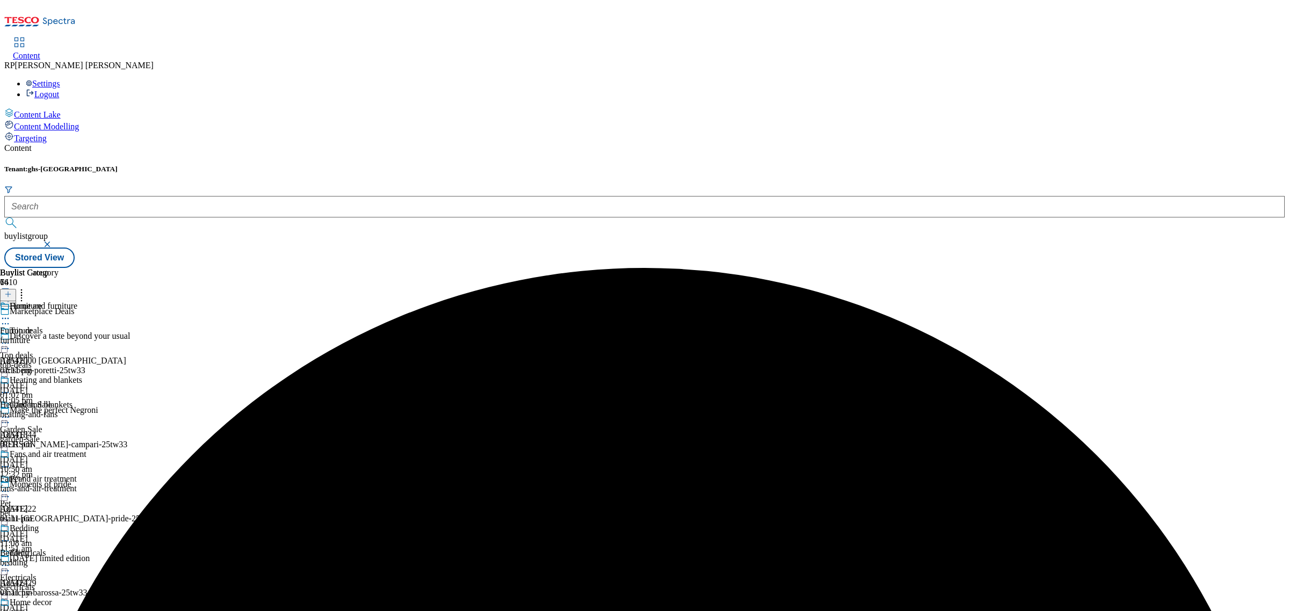
click at [86, 375] on div "Heating and blankets Heating and blankets heating-and-fans 1 Oct 2025 01:11 pm" at bounding box center [43, 412] width 86 height 74
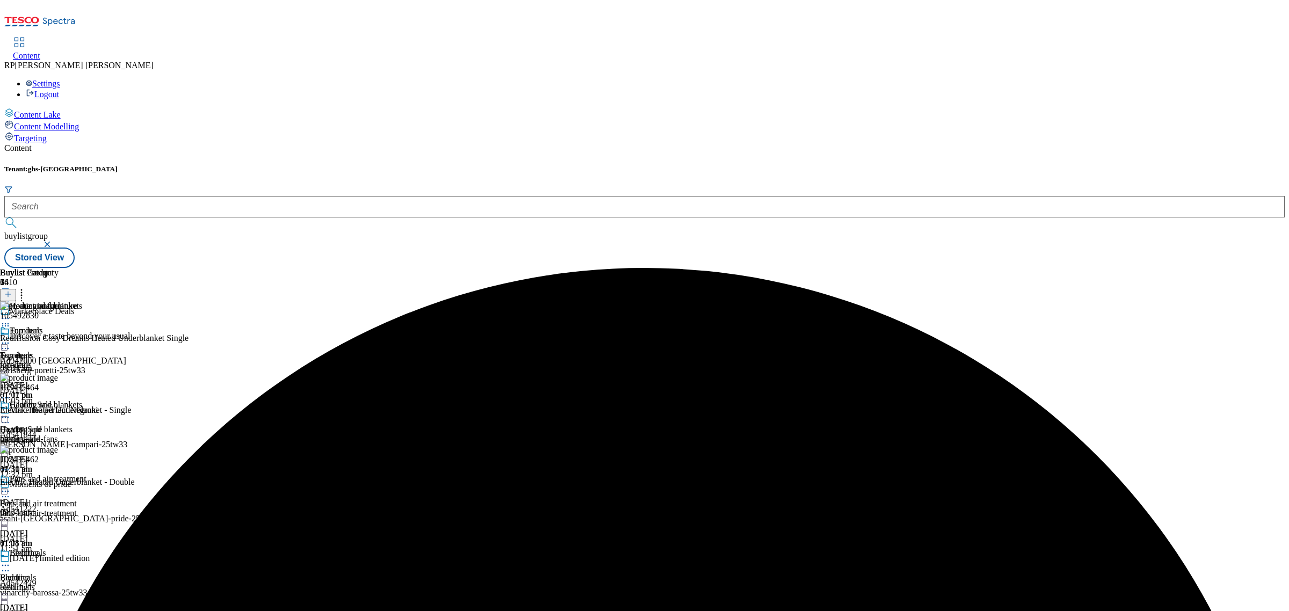
click at [16, 289] on button at bounding box center [8, 295] width 16 height 12
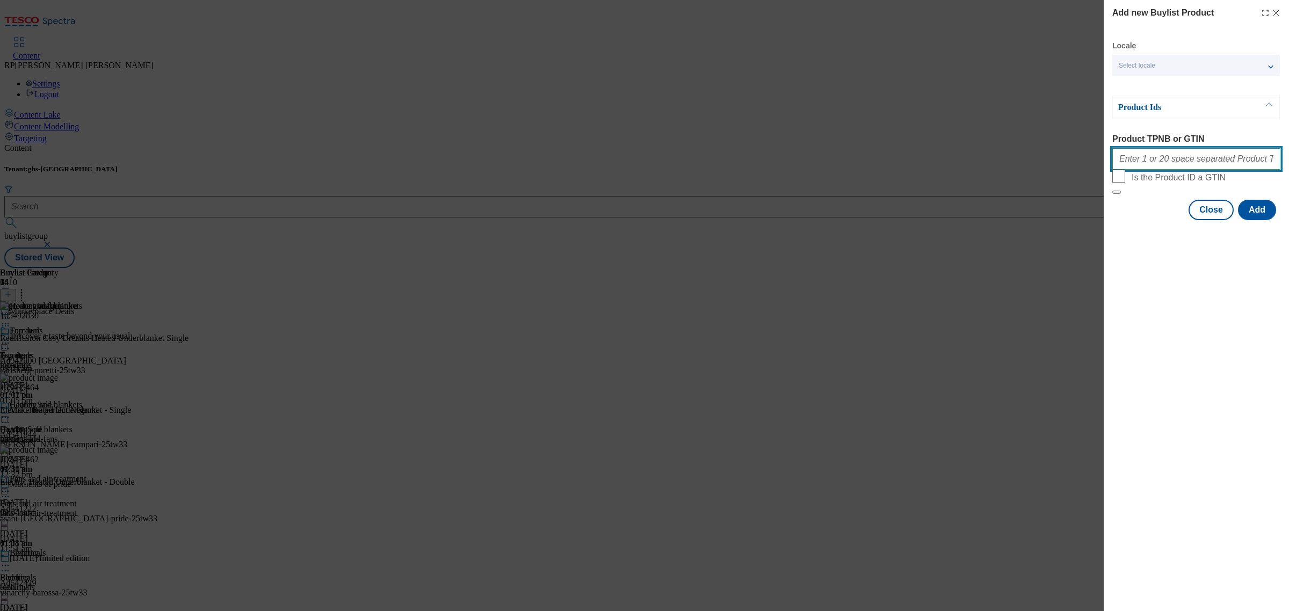
click at [1155, 165] on input "Product TPNB or GTIN" at bounding box center [1196, 158] width 168 height 21
paste input "105492831 105492834"
type input "105492831 105492834"
click at [1256, 220] on button "Add" at bounding box center [1257, 210] width 38 height 20
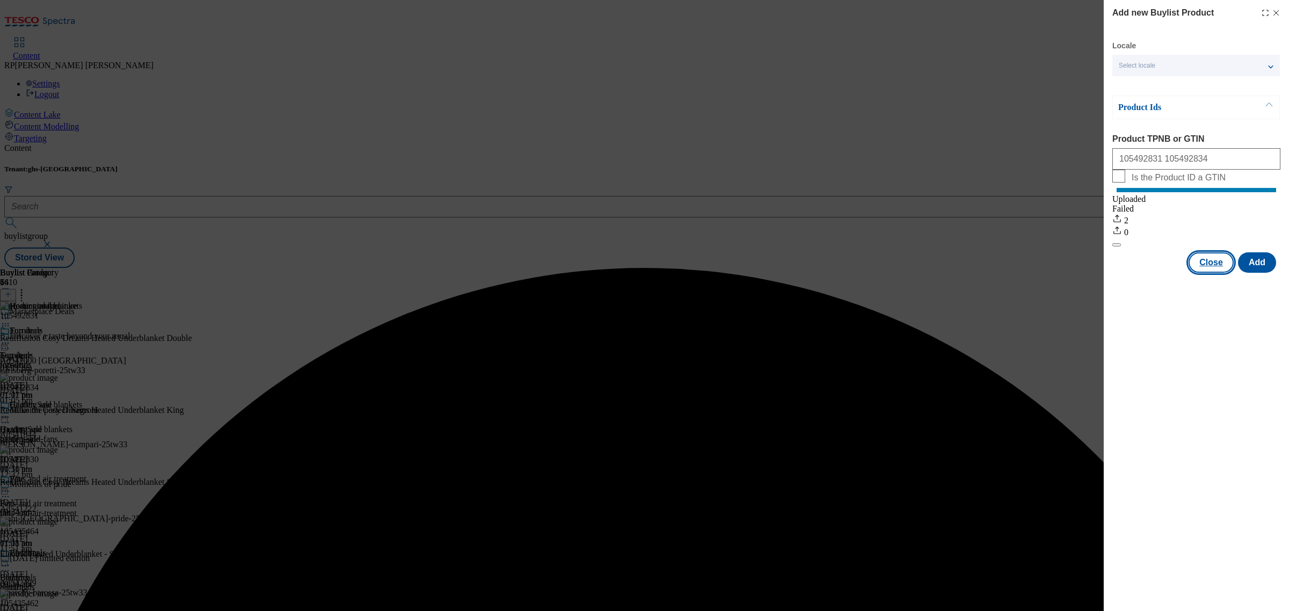
click at [1214, 273] on button "Close" at bounding box center [1210, 262] width 45 height 20
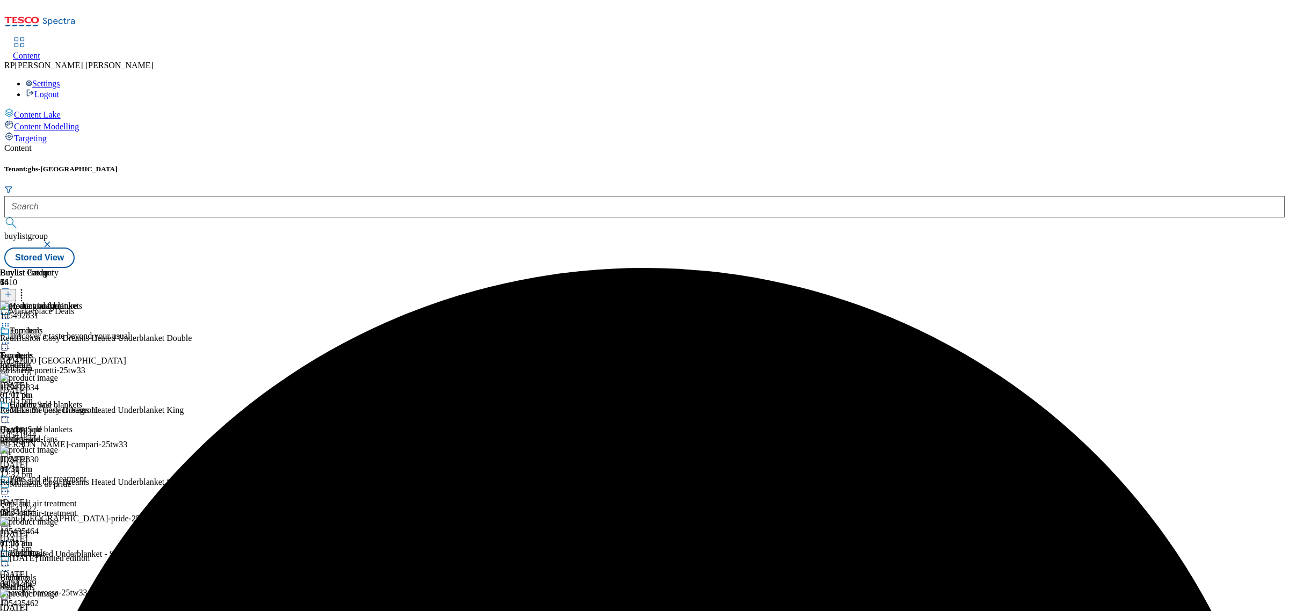
click at [11, 412] on icon at bounding box center [5, 417] width 11 height 11
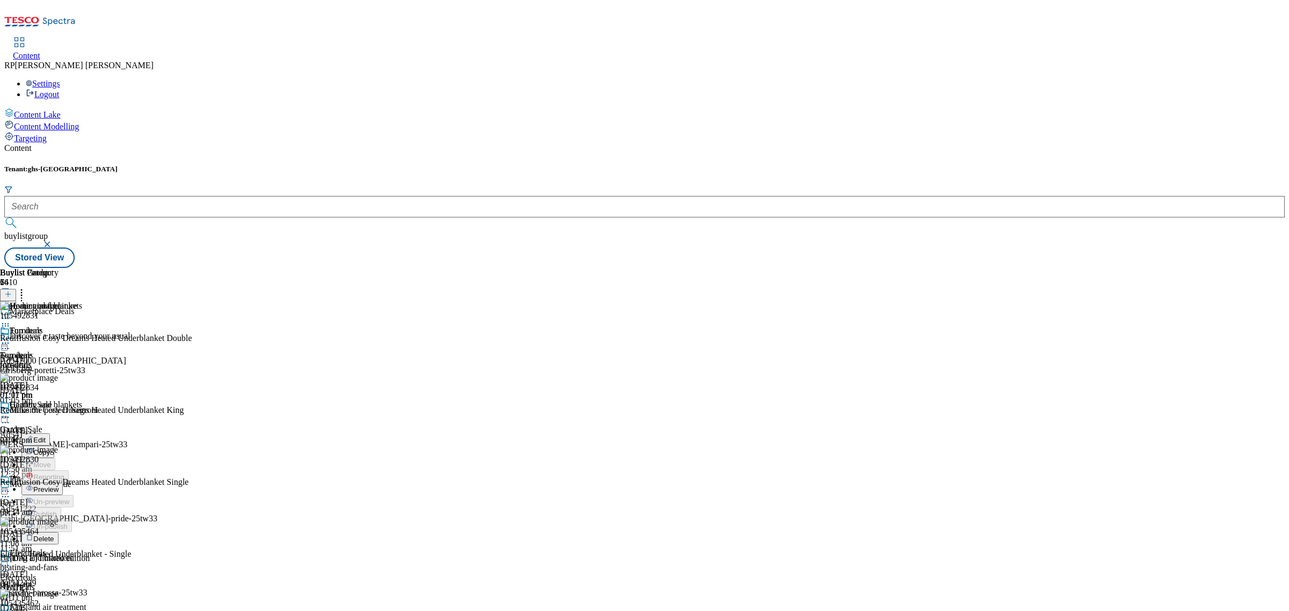
click at [11, 313] on icon at bounding box center [5, 318] width 11 height 11
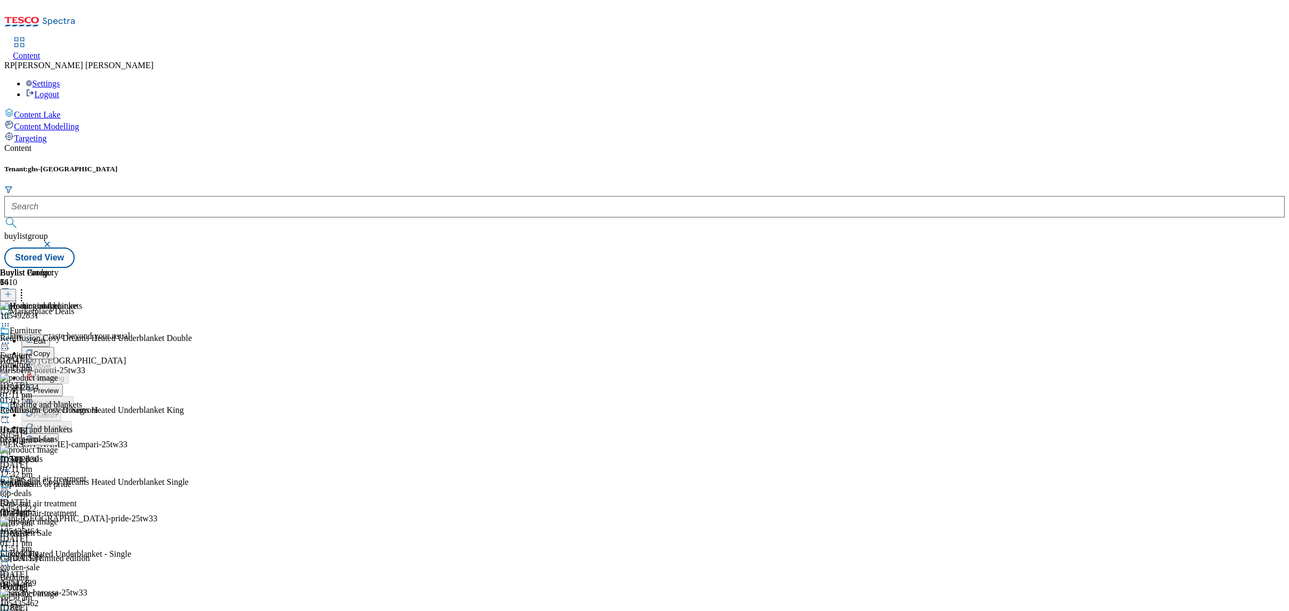
click at [59, 387] on span "Preview" at bounding box center [45, 391] width 25 height 8
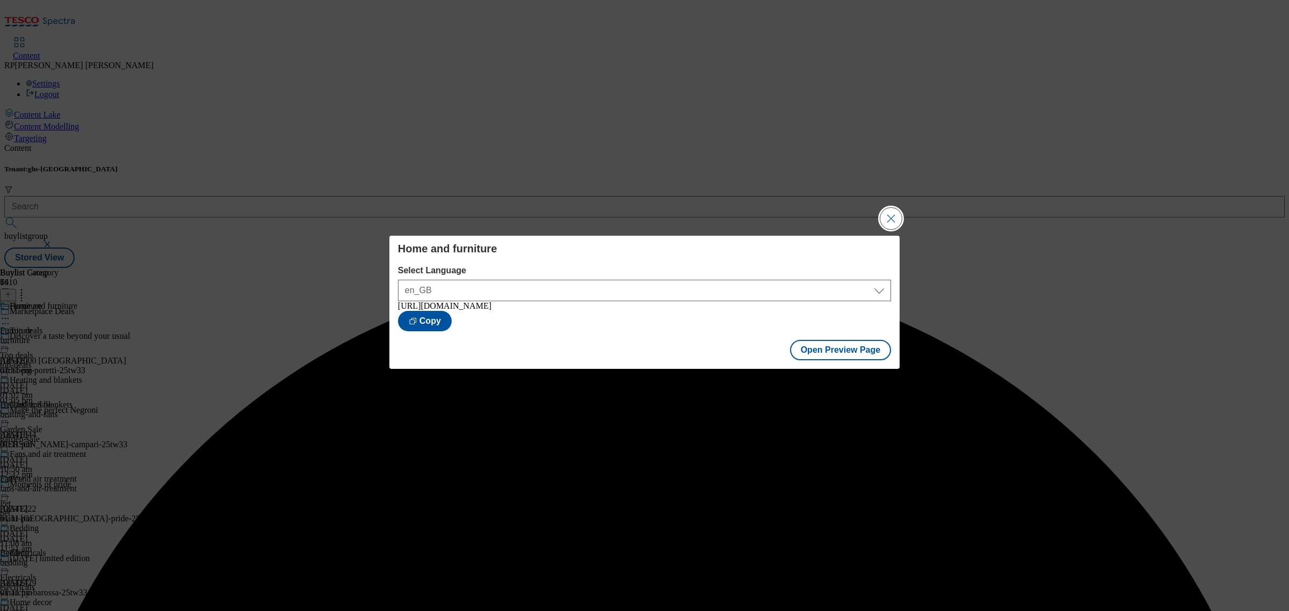
click at [882, 213] on button "Close Modal" at bounding box center [890, 218] width 21 height 21
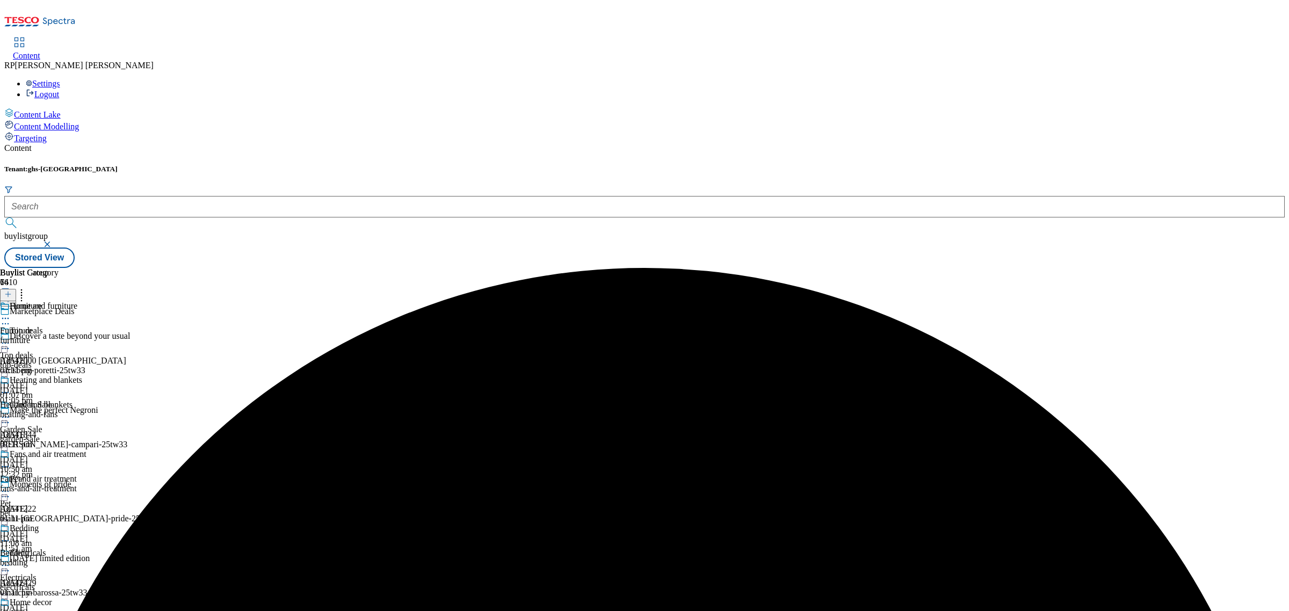
click at [11, 313] on icon at bounding box center [5, 318] width 11 height 11
click at [57, 424] on span "Publish" at bounding box center [45, 428] width 24 height 8
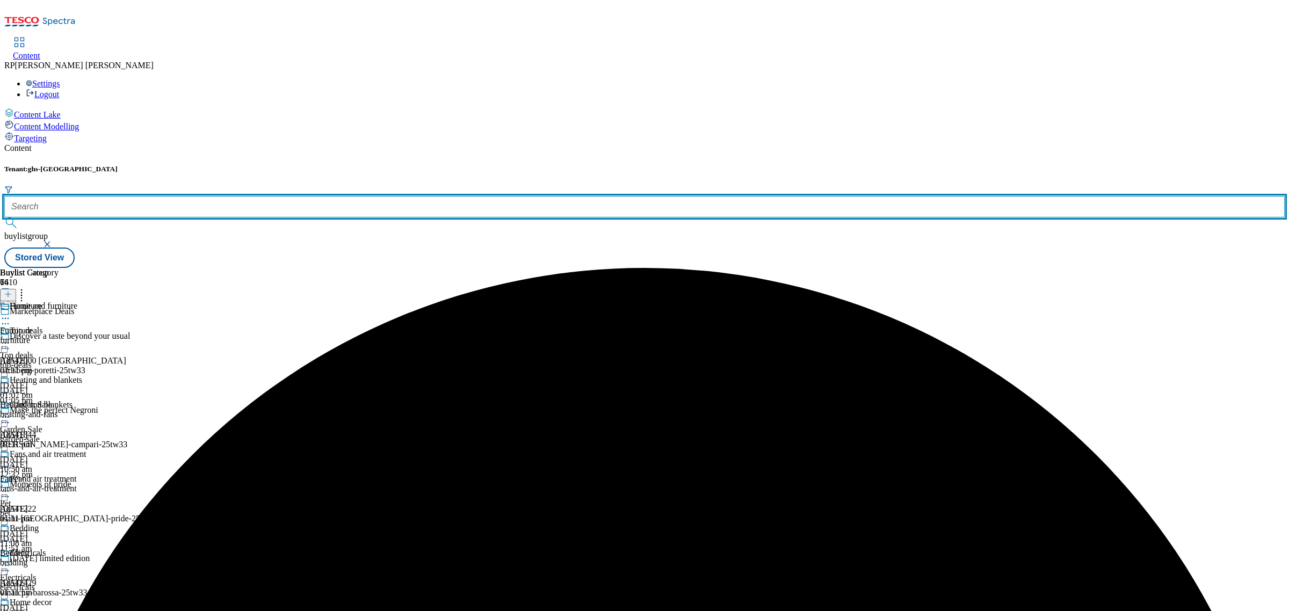
click at [251, 196] on input "text" at bounding box center [644, 206] width 1280 height 21
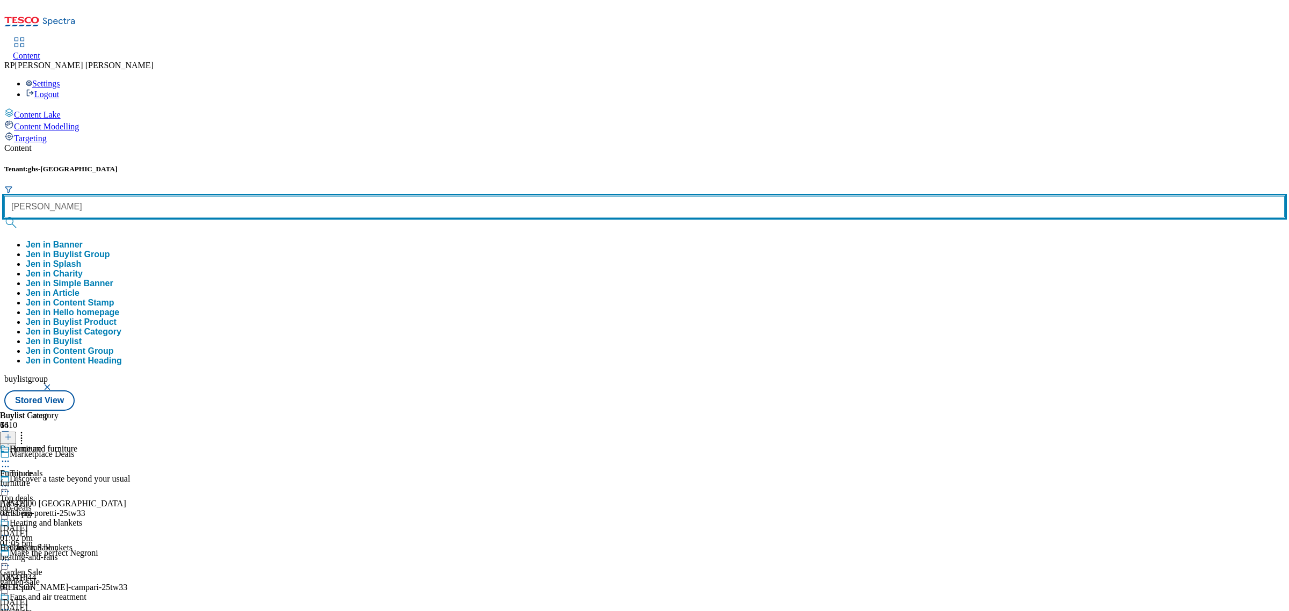
type input "Jen"
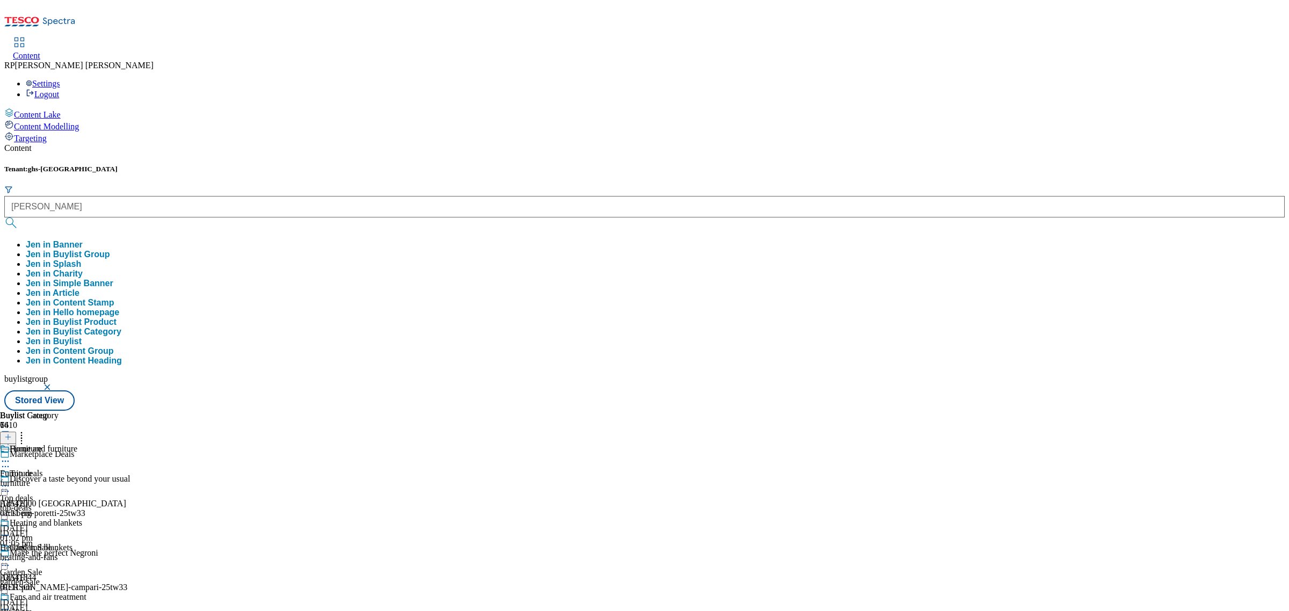
click at [110, 250] on button "Jen in Buylist Group" at bounding box center [68, 255] width 84 height 10
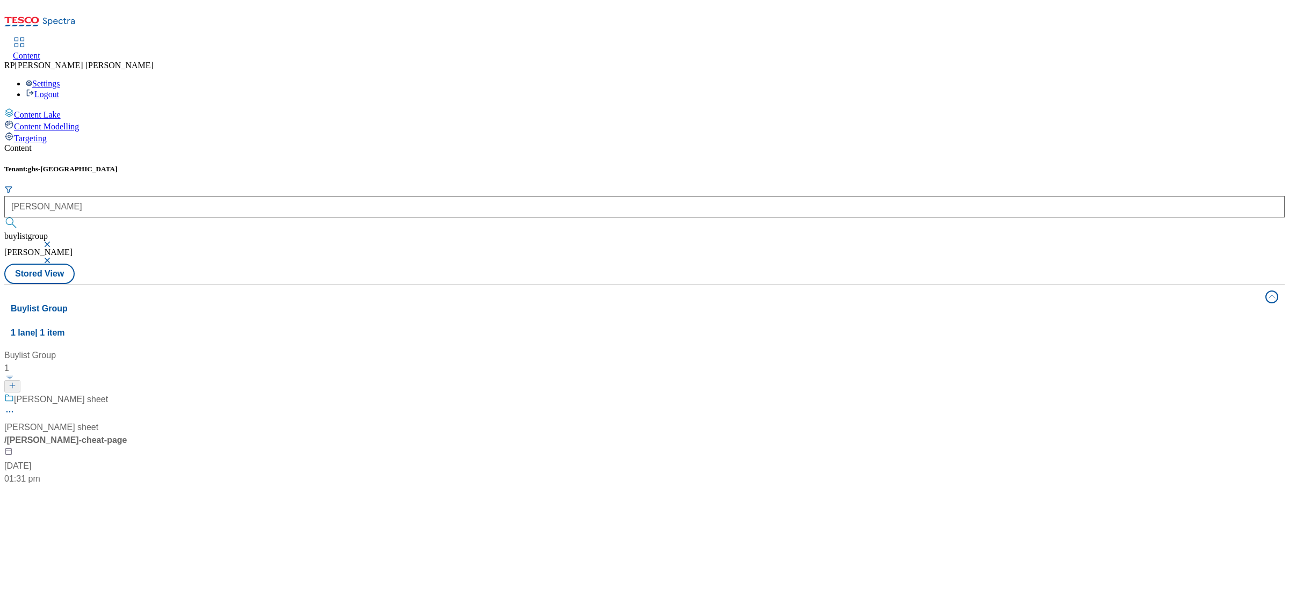
click at [139, 393] on div "Jens cheat sheet Jens cheat sheet / jen-davis-cheat-page 26 Nov 2024 01:31 pm" at bounding box center [71, 439] width 134 height 92
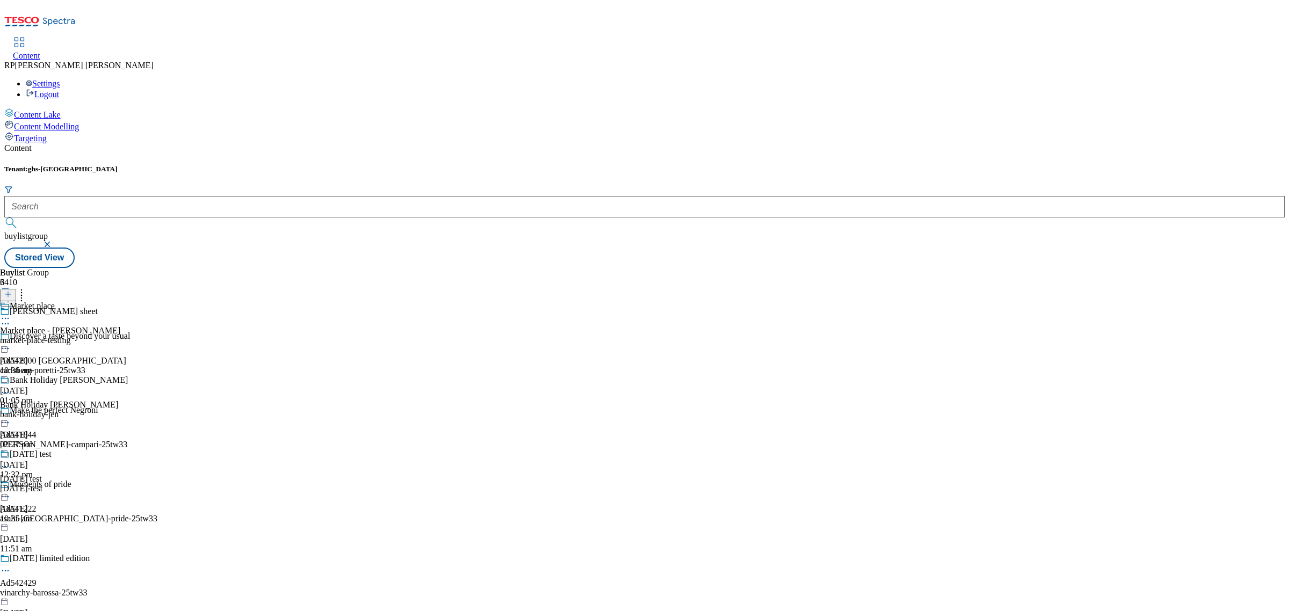
click at [128, 336] on div "market-place-testing" at bounding box center [64, 341] width 128 height 10
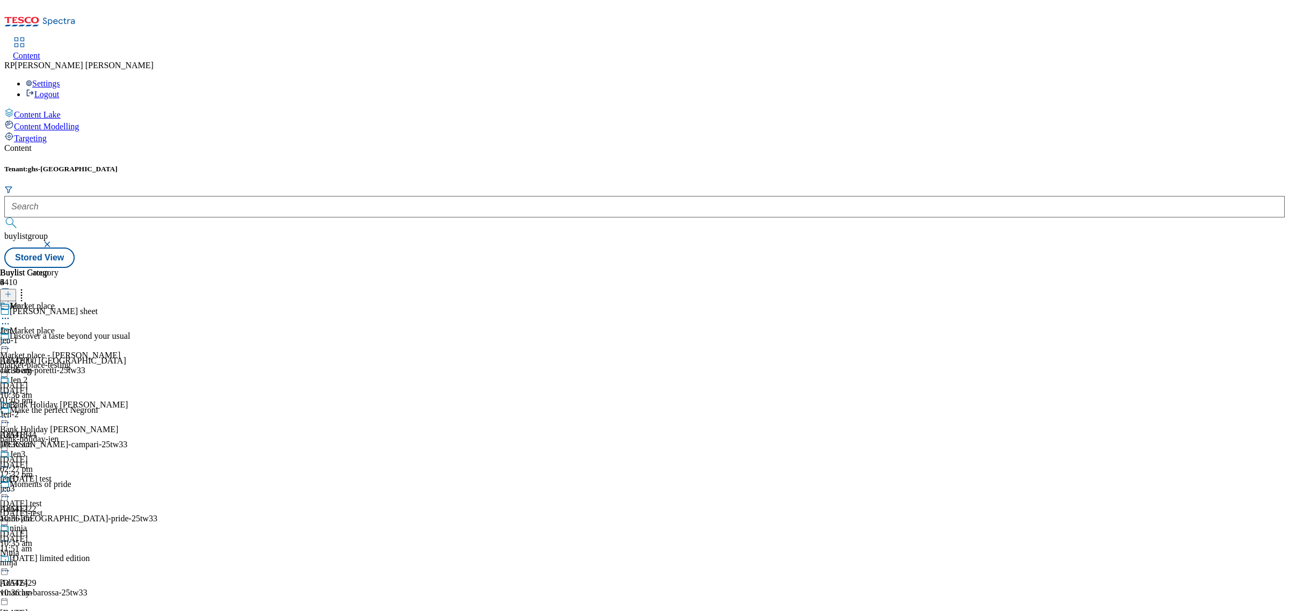
scroll to position [105, 0]
click at [59, 484] on div "jen3" at bounding box center [29, 489] width 59 height 10
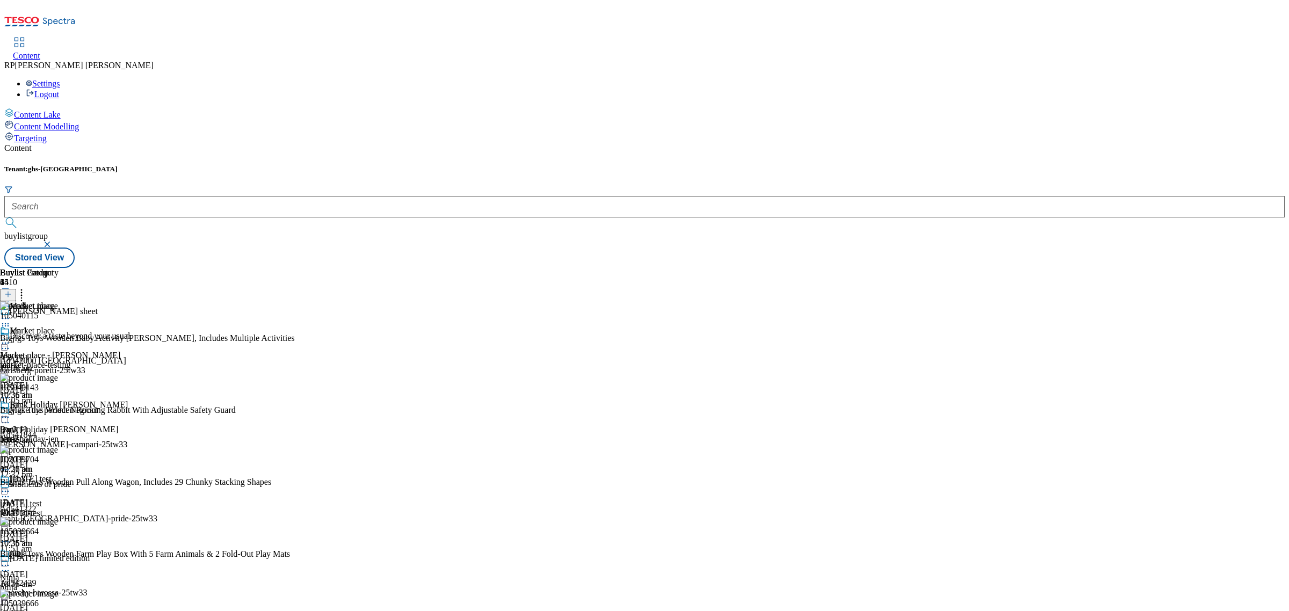
click at [12, 290] on icon at bounding box center [8, 294] width 8 height 8
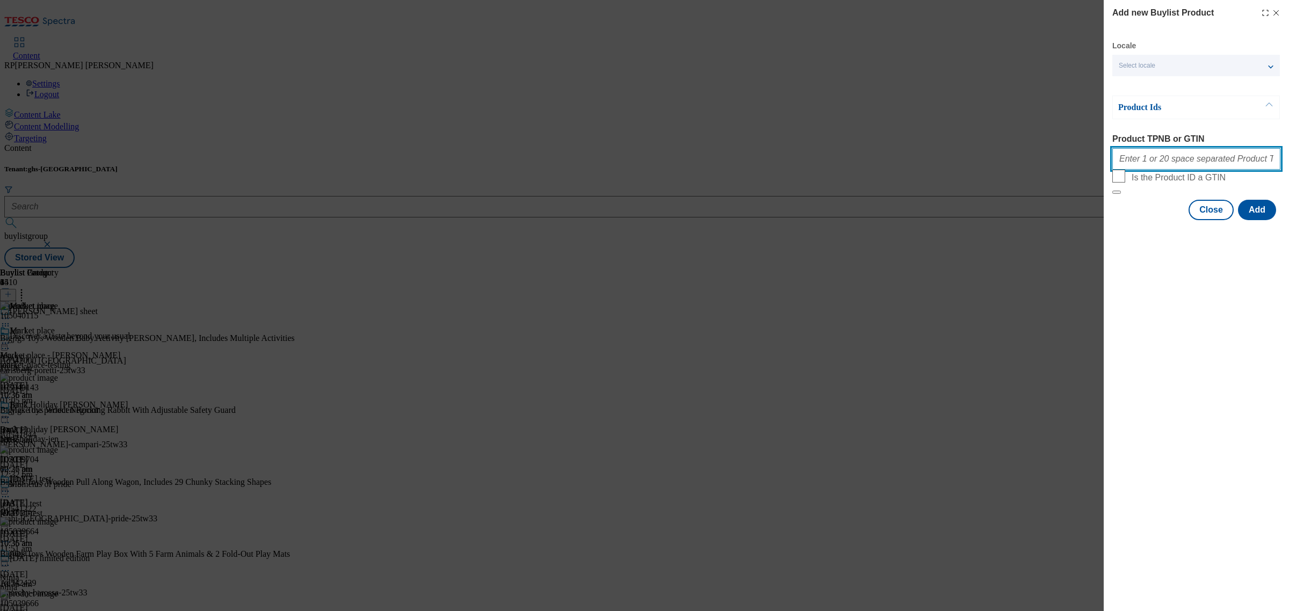
click at [1177, 152] on input "Product TPNB or GTIN" at bounding box center [1196, 158] width 168 height 21
paste input "106080009 105518147 105746691 105044772 105042654 111191445 105451015 105771828…"
type input "106080009 105518147 105746691 105044772 105042654 111191445 105451015 105771828…"
click at [1255, 220] on button "Add" at bounding box center [1257, 210] width 38 height 20
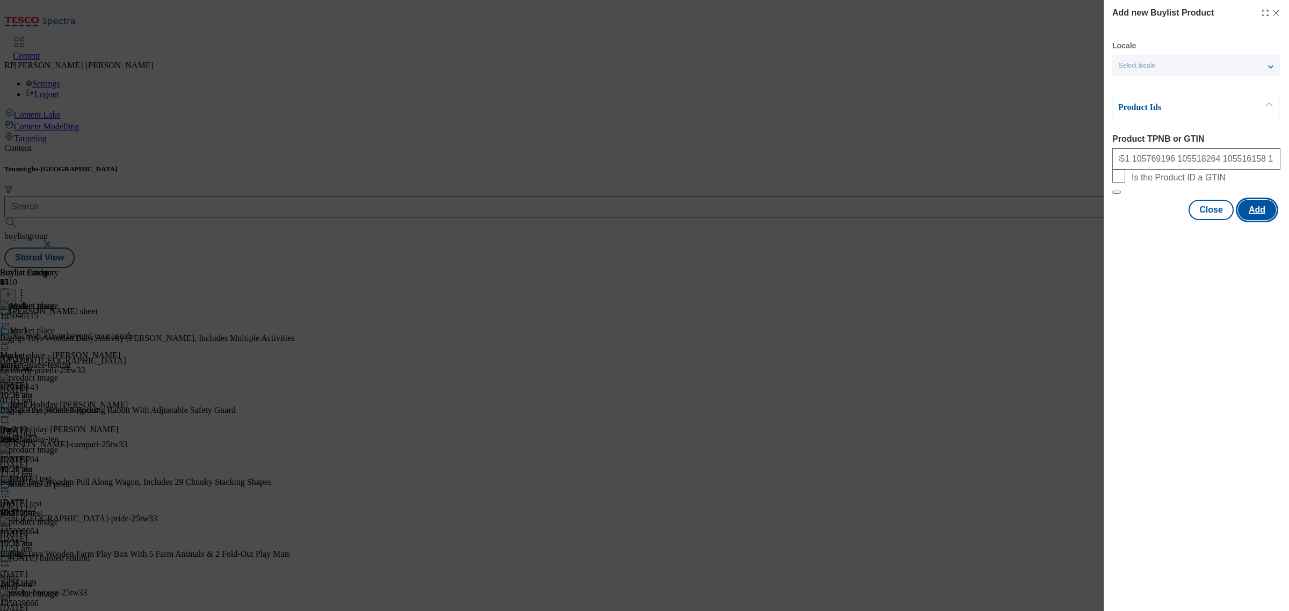
scroll to position [0, 0]
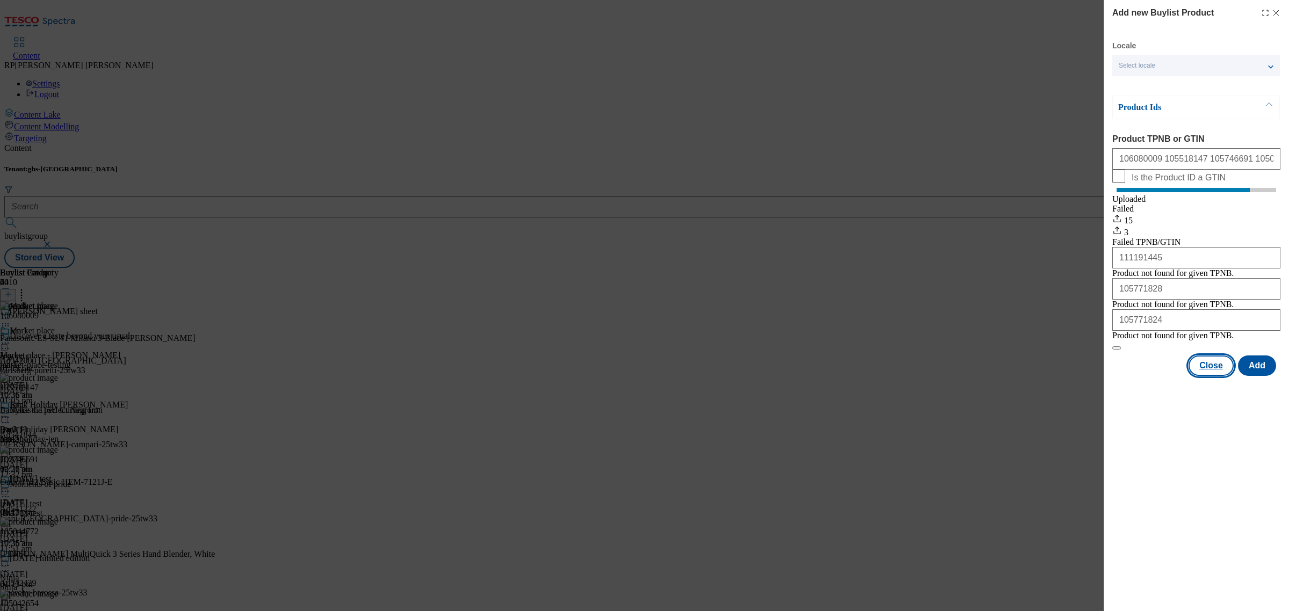
click at [1224, 376] on button "Close" at bounding box center [1210, 365] width 45 height 20
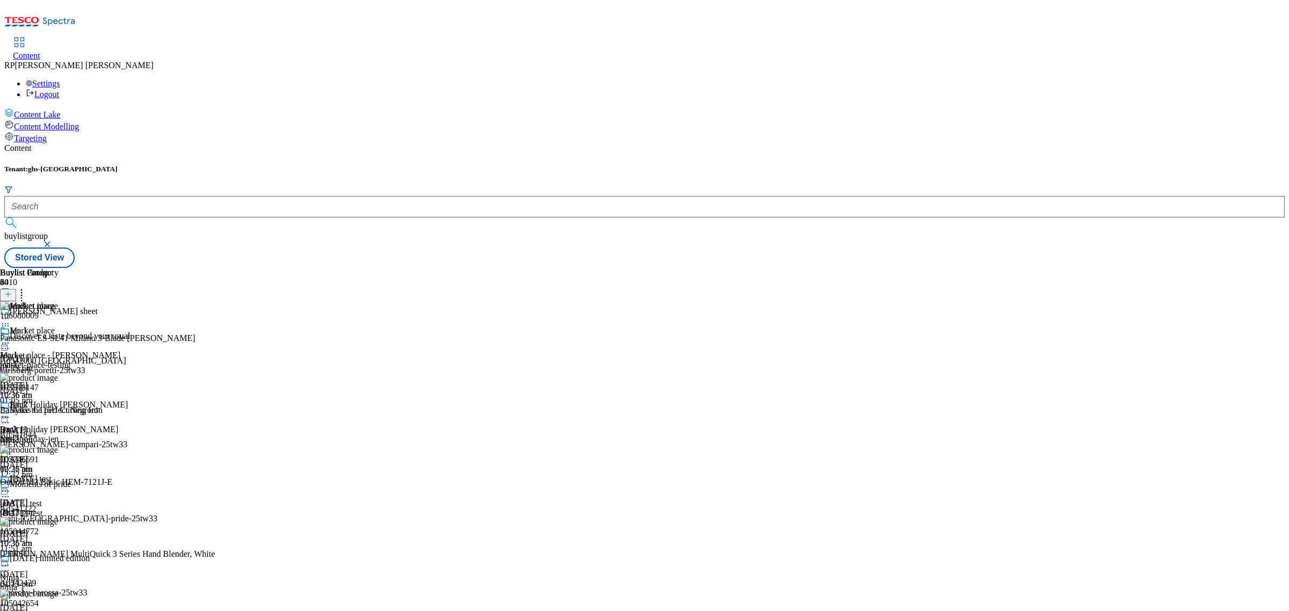
click at [11, 486] on icon at bounding box center [5, 491] width 11 height 11
click at [89, 584] on span "Open Preview Url" at bounding box center [61, 588] width 56 height 8
click at [11, 486] on icon at bounding box center [5, 491] width 11 height 11
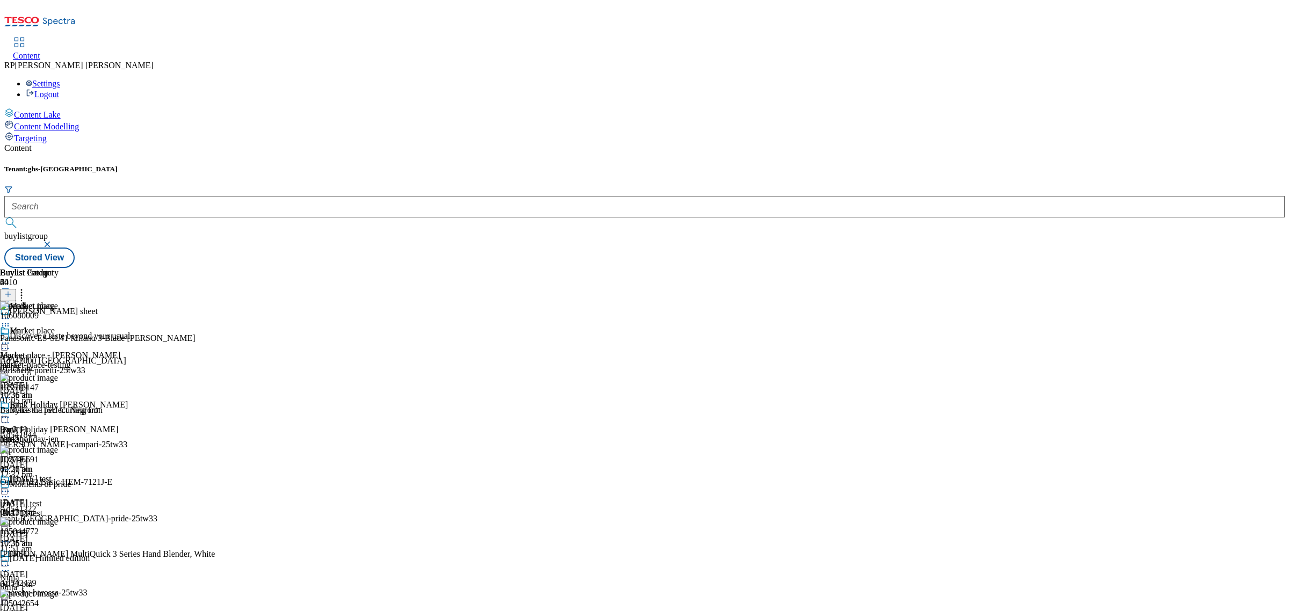
scroll to position [107, 0]
click at [69, 572] on span "Un-preview" at bounding box center [51, 576] width 36 height 8
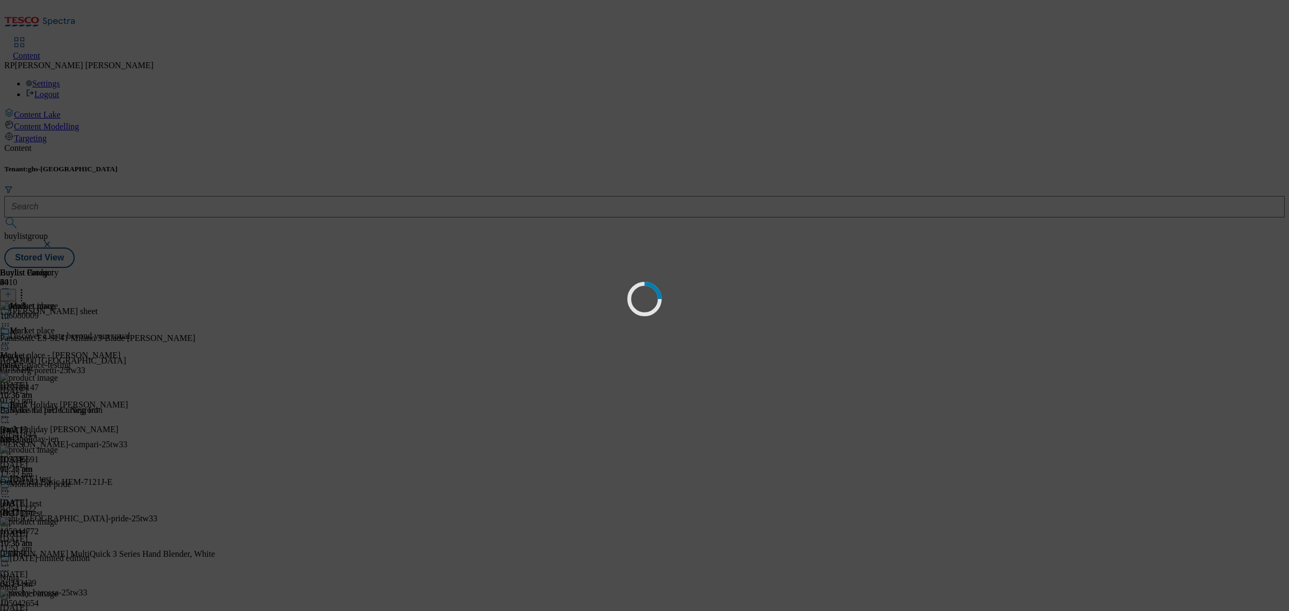
scroll to position [0, 0]
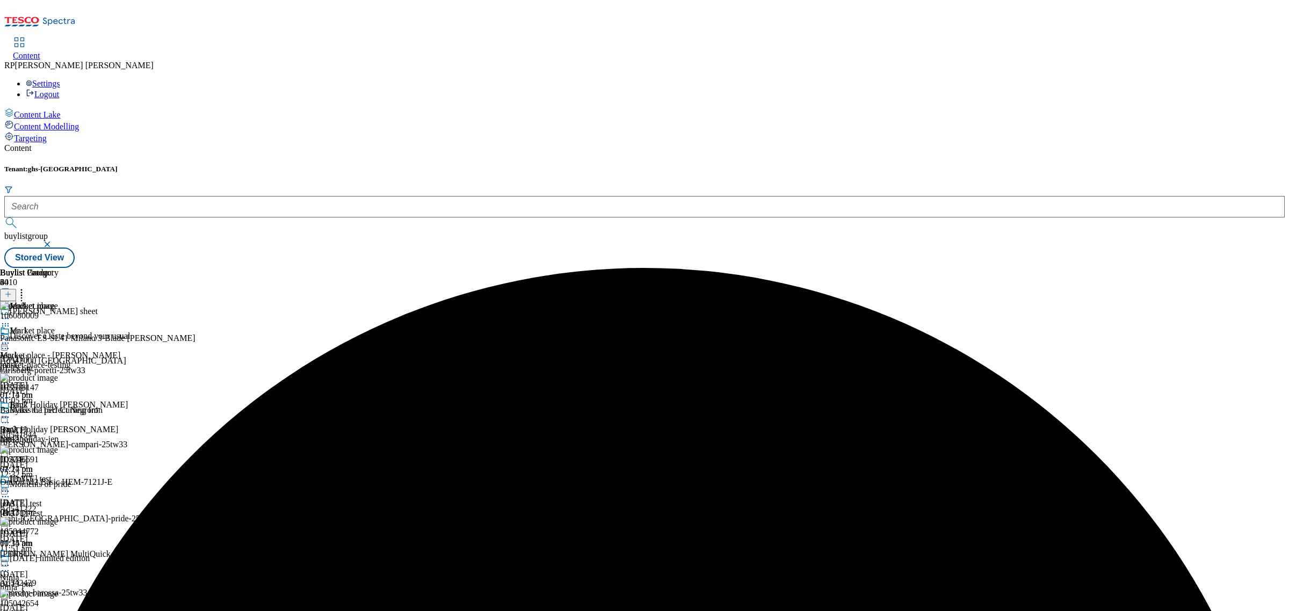
click at [11, 486] on icon at bounding box center [5, 491] width 11 height 11
click at [59, 559] on span "Preview" at bounding box center [45, 563] width 25 height 8
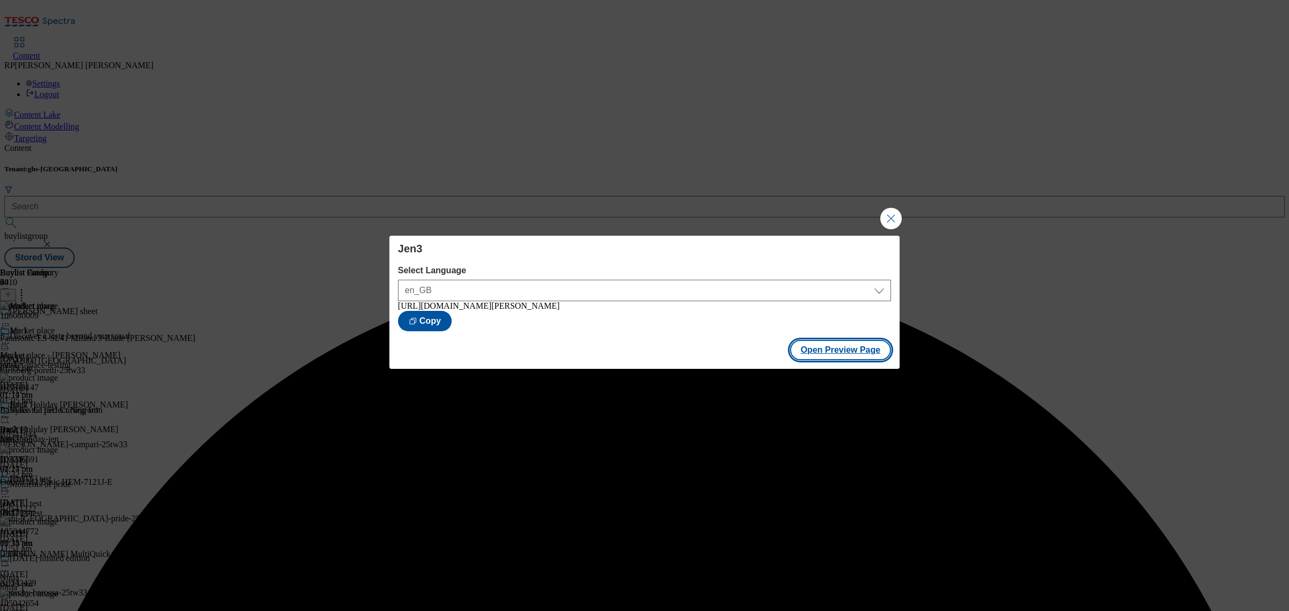
click at [853, 344] on button "Open Preview Page" at bounding box center [840, 350] width 101 height 20
click at [890, 212] on button "Close Modal" at bounding box center [890, 218] width 21 height 21
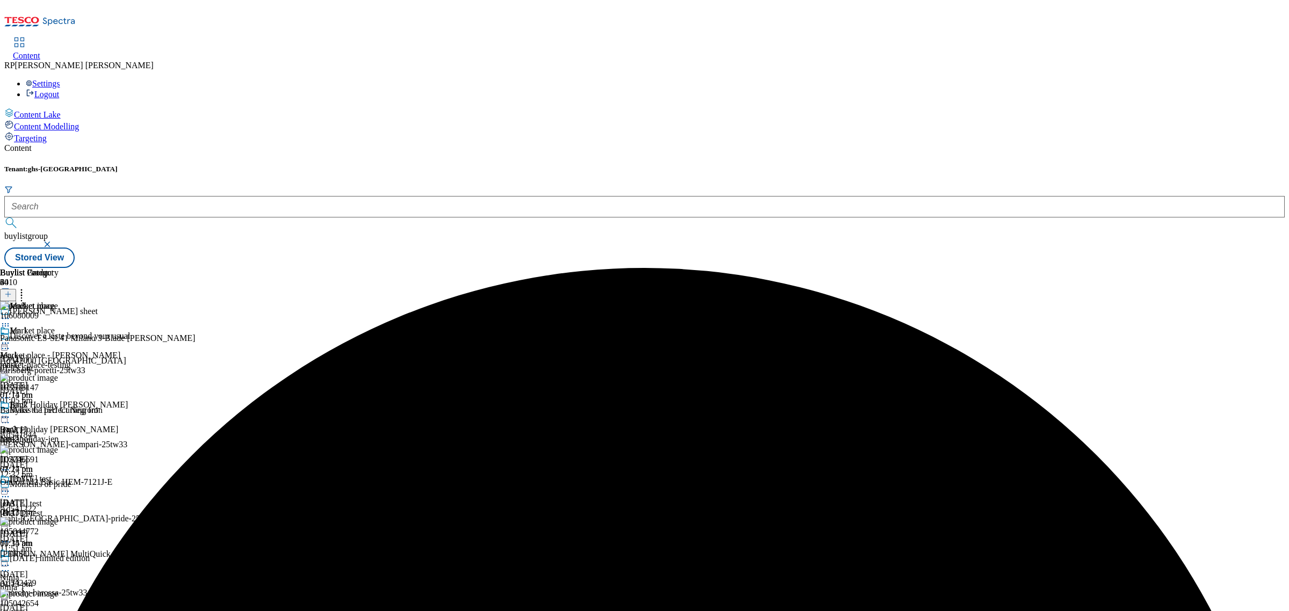
scroll to position [268, 0]
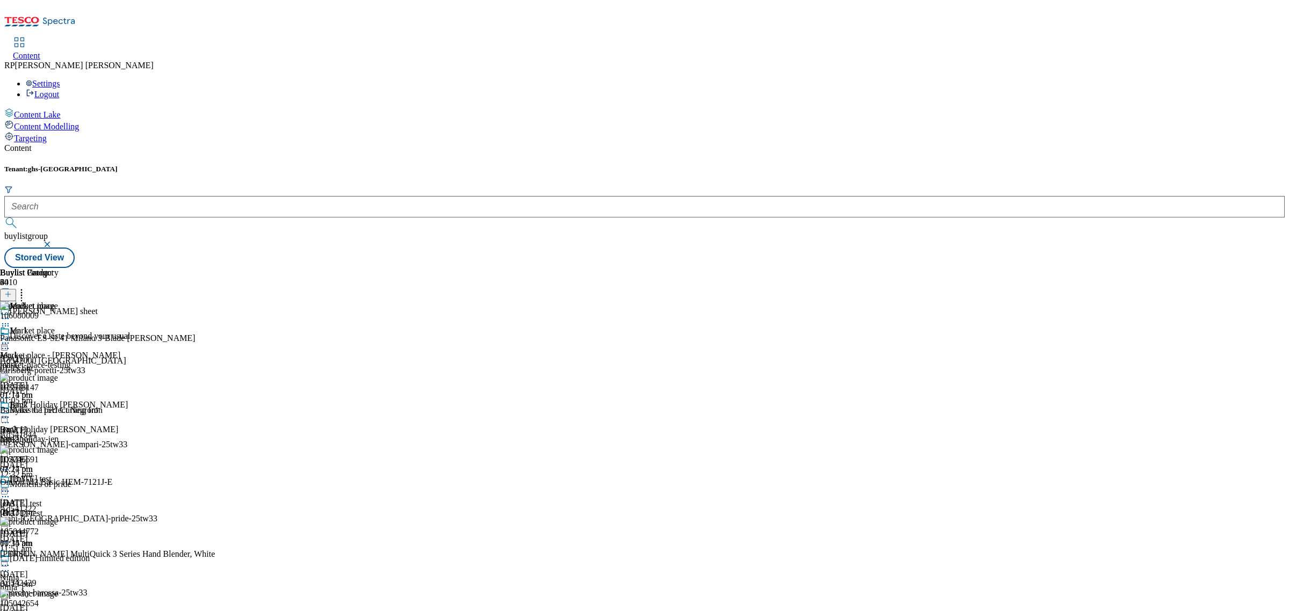
click at [11, 486] on icon at bounding box center [5, 491] width 11 height 11
click at [54, 241] on button "button" at bounding box center [48, 244] width 11 height 6
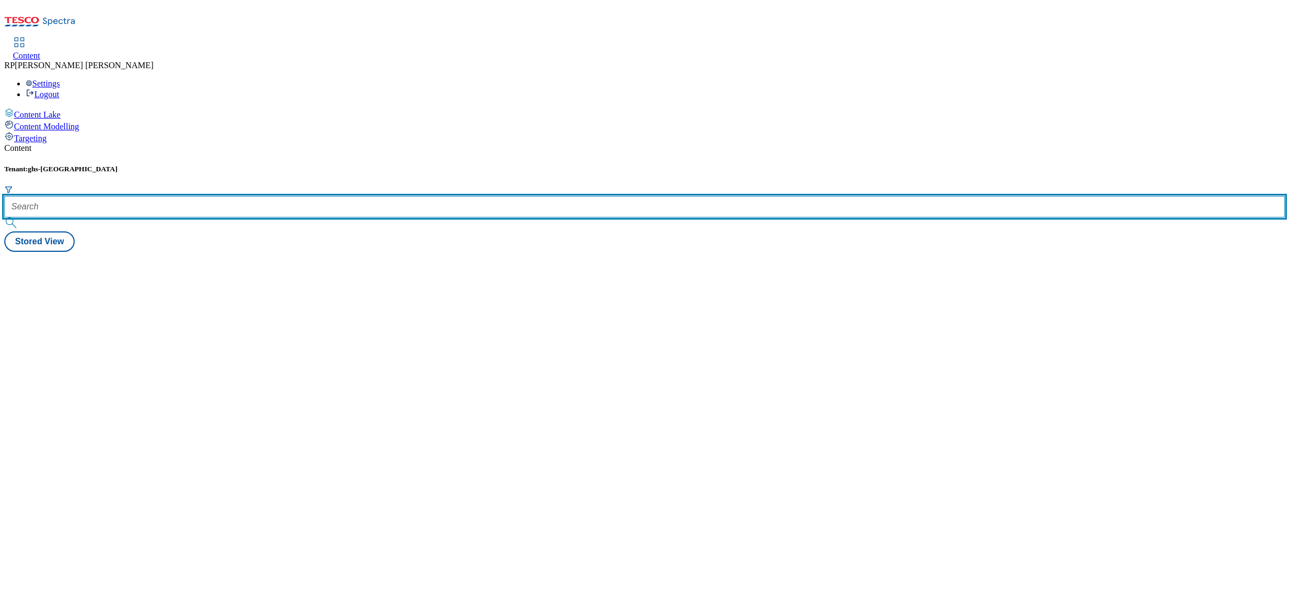
click at [275, 196] on input "text" at bounding box center [644, 206] width 1280 height 21
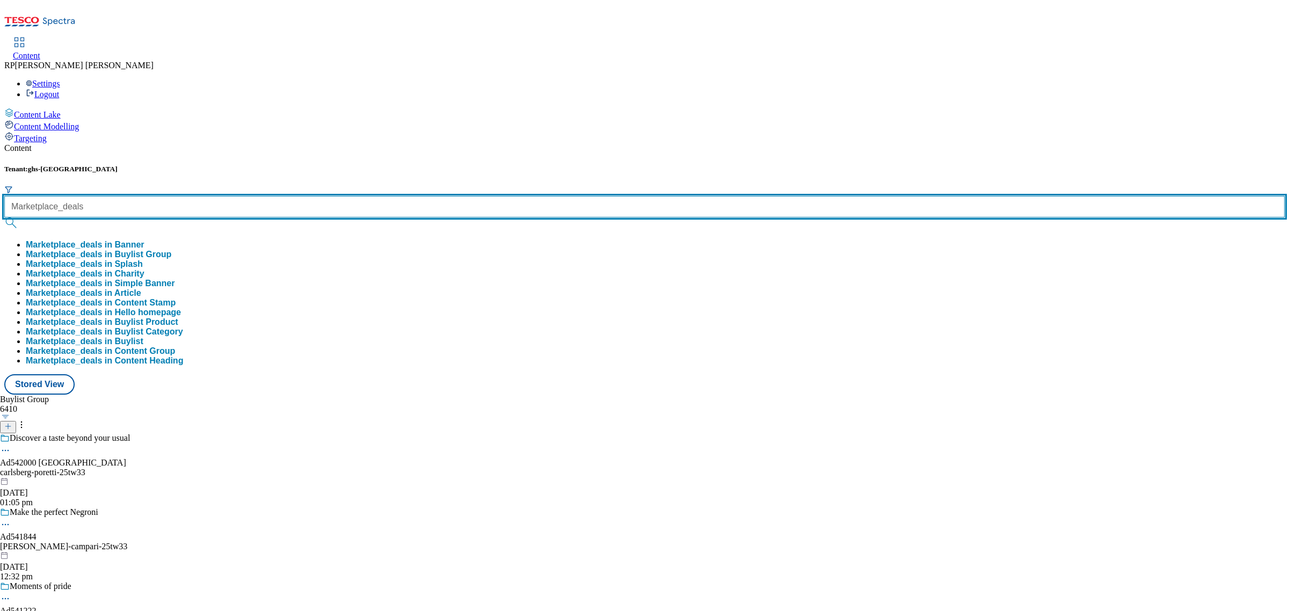
type input "Marketplace_deals"
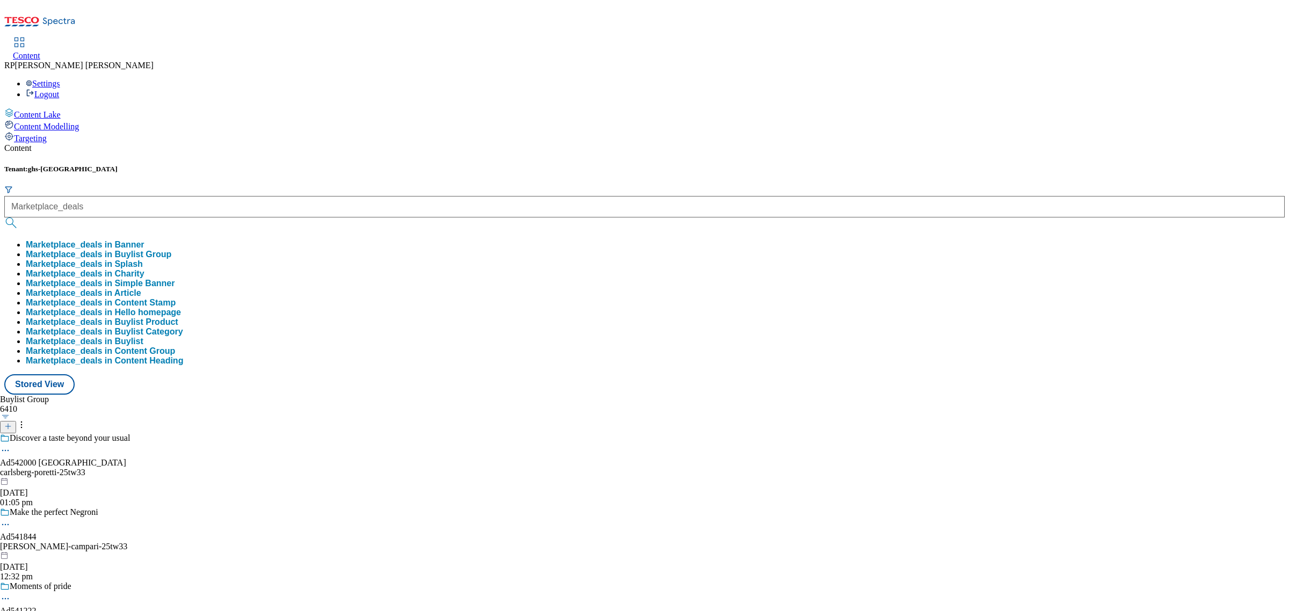
click at [171, 250] on button "Marketplace_deals in Buylist Group" at bounding box center [99, 255] width 146 height 10
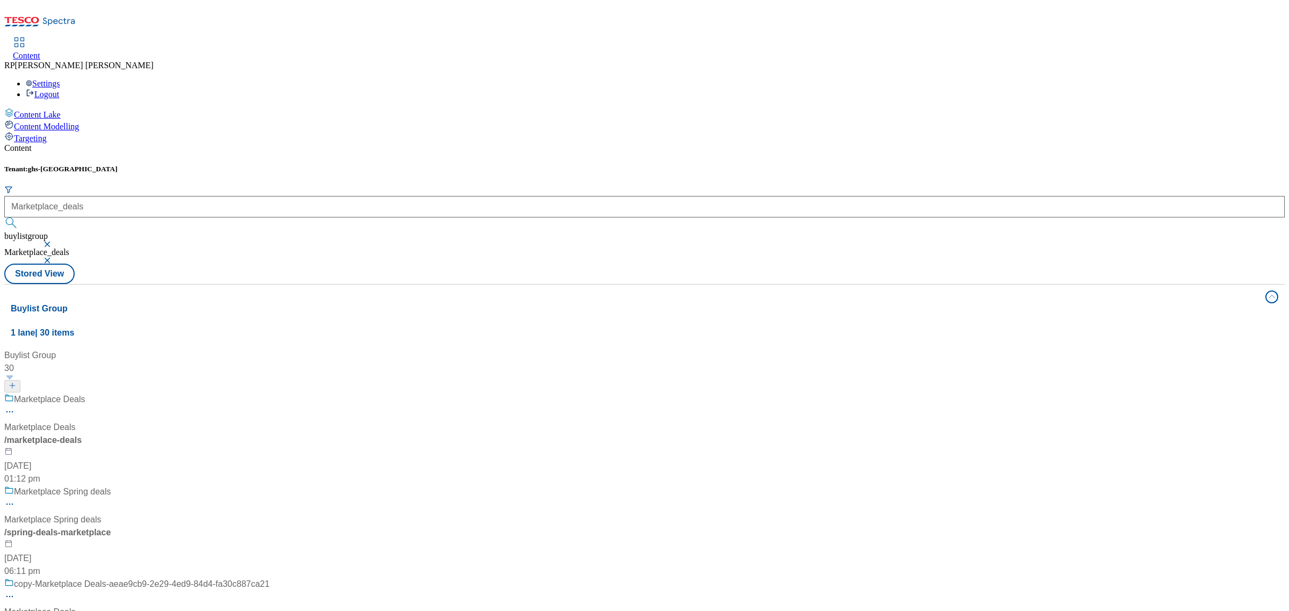
click at [260, 393] on div "Marketplace Deals Marketplace Deals / marketplace-deals 20 May 2025 01:12 pm" at bounding box center [136, 439] width 265 height 92
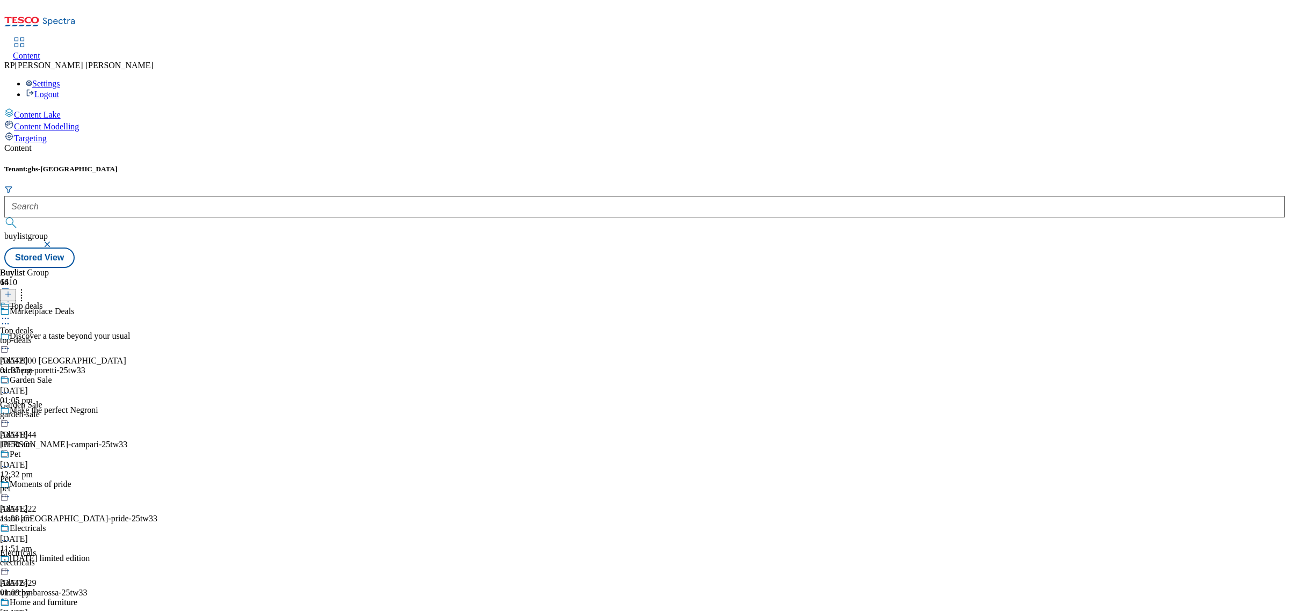
click at [78, 336] on div "top-deals" at bounding box center [39, 341] width 78 height 10
click at [11, 338] on icon at bounding box center [5, 343] width 11 height 11
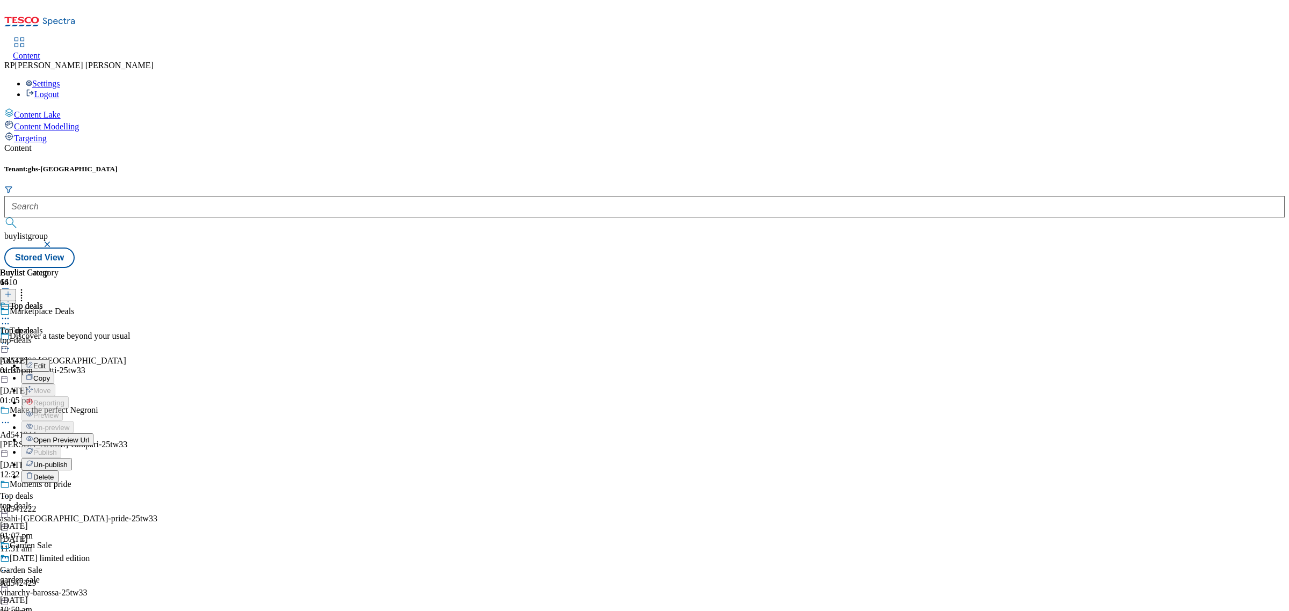
click at [68, 461] on span "Un-publish" at bounding box center [50, 465] width 34 height 8
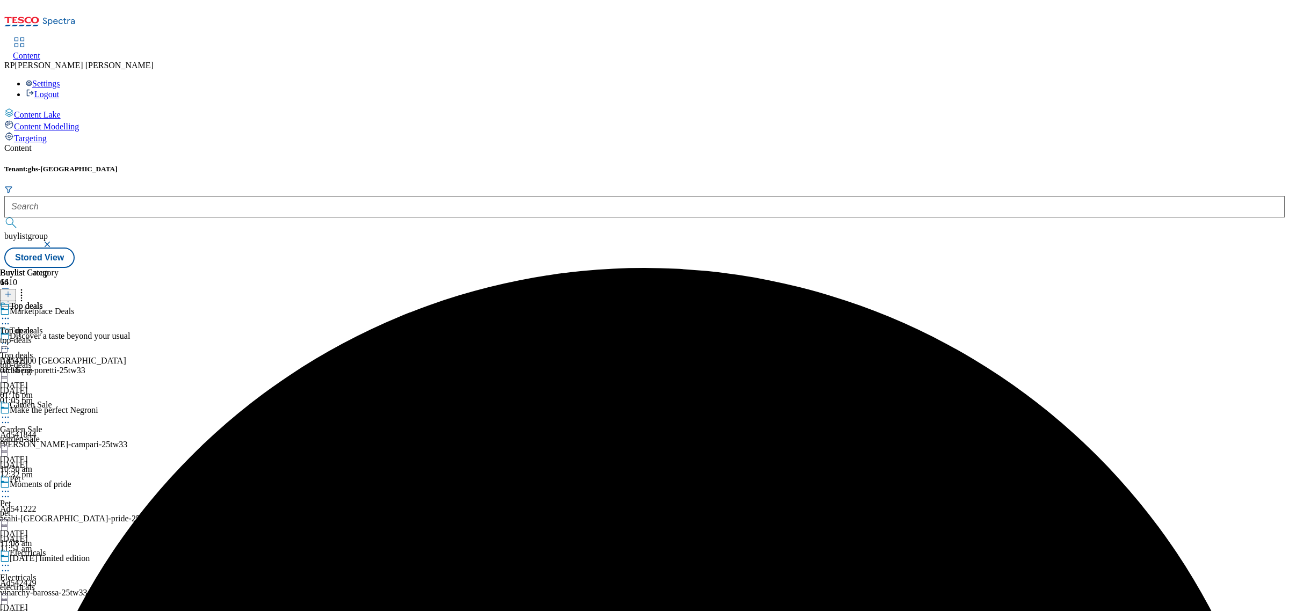
click at [11, 338] on icon at bounding box center [5, 343] width 11 height 11
click at [69, 424] on span "Un-preview" at bounding box center [51, 428] width 36 height 8
click at [59, 268] on header "Buylist Category 1" at bounding box center [29, 284] width 59 height 33
click at [8, 292] on line at bounding box center [8, 294] width 0 height 5
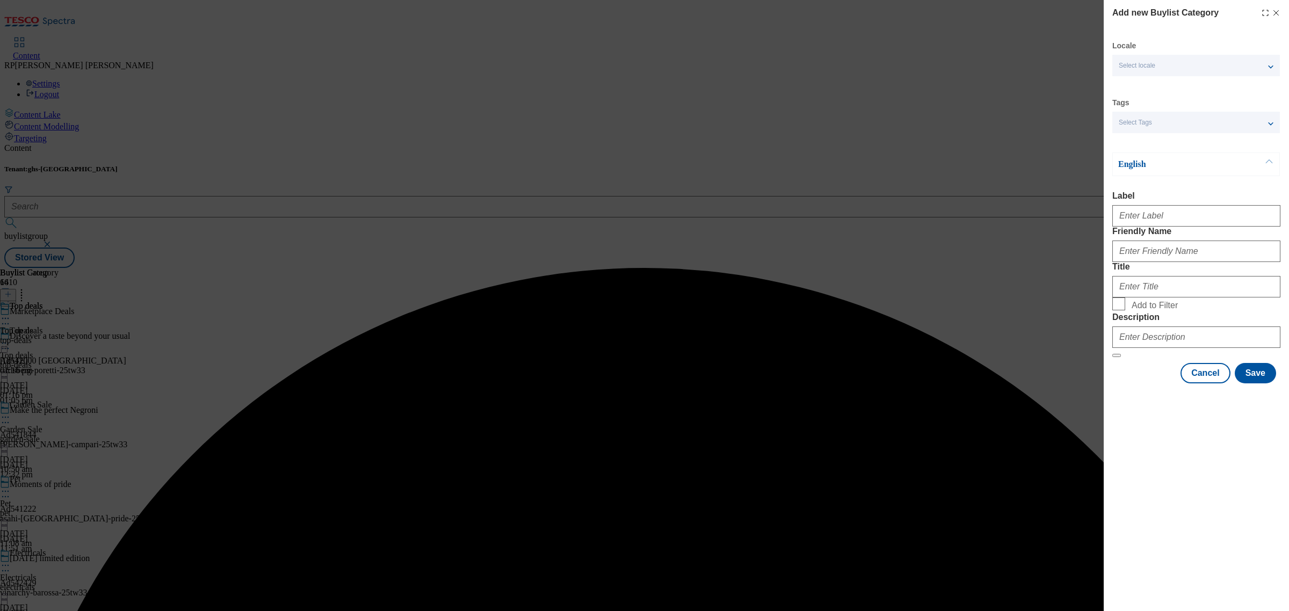
click at [752, 188] on div "Add new Buylist Category Locale Select locale English Welsh Tags Select Tags fn…" at bounding box center [644, 305] width 1289 height 611
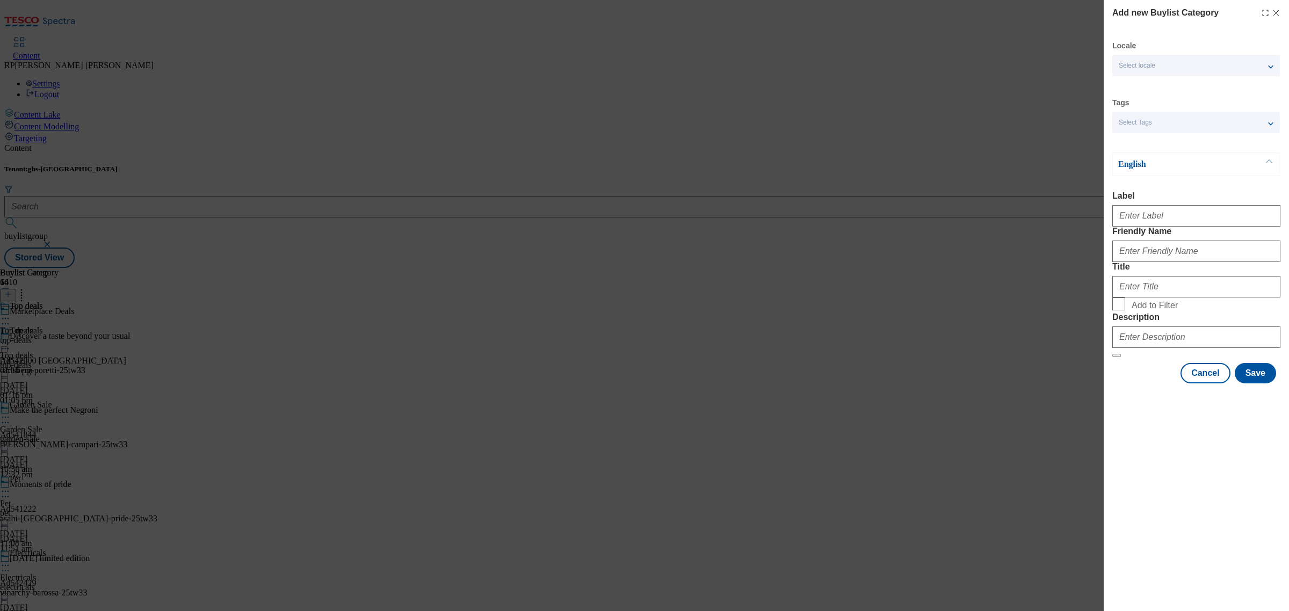
click at [669, 191] on div "Add new Buylist Category Locale Select locale English Welsh Tags Select Tags fn…" at bounding box center [644, 305] width 1289 height 611
click at [1208, 383] on button "Cancel" at bounding box center [1204, 373] width 49 height 20
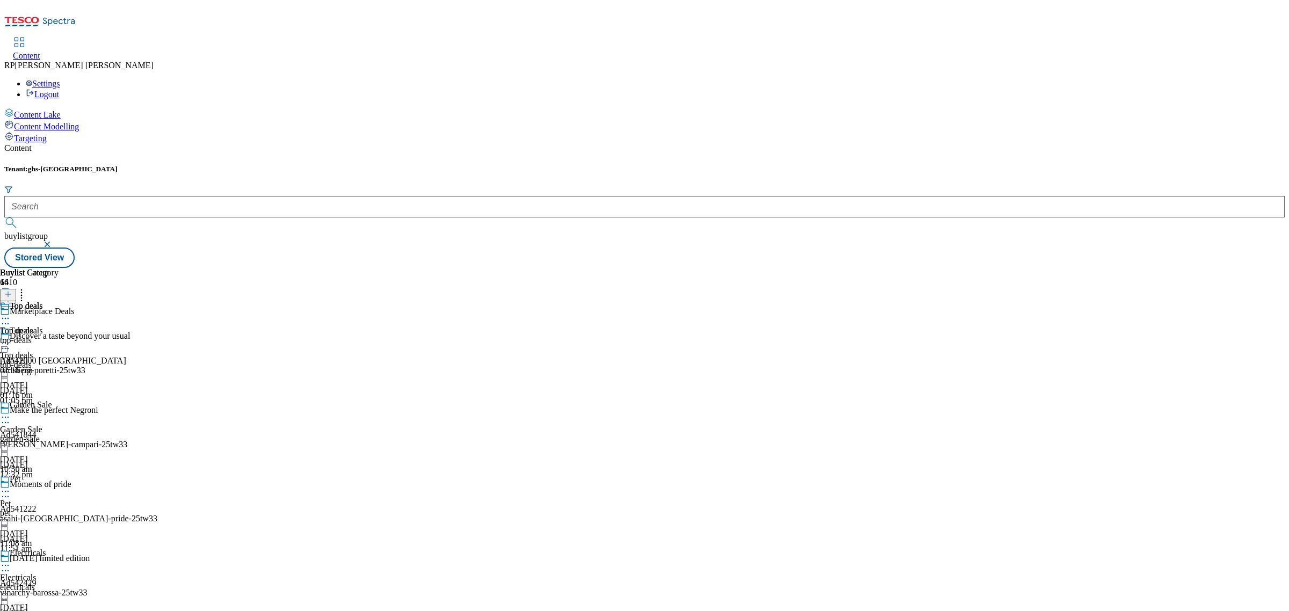
click at [59, 336] on div "top-deals" at bounding box center [29, 341] width 59 height 10
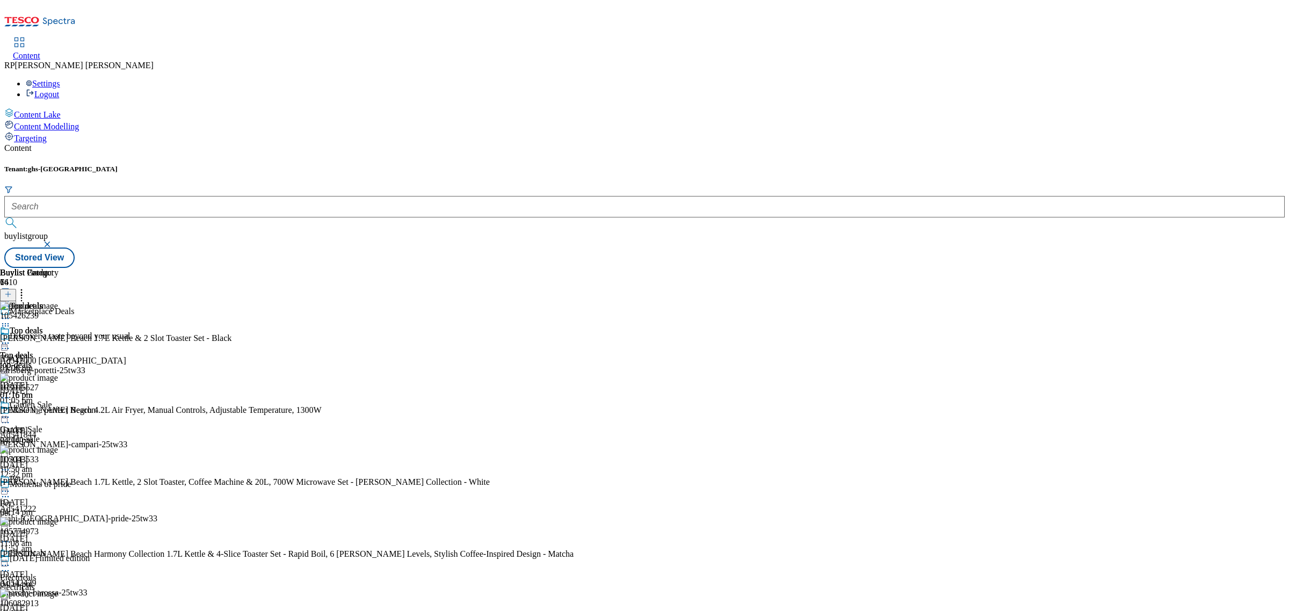
click at [16, 289] on button at bounding box center [8, 295] width 16 height 12
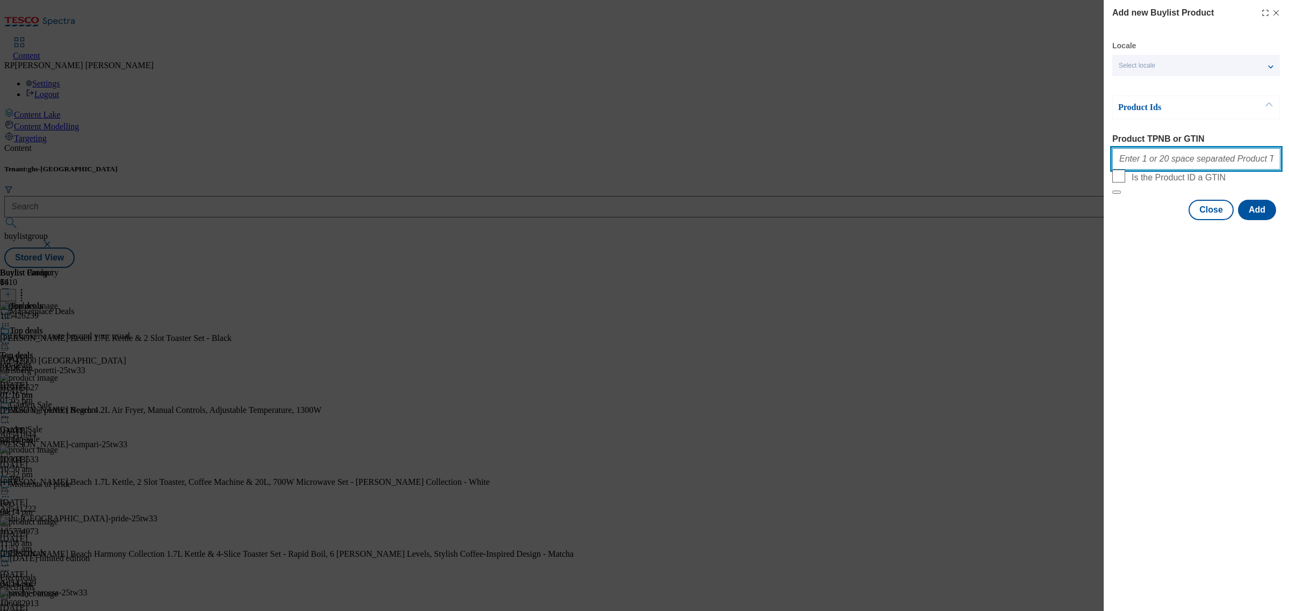
click at [1153, 164] on input "Product TPNB or GTIN" at bounding box center [1196, 158] width 168 height 21
paste input "106080009 105518147 105746691"
type input "106080009 105518147 105746691"
click at [1231, 302] on div "Add new Buylist Product Locale Select locale English Welsh Product Ids Product …" at bounding box center [1195, 305] width 185 height 611
click at [1255, 220] on button "Add" at bounding box center [1257, 210] width 38 height 20
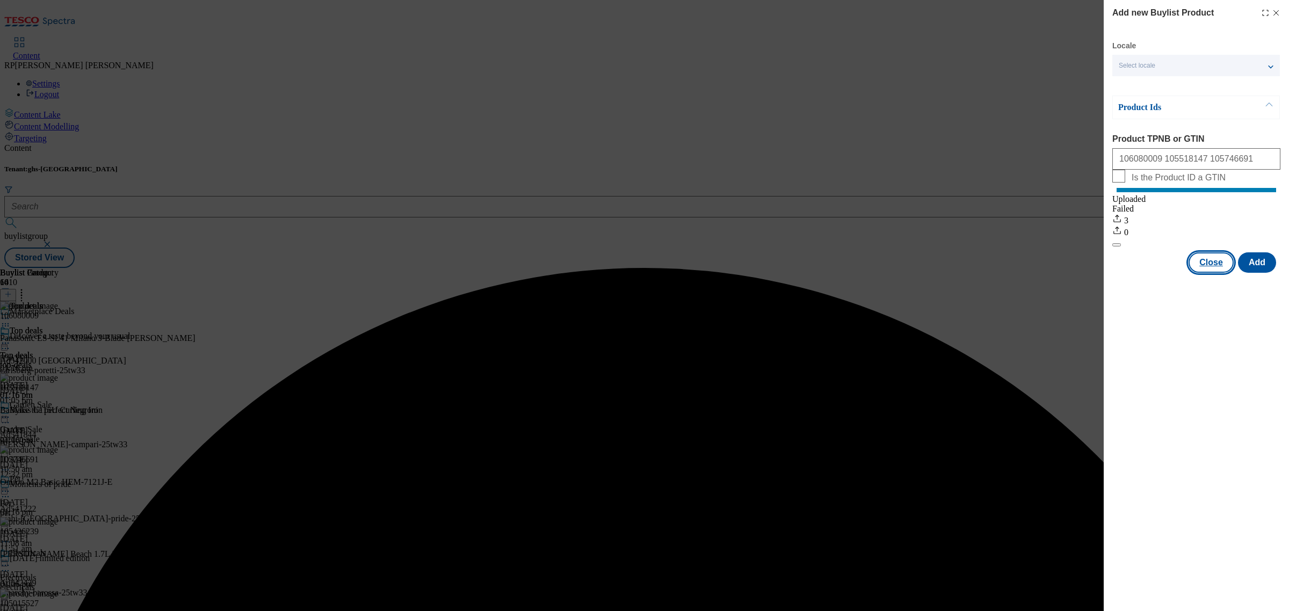
click at [1219, 273] on button "Close" at bounding box center [1210, 262] width 45 height 20
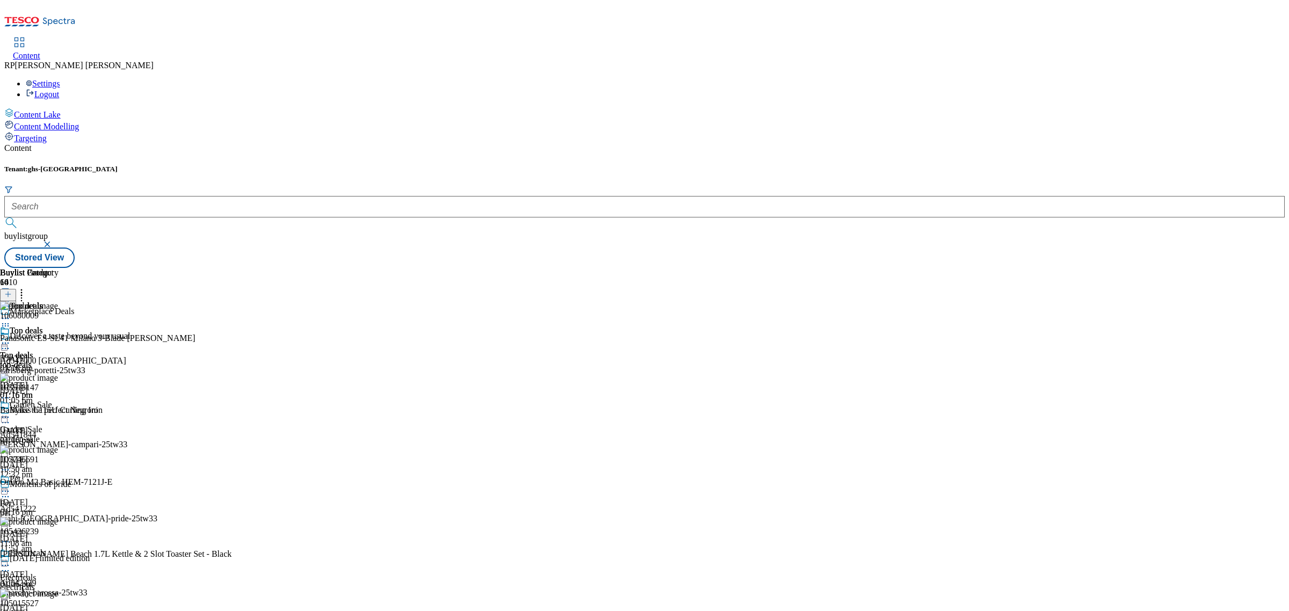
click at [27, 287] on icon at bounding box center [21, 292] width 11 height 11
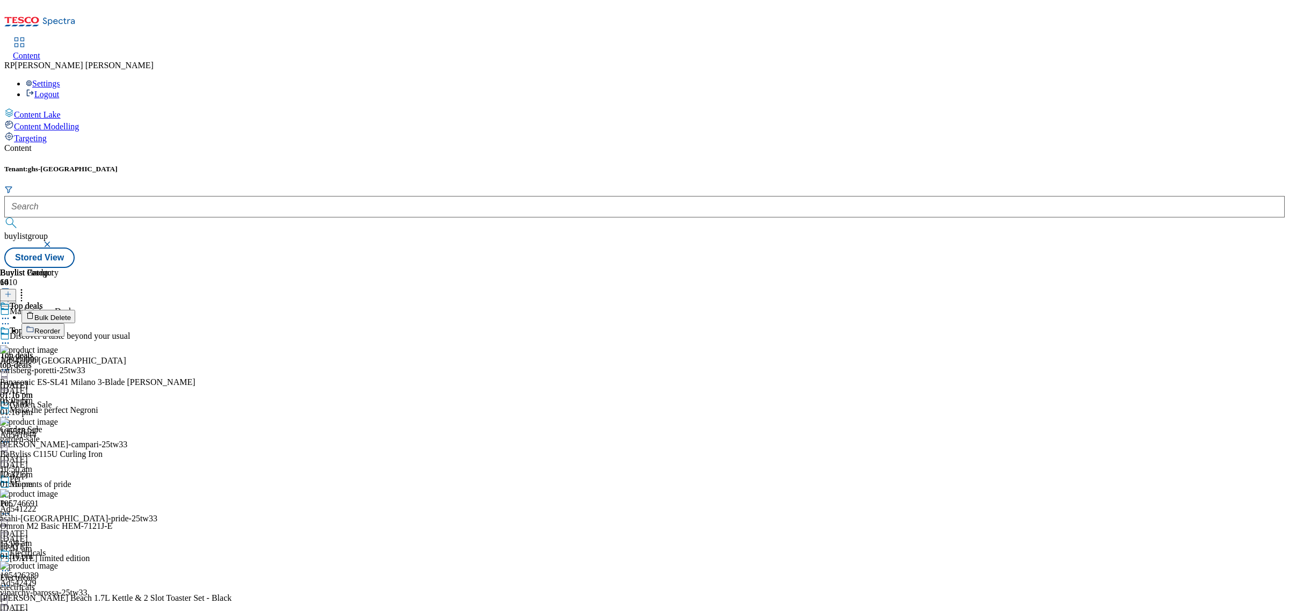
click at [60, 327] on span "Reorder" at bounding box center [47, 331] width 26 height 8
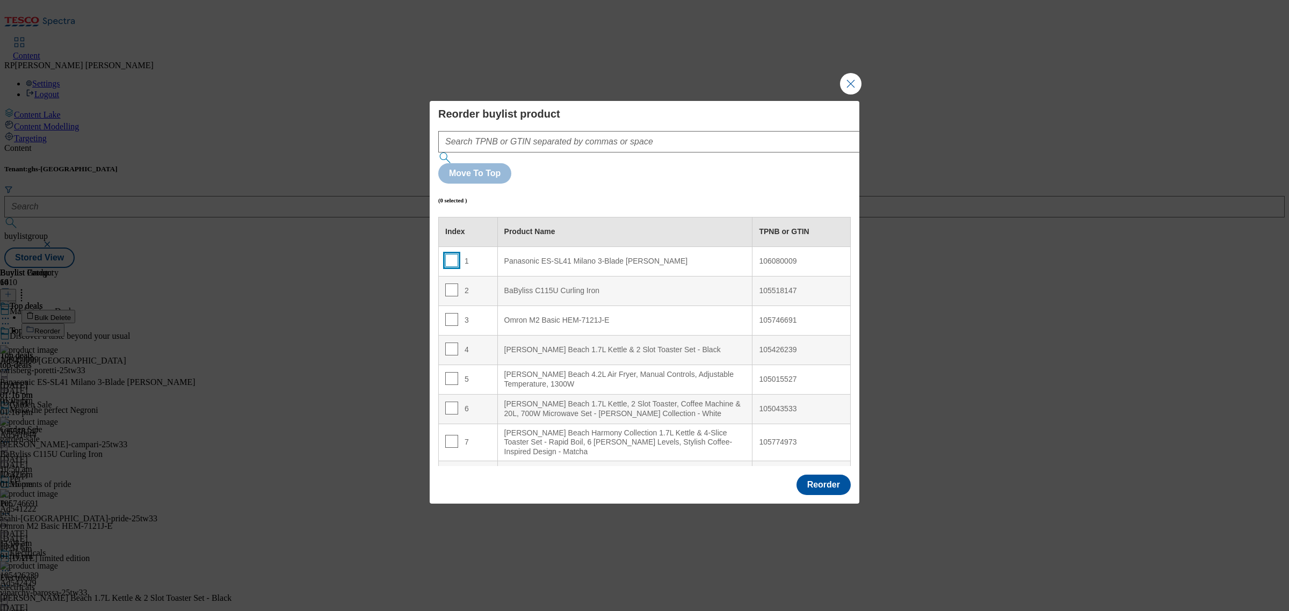
click at [452, 254] on input "Modal" at bounding box center [451, 260] width 13 height 13
checkbox input "true"
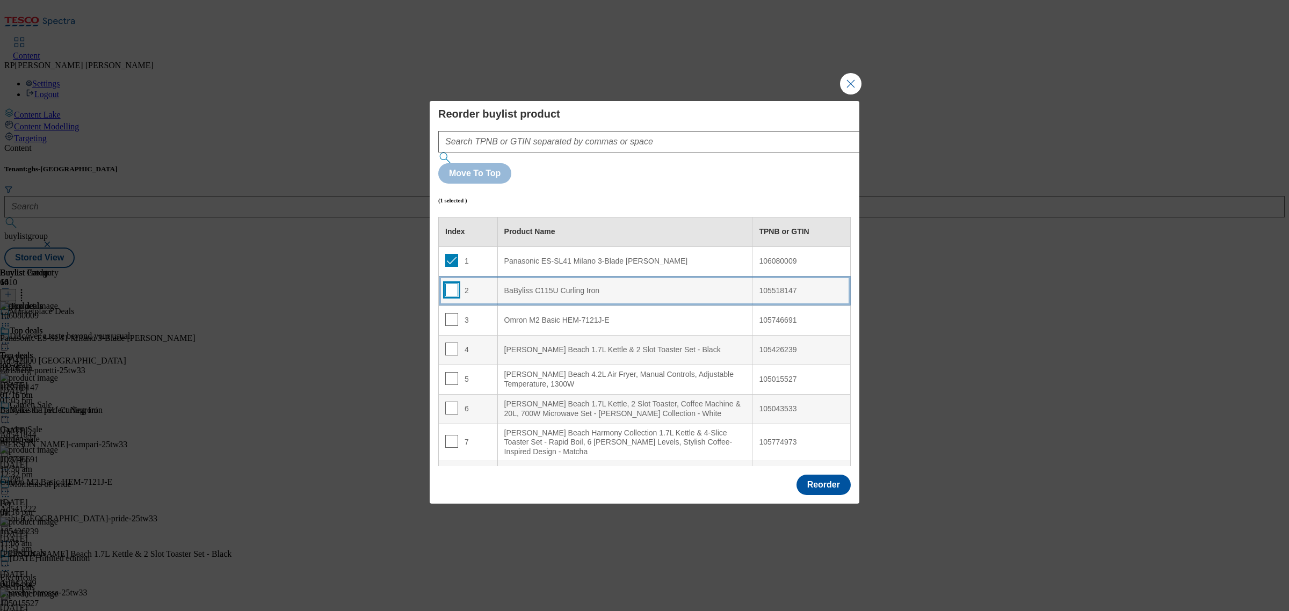
click at [447, 283] on input "Modal" at bounding box center [451, 289] width 13 height 13
checkbox input "true"
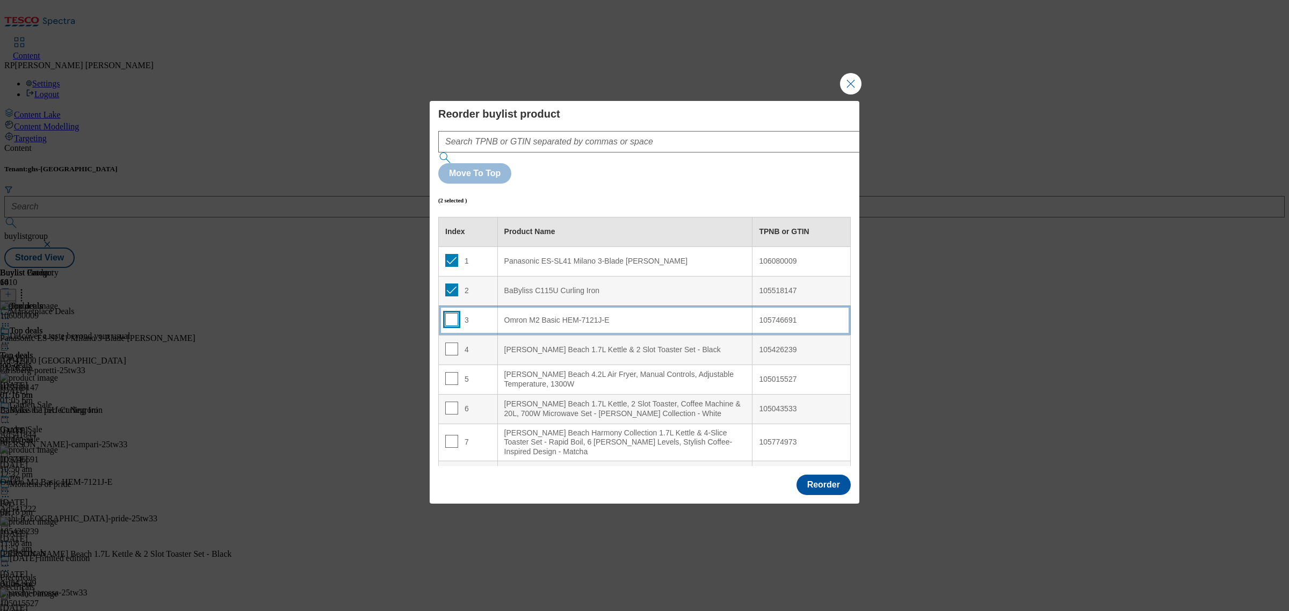
click at [449, 313] on input "Modal" at bounding box center [451, 319] width 13 height 13
checkbox input "true"
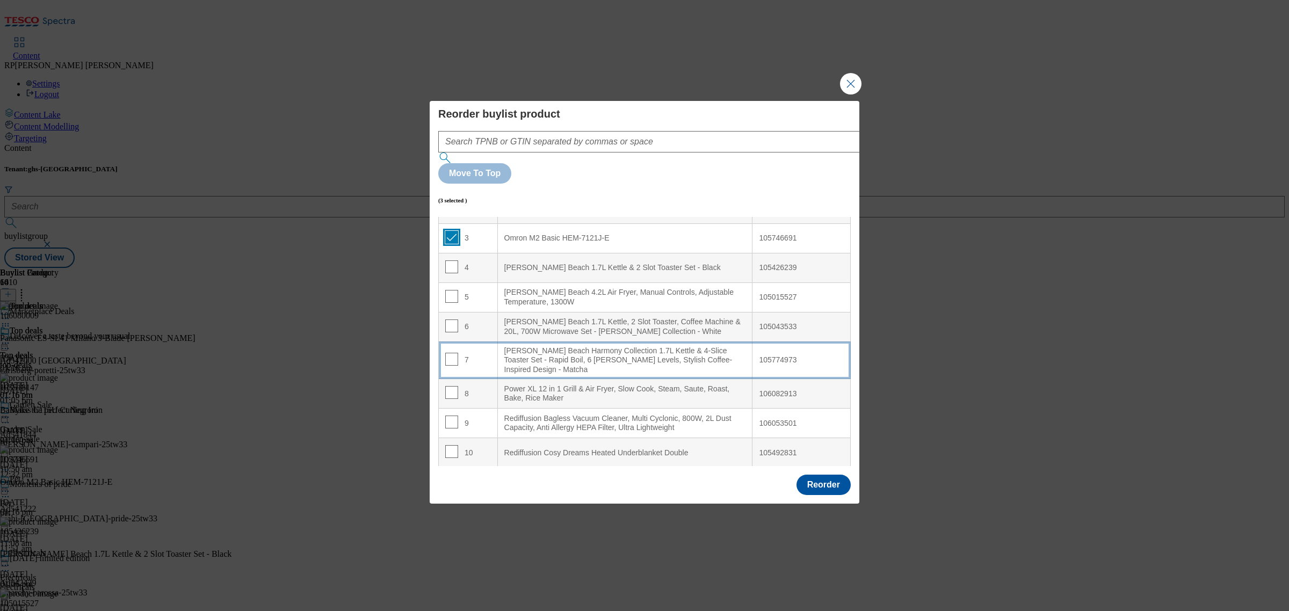
scroll to position [84, 0]
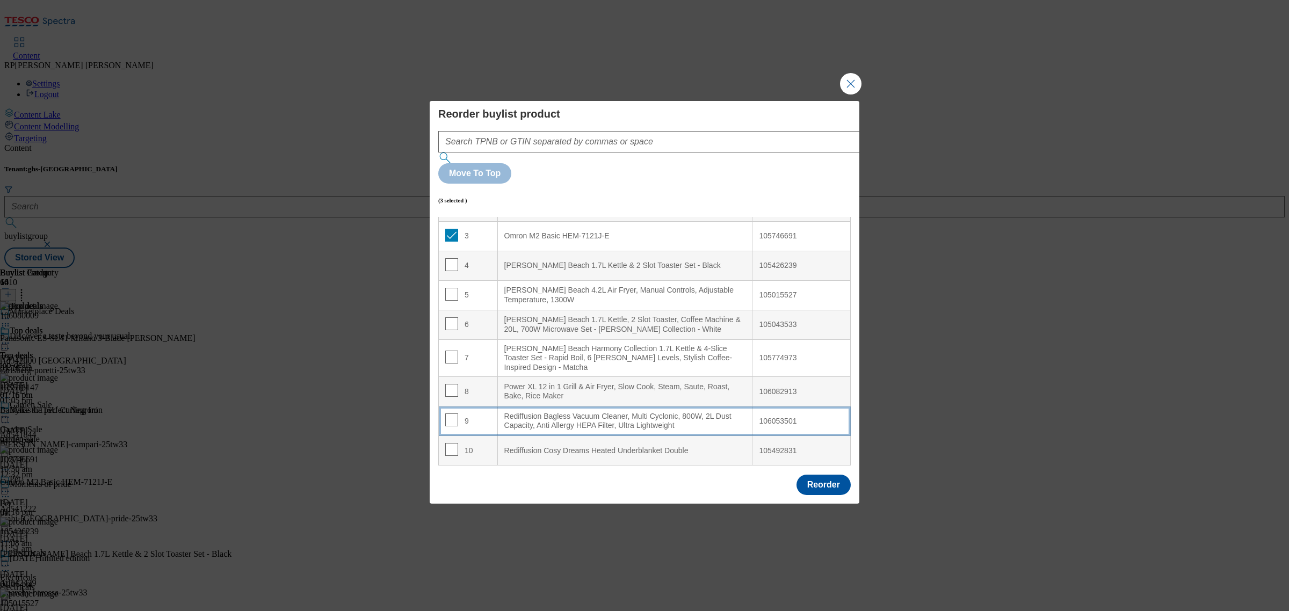
click at [482, 406] on td "9" at bounding box center [468, 421] width 59 height 30
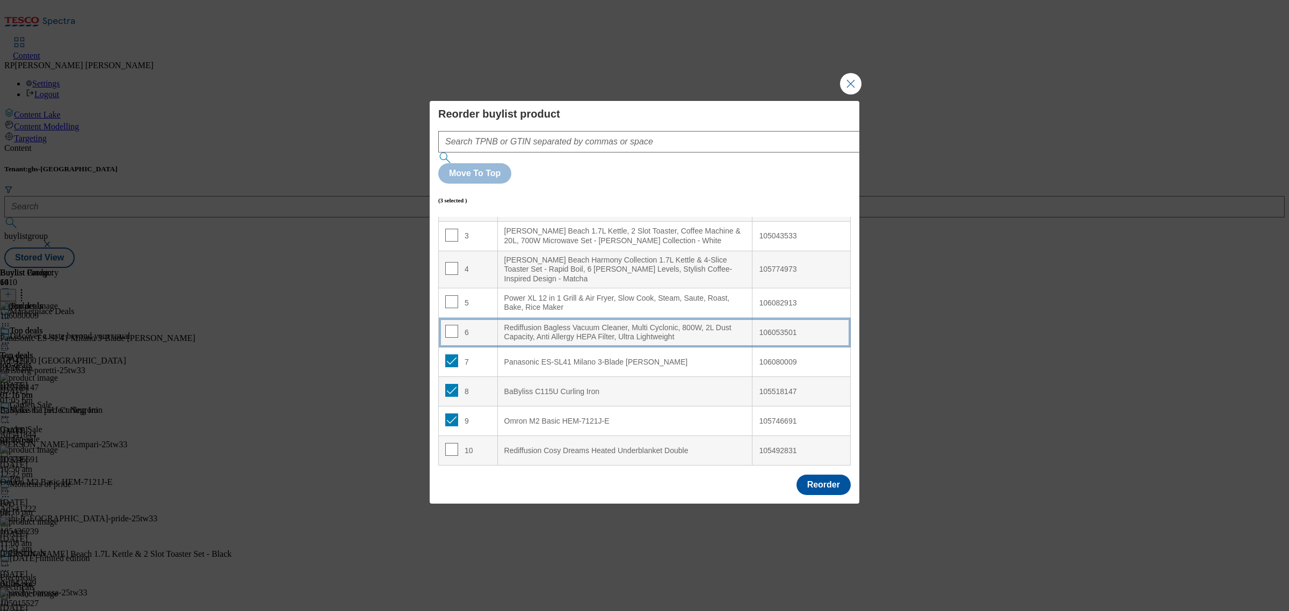
click at [478, 325] on div "6" at bounding box center [468, 333] width 46 height 16
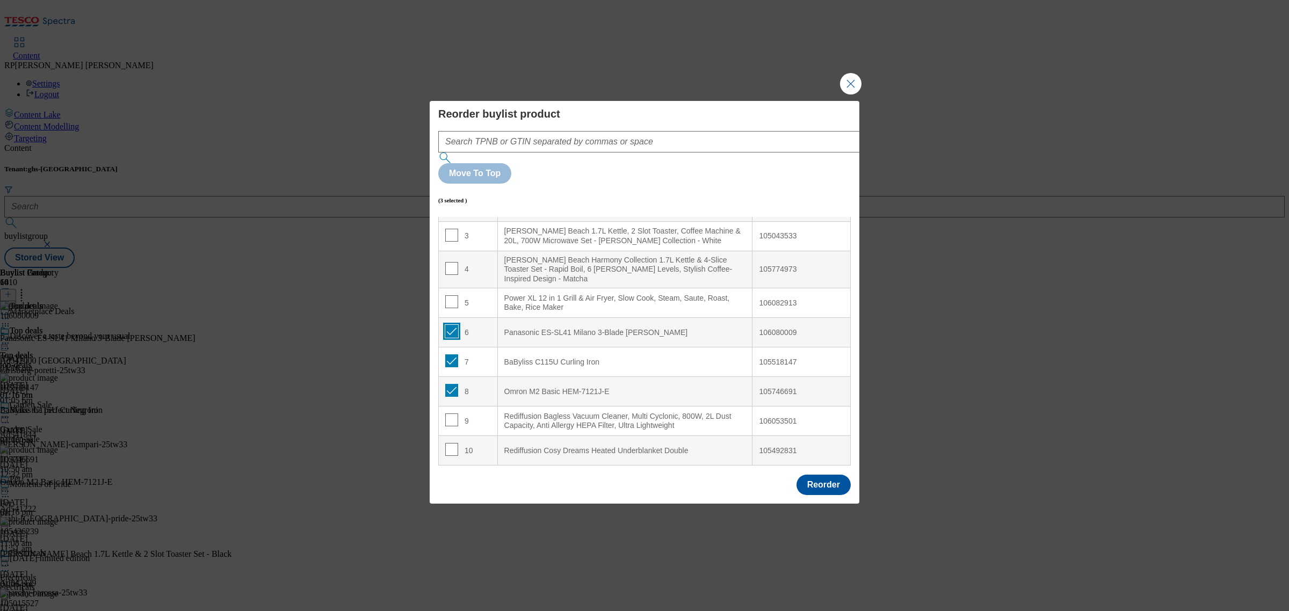
click at [448, 325] on input "Modal" at bounding box center [451, 331] width 13 height 13
checkbox input "false"
click at [451, 354] on input "Modal" at bounding box center [451, 360] width 13 height 13
checkbox input "false"
click at [449, 384] on input "Modal" at bounding box center [451, 390] width 13 height 13
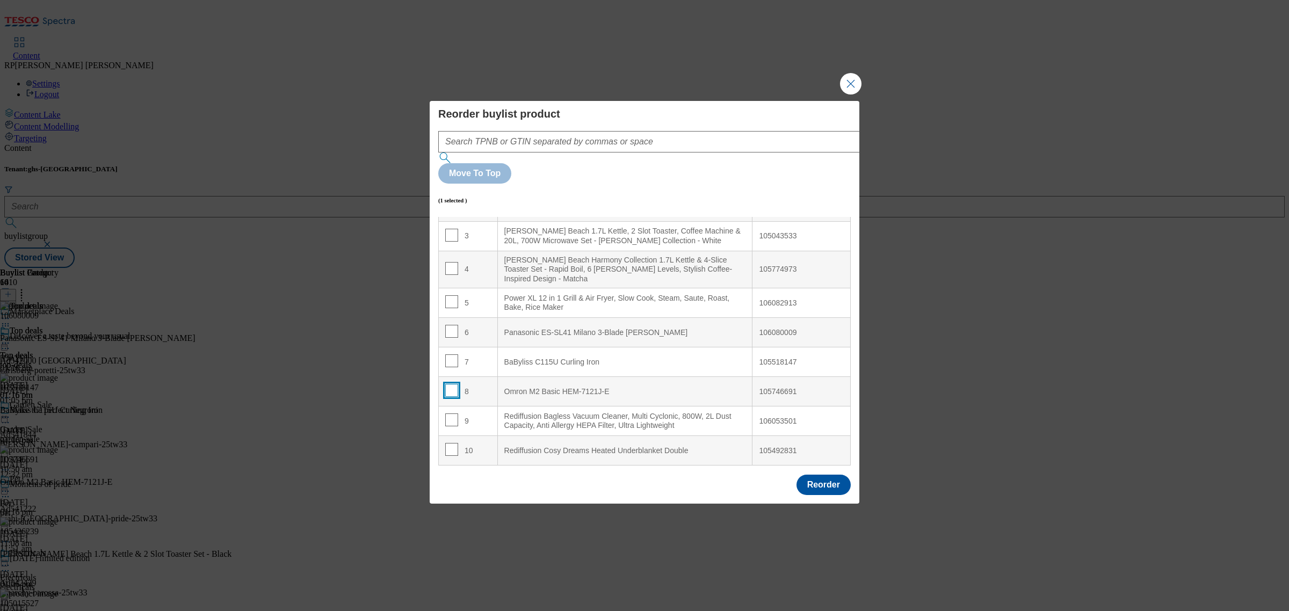
checkbox input "false"
click at [828, 475] on button "Reorder" at bounding box center [823, 485] width 54 height 20
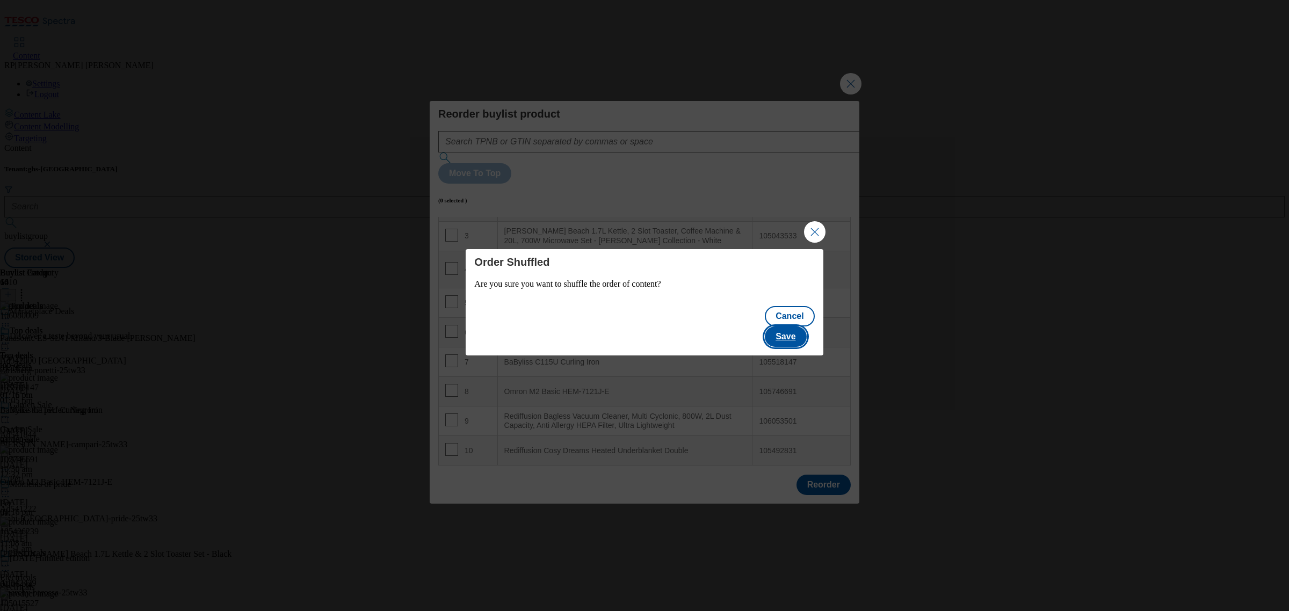
click at [799, 326] on button "Save" at bounding box center [785, 336] width 41 height 20
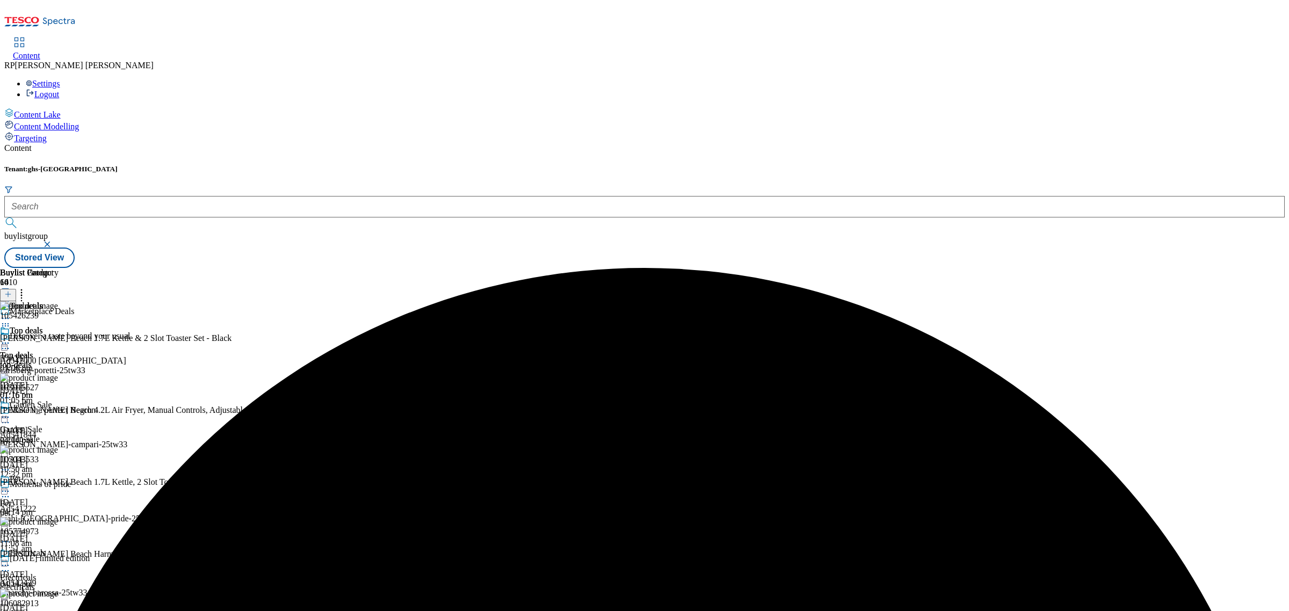
click at [11, 338] on icon at bounding box center [5, 343] width 11 height 11
click at [59, 411] on span "Preview" at bounding box center [45, 415] width 25 height 8
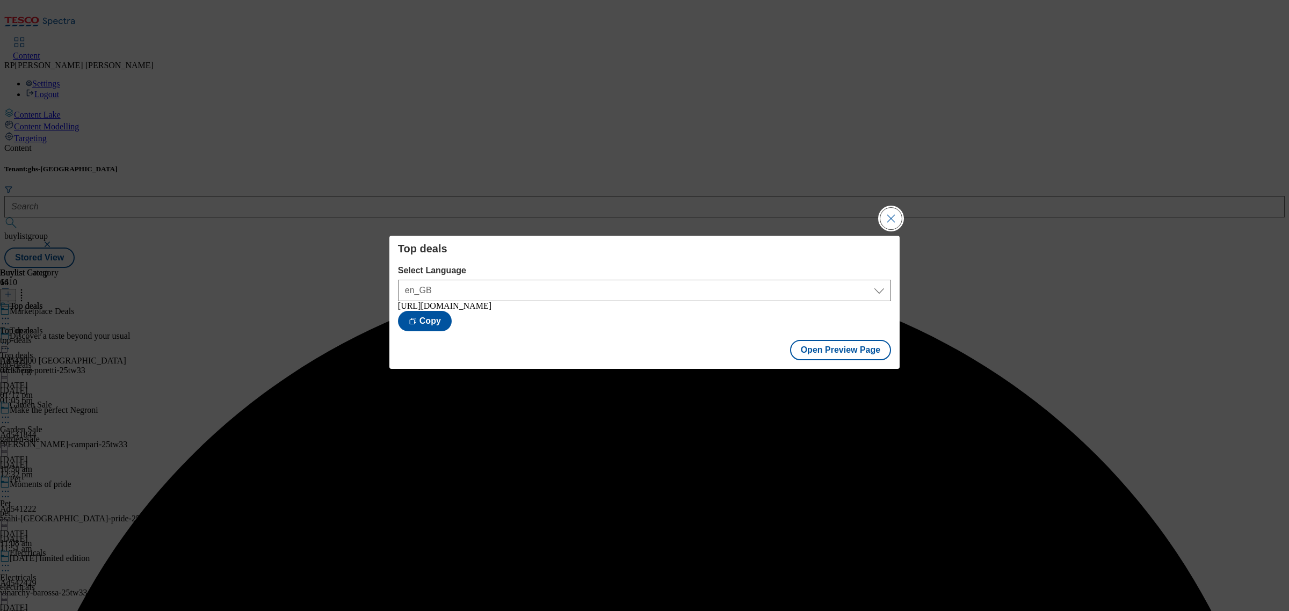
click at [883, 213] on button "Close Modal" at bounding box center [890, 218] width 21 height 21
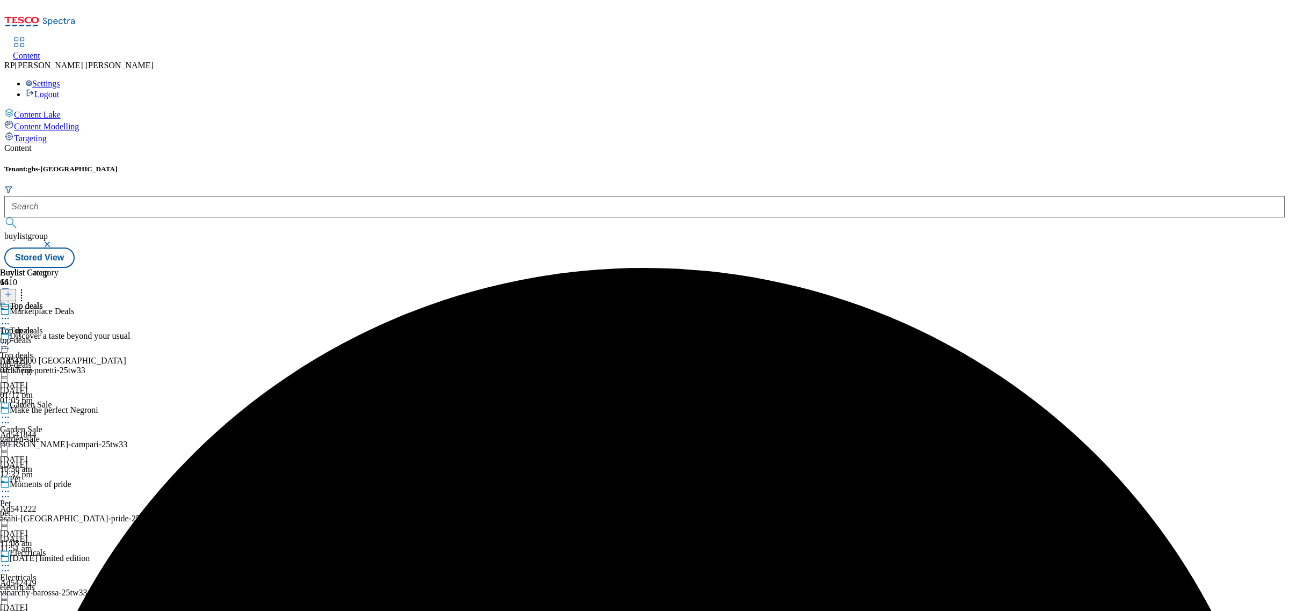
click at [11, 338] on icon at bounding box center [5, 343] width 11 height 11
click at [61, 446] on button "Publish" at bounding box center [41, 452] width 40 height 12
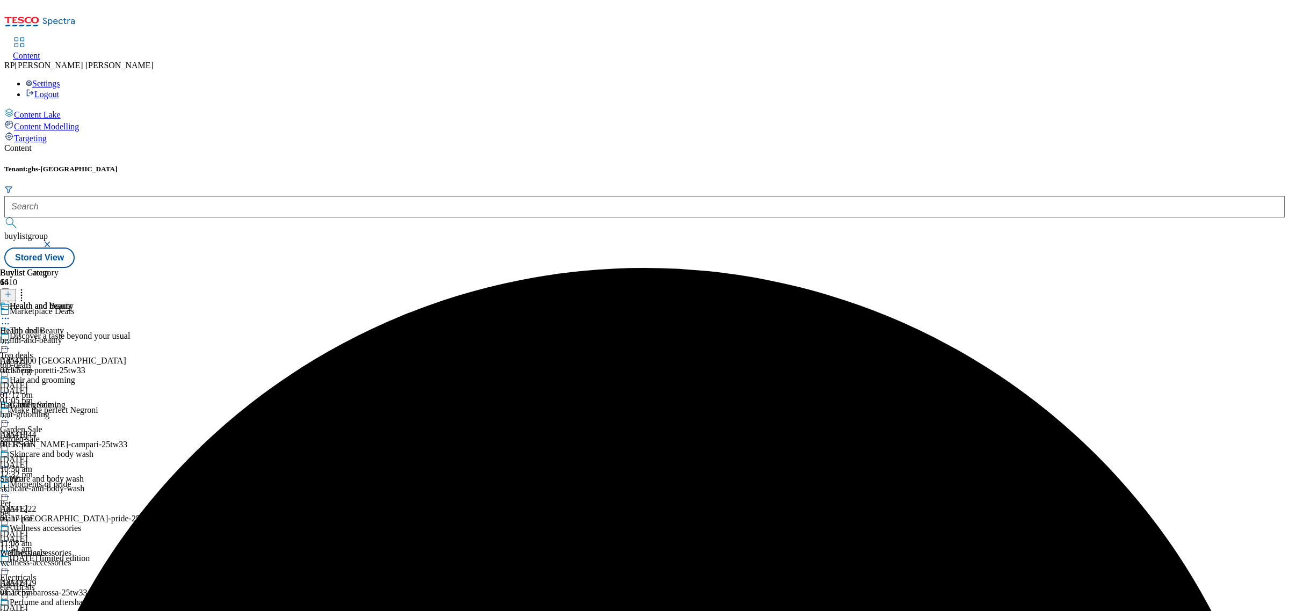
click at [11, 313] on icon at bounding box center [5, 318] width 11 height 11
click at [69, 399] on span "Un-preview" at bounding box center [51, 403] width 36 height 8
click at [93, 336] on div "health-and-beauty" at bounding box center [46, 341] width 93 height 10
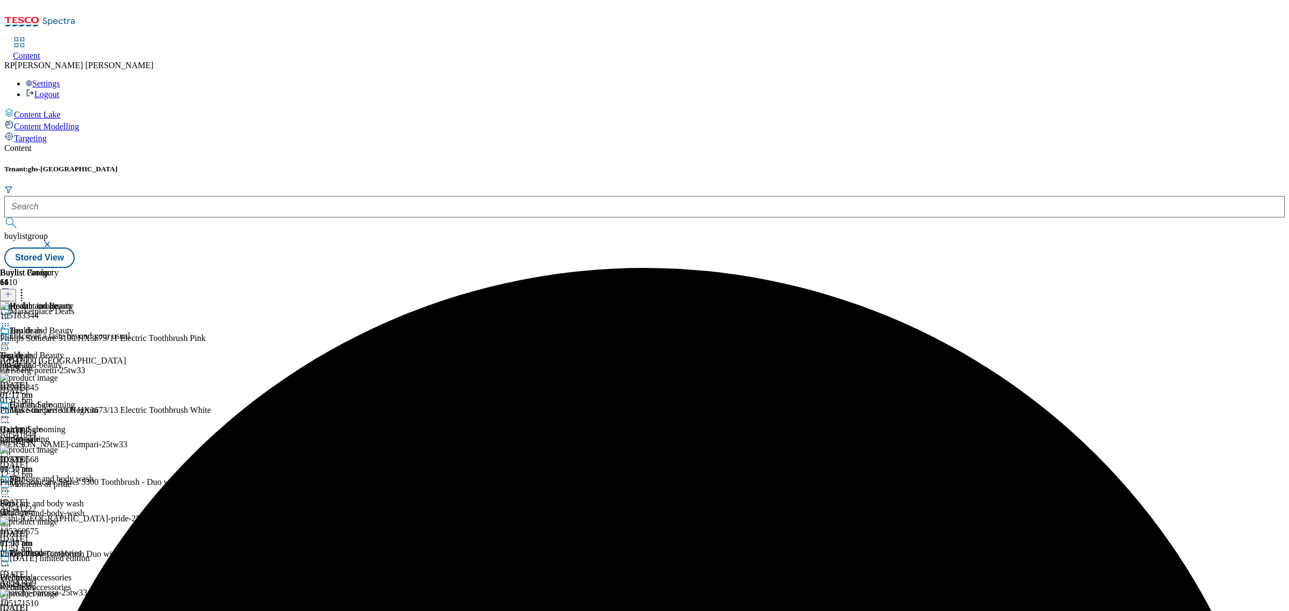
click at [8, 292] on line at bounding box center [8, 294] width 0 height 5
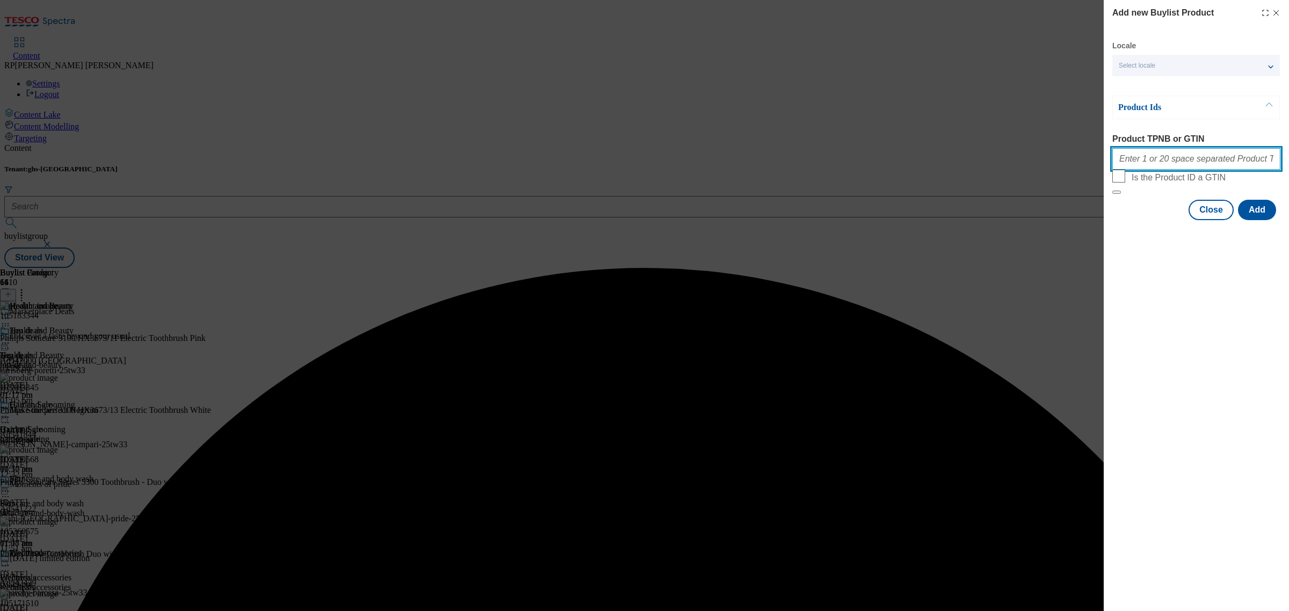
click at [1173, 157] on input "Product TPNB or GTIN" at bounding box center [1196, 158] width 168 height 21
paste input "106080009 105518147 105746691"
type input "106080009 105518147 105746691"
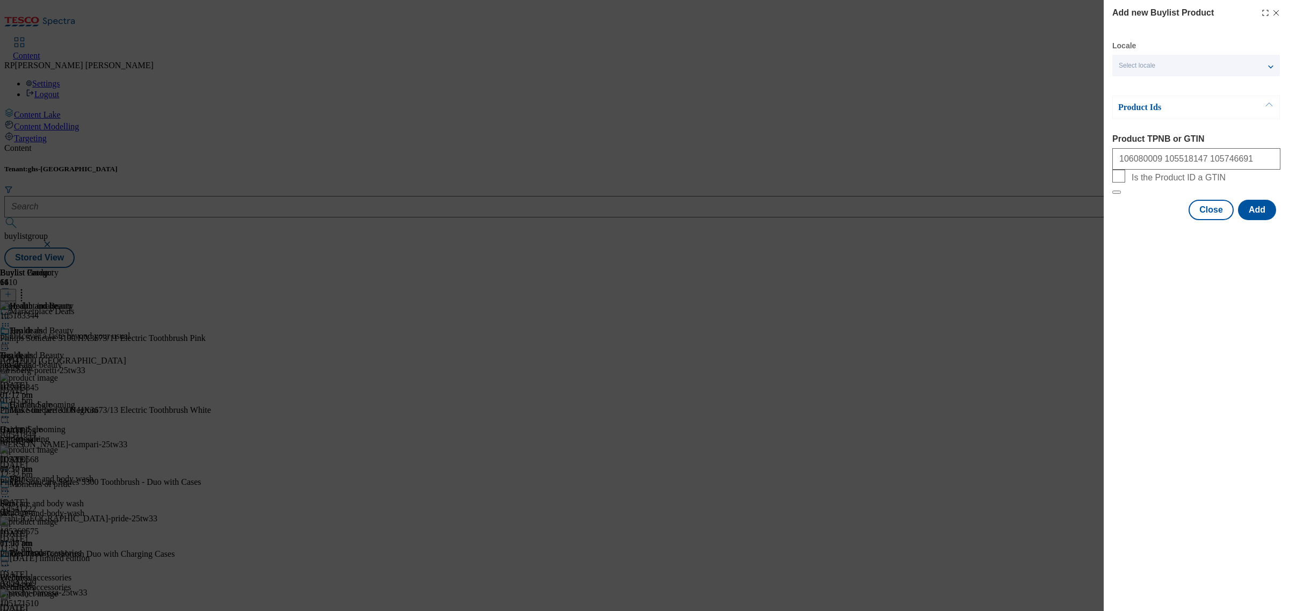
click at [1190, 341] on div "Add new Buylist Product Locale Select locale English Welsh Product Ids Product …" at bounding box center [1195, 305] width 185 height 611
click at [1266, 220] on button "Add" at bounding box center [1257, 210] width 38 height 20
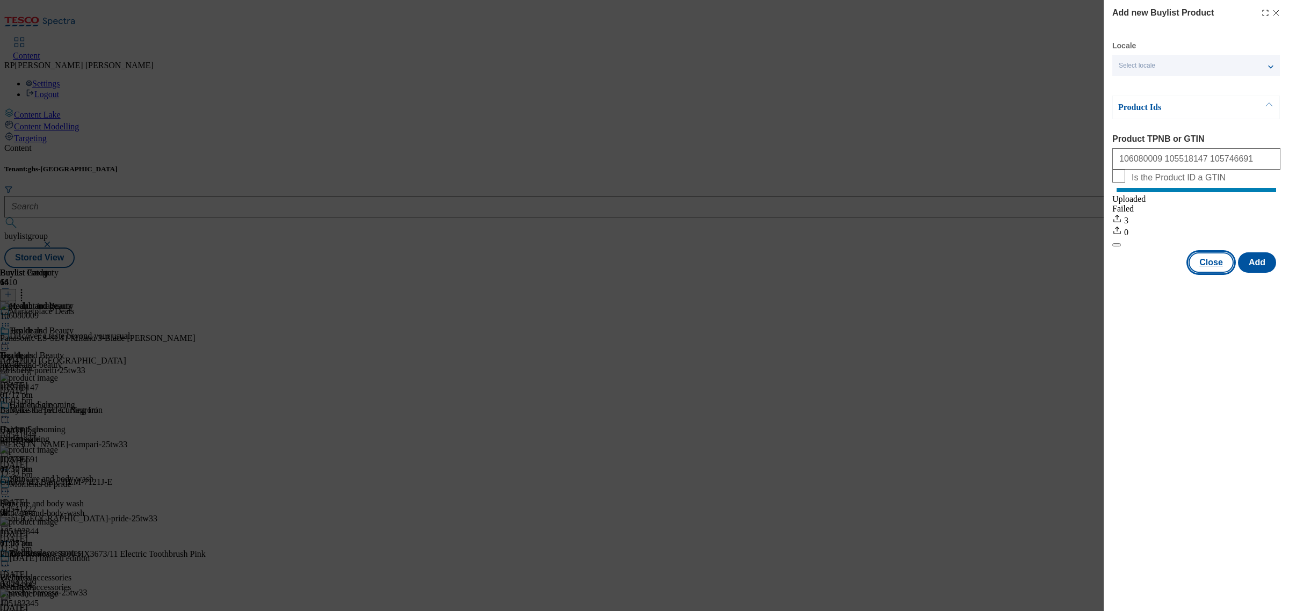
click at [1199, 271] on button "Close" at bounding box center [1210, 262] width 45 height 20
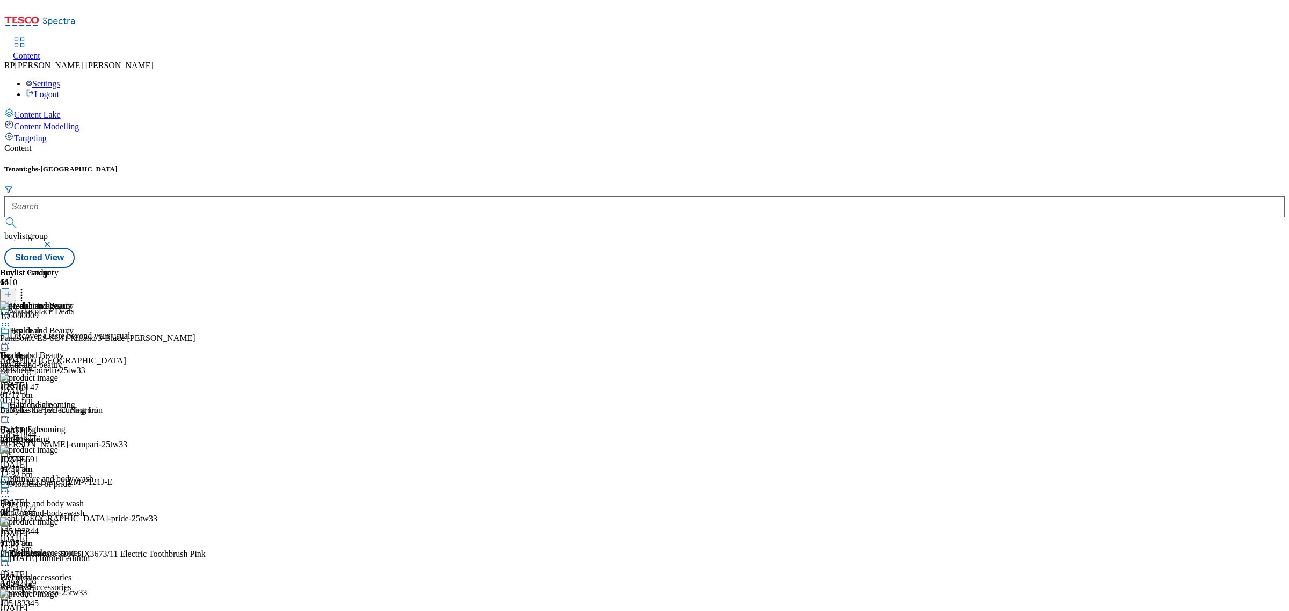
click at [27, 287] on icon at bounding box center [21, 292] width 11 height 11
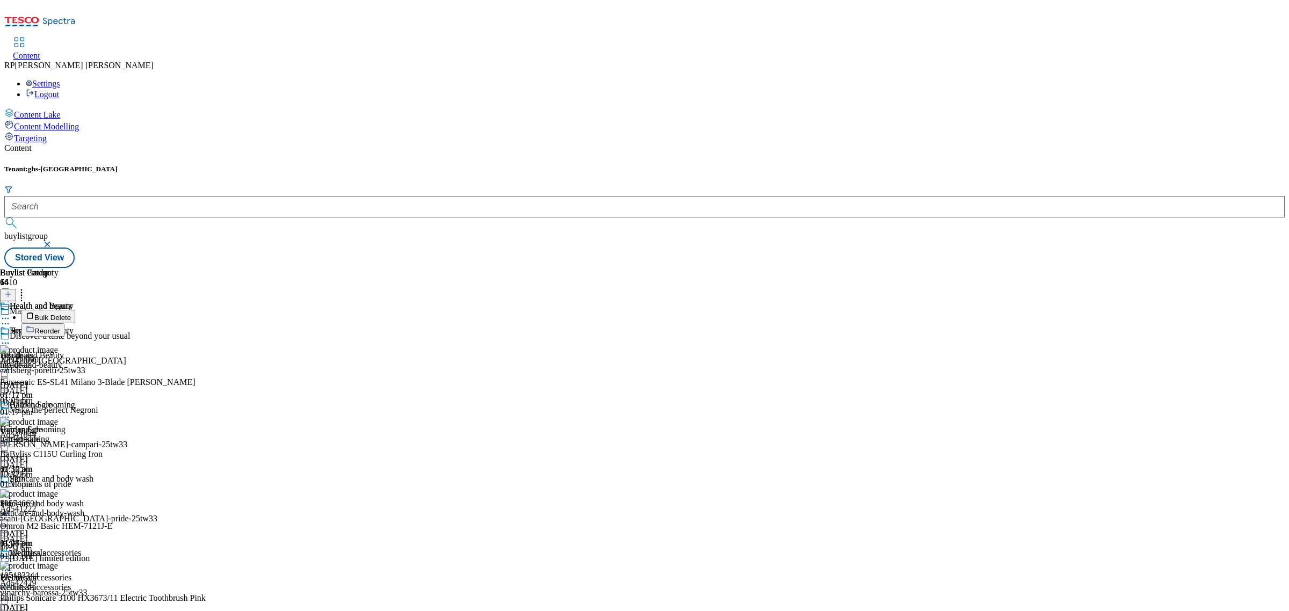
click at [64, 323] on button "Reorder" at bounding box center [42, 329] width 43 height 13
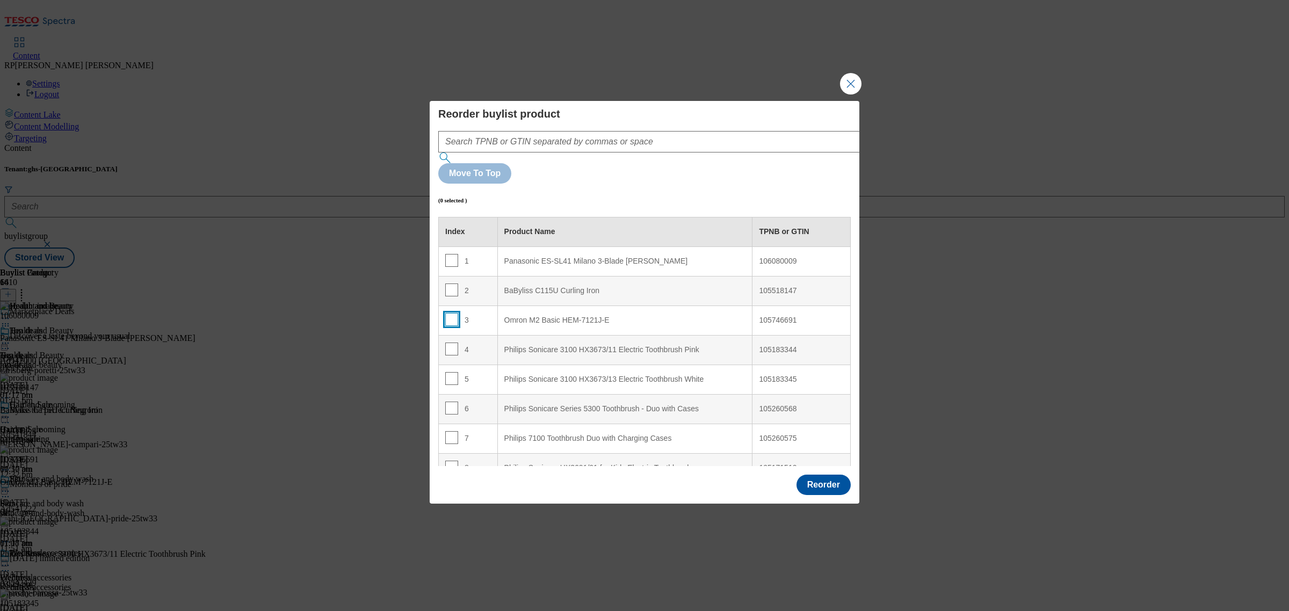
click at [449, 313] on input "Modal" at bounding box center [451, 319] width 13 height 13
checkbox input "true"
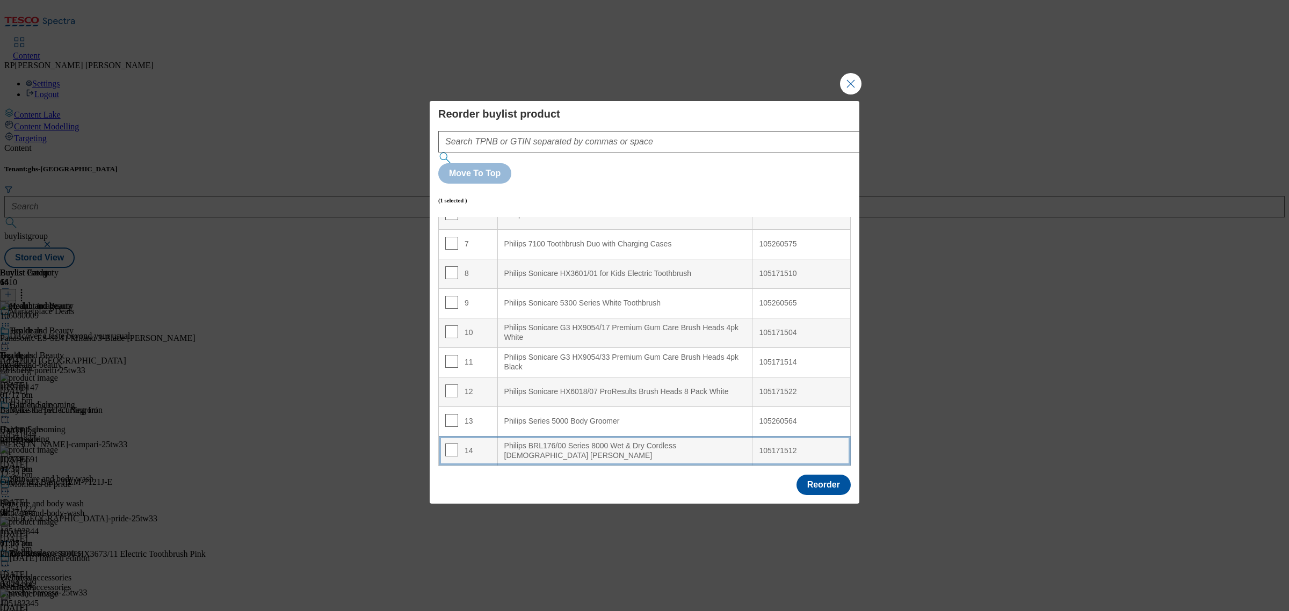
click at [609, 436] on Shaver "Philips BRL176/00 Series 8000 Wet & Dry Cordless Lady Shaver" at bounding box center [624, 451] width 255 height 30
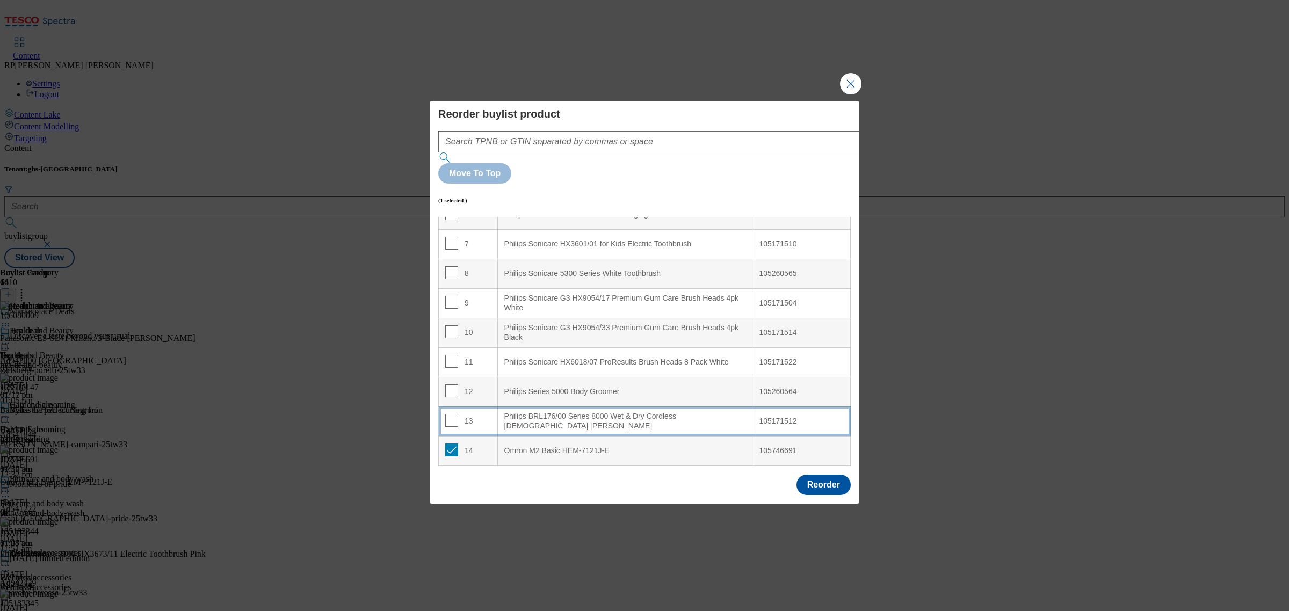
scroll to position [165, 0]
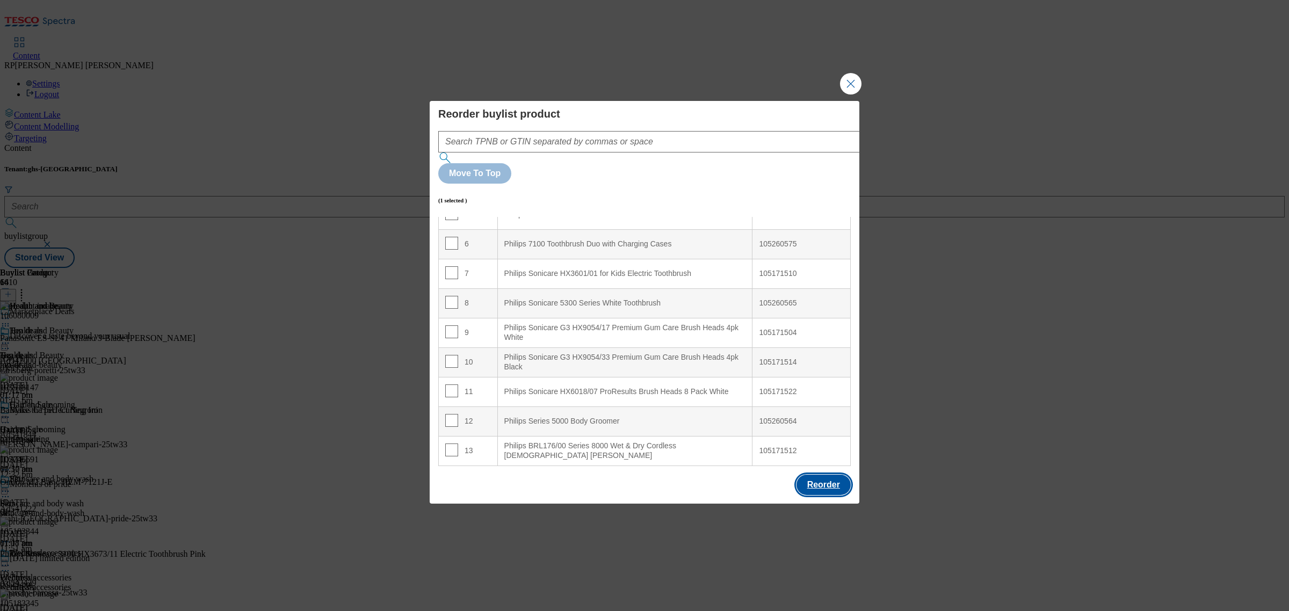
click at [839, 475] on button "Reorder" at bounding box center [823, 485] width 54 height 20
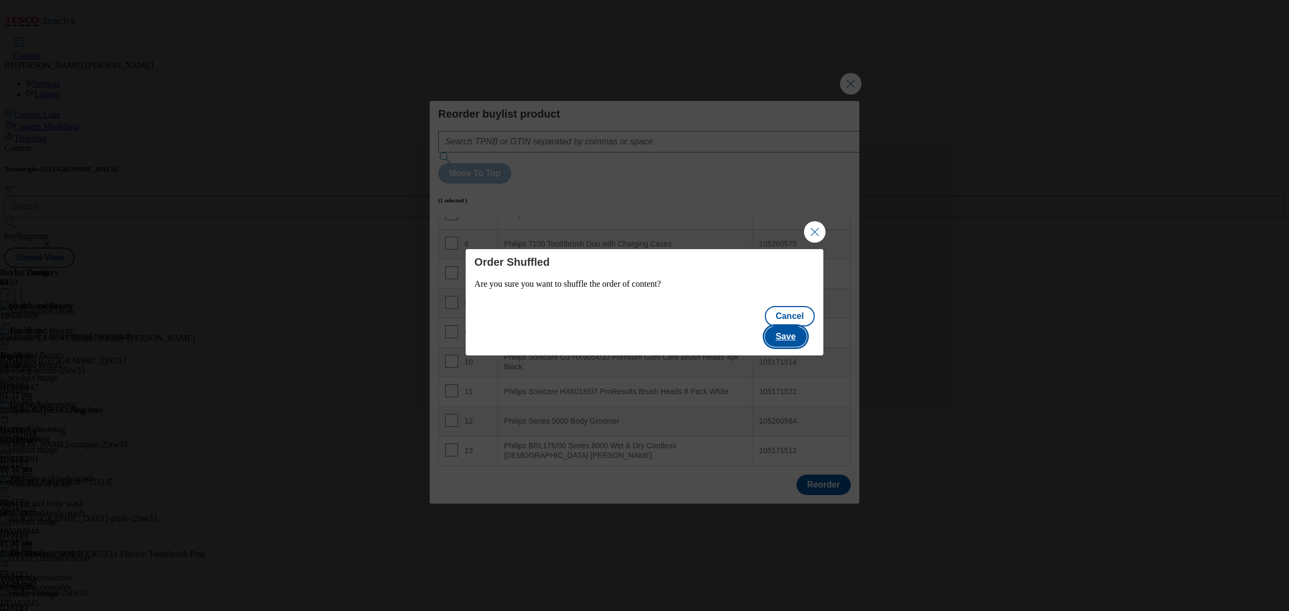
click at [799, 326] on button "Save" at bounding box center [785, 336] width 41 height 20
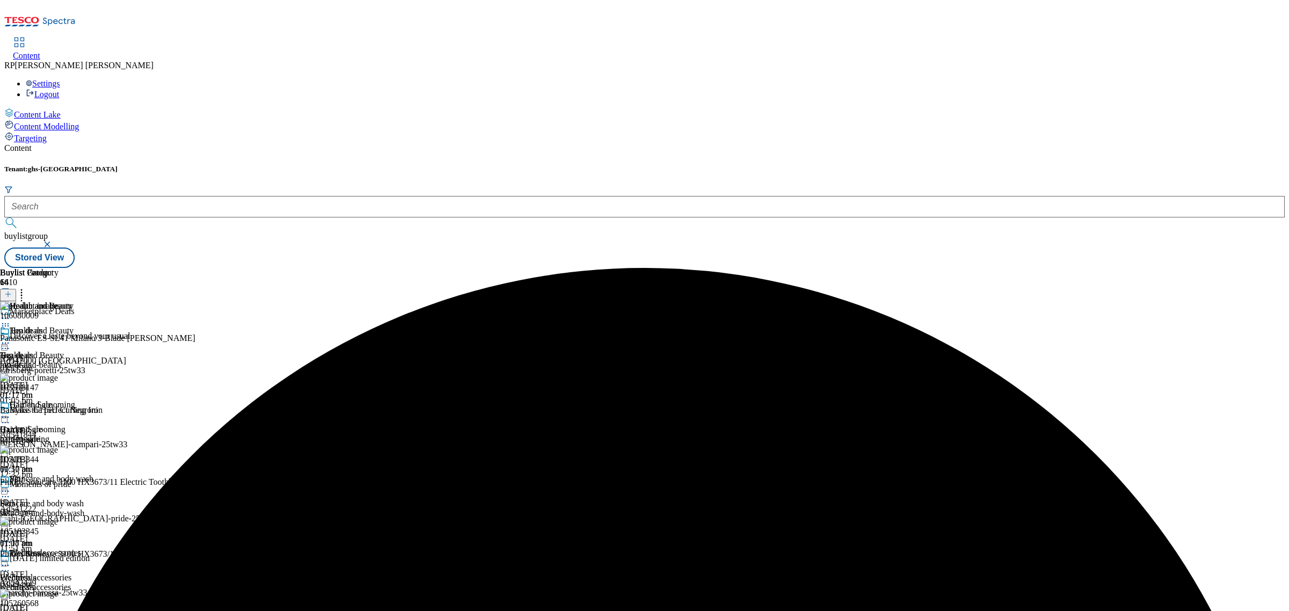
click at [1006, 268] on div "Buylist Group 6410 Marketplace Deals Discover a taste beyond your usual Ad54200…" at bounding box center [644, 268] width 1280 height 0
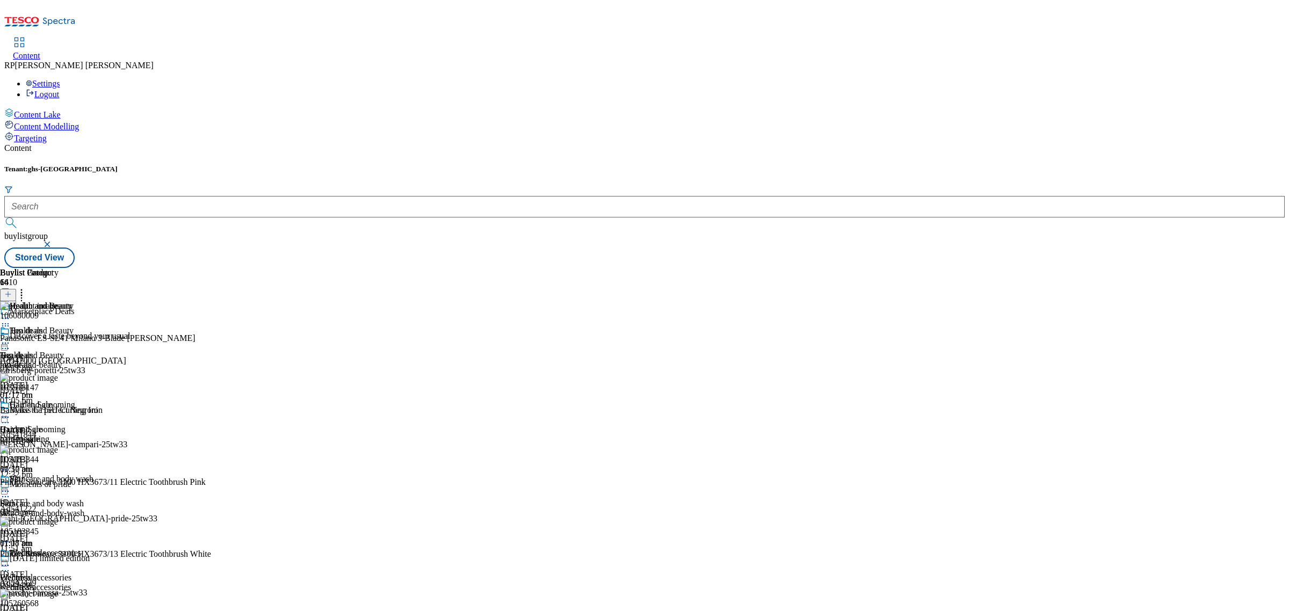
click at [27, 287] on icon at bounding box center [21, 292] width 11 height 11
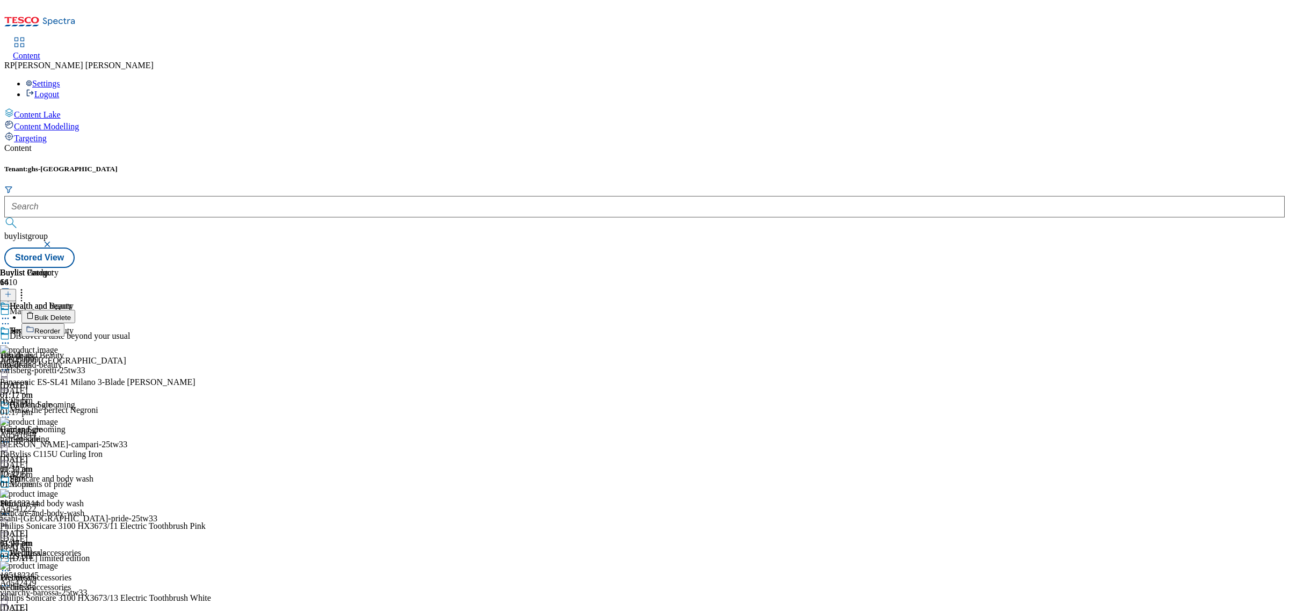
click at [60, 327] on span "Reorder" at bounding box center [47, 331] width 26 height 8
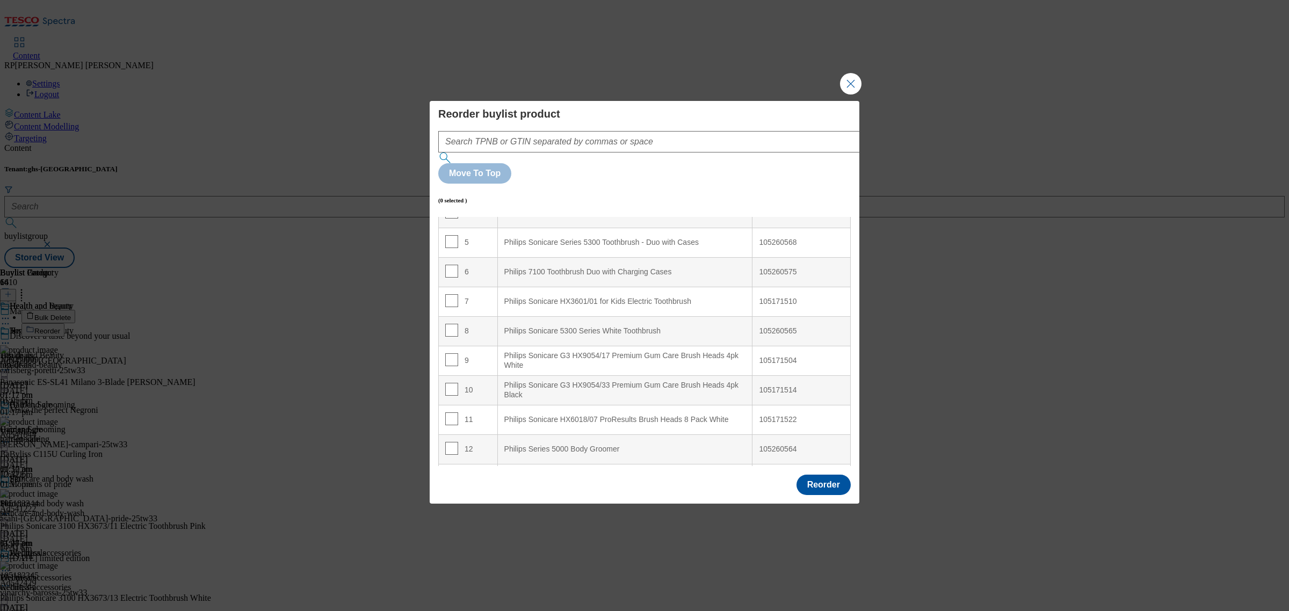
scroll to position [194, 0]
click at [450, 414] on input "Modal" at bounding box center [451, 420] width 13 height 13
checkbox input "true"
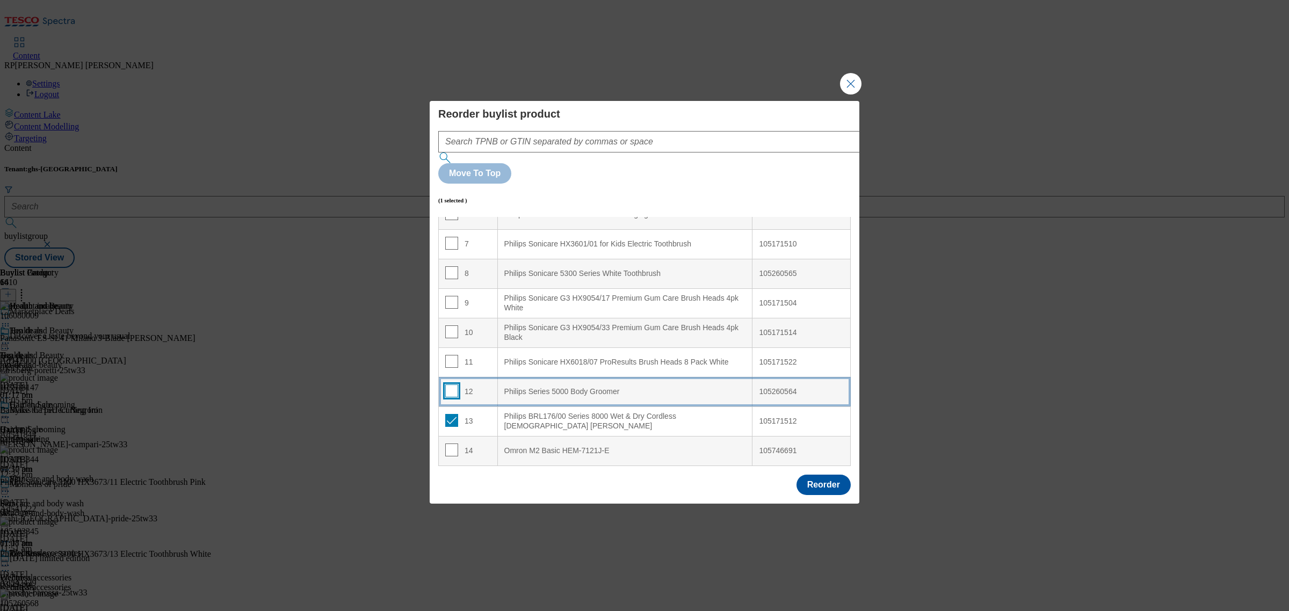
click at [446, 384] on input "Modal" at bounding box center [451, 390] width 13 height 13
checkbox input "true"
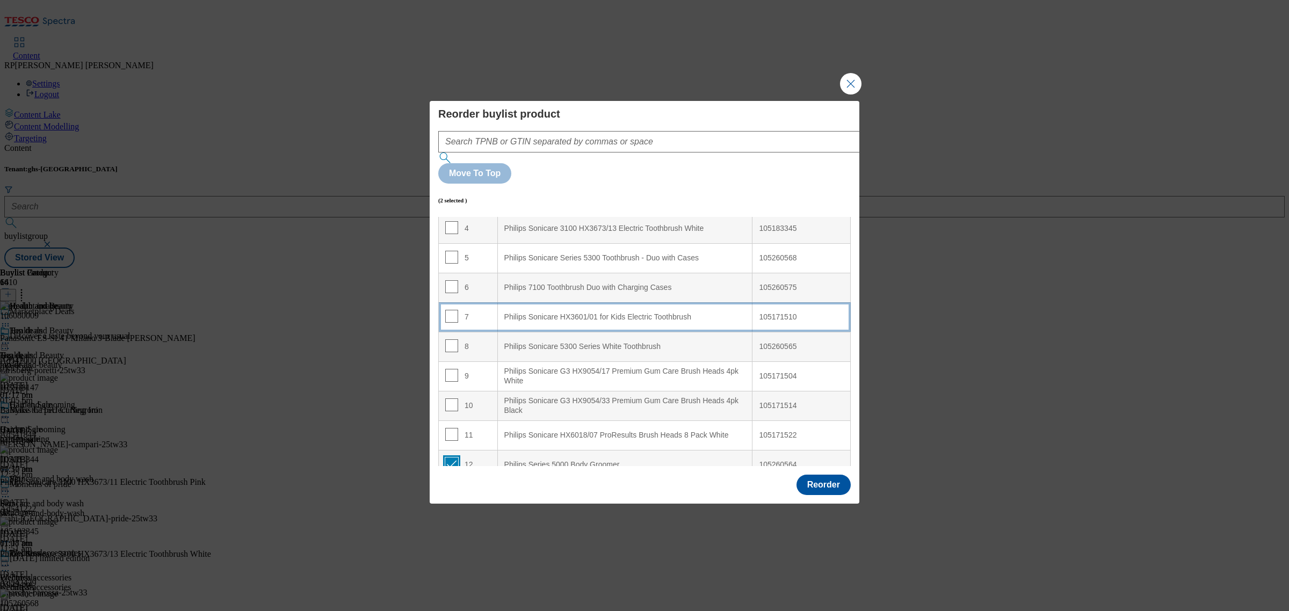
scroll to position [0, 0]
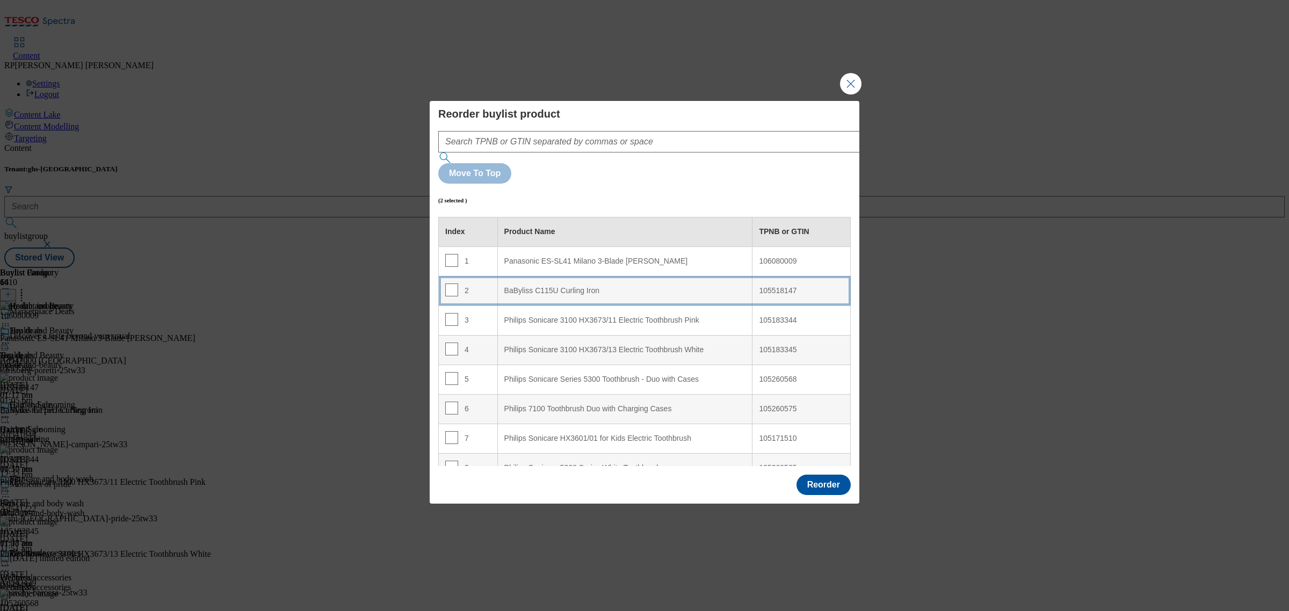
click at [608, 276] on Iron "BaByliss C115U Curling Iron" at bounding box center [624, 291] width 255 height 30
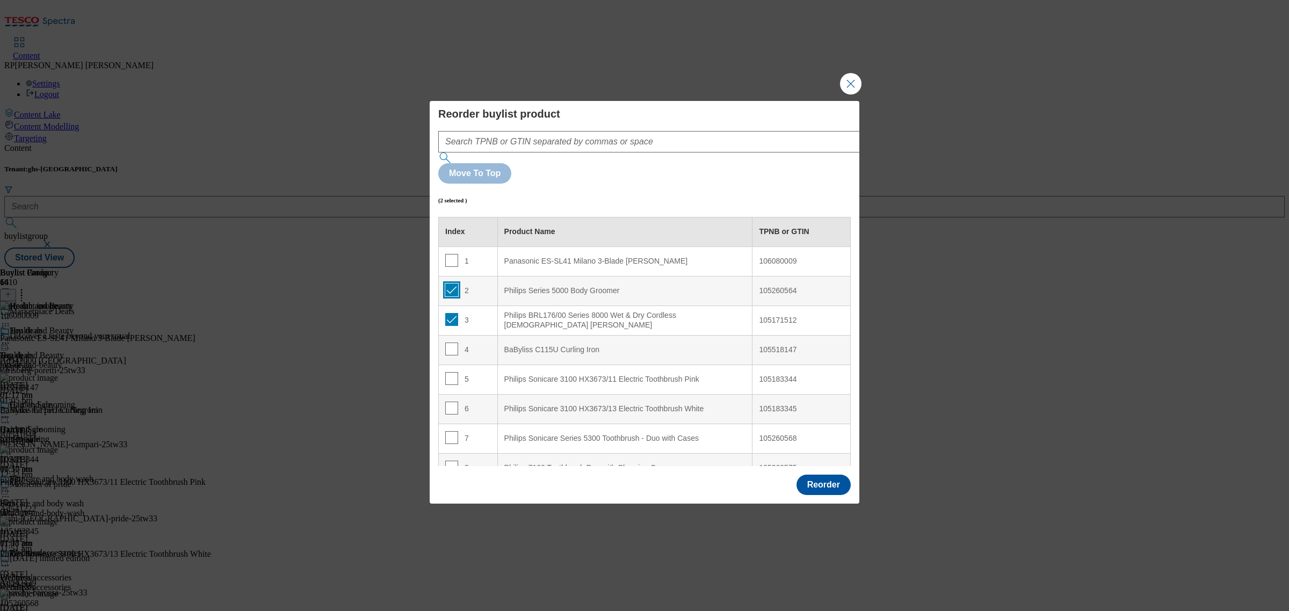
click at [449, 283] on input "Modal" at bounding box center [451, 289] width 13 height 13
checkbox input "false"
click at [448, 313] on input "Modal" at bounding box center [451, 319] width 13 height 13
checkbox input "false"
click at [449, 343] on input "Modal" at bounding box center [451, 349] width 13 height 13
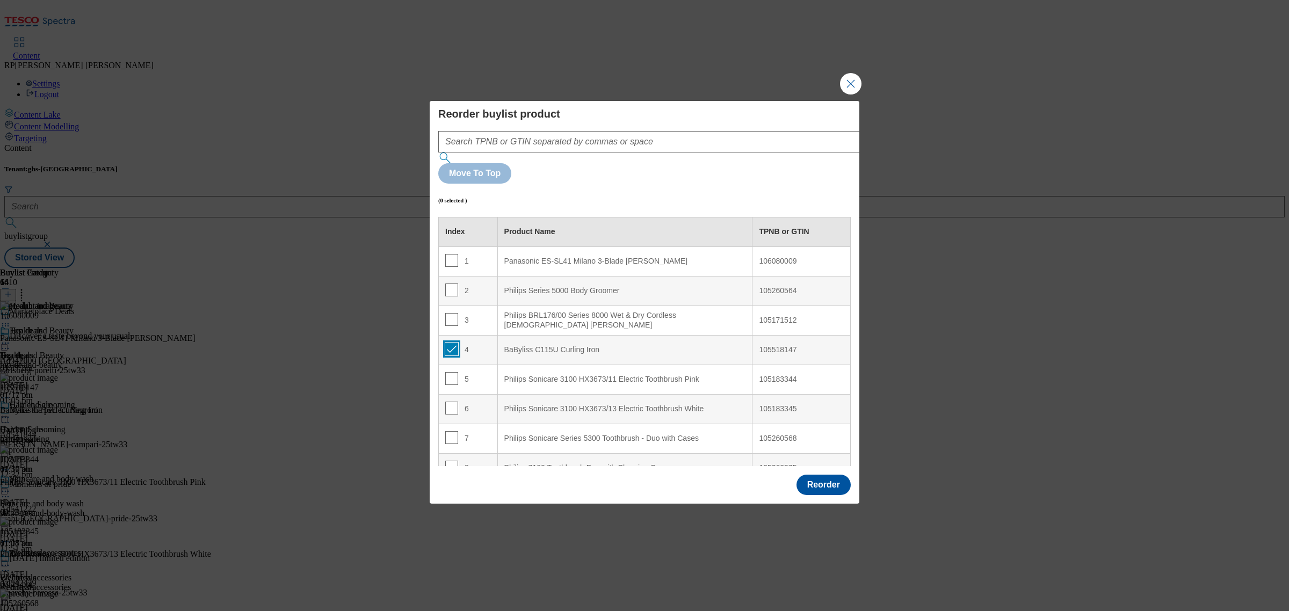
checkbox input "true"
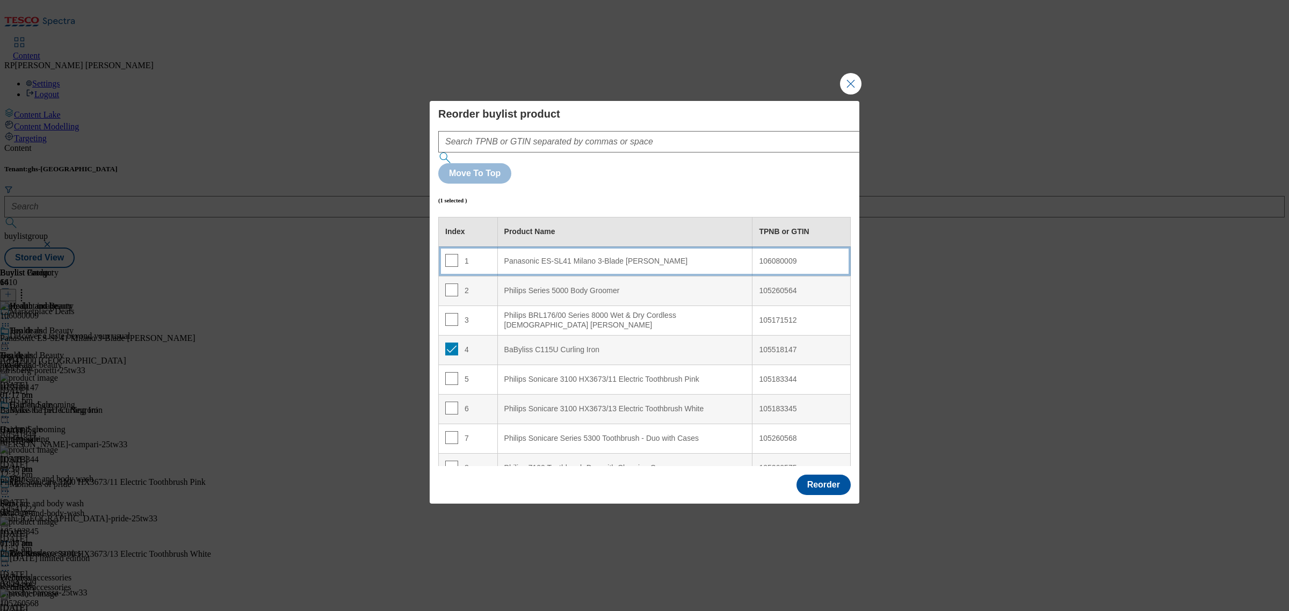
click at [532, 246] on Shaver "Panasonic ES-SL41 Milano 3-Blade Shaver" at bounding box center [624, 261] width 255 height 30
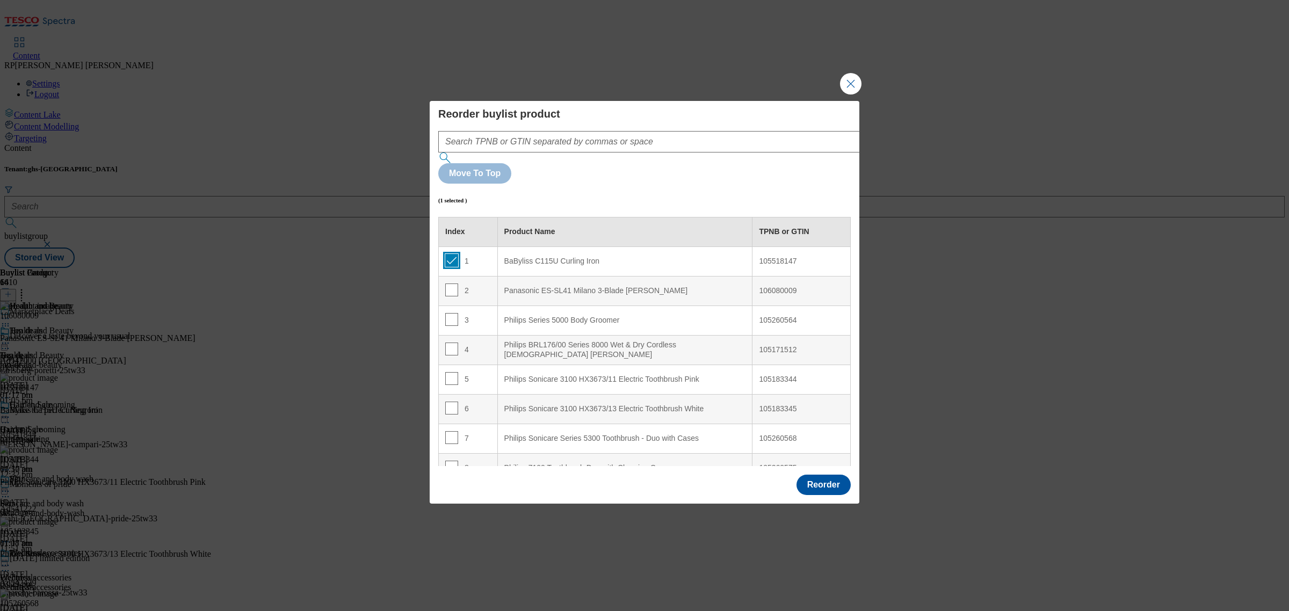
click at [452, 254] on input "Modal" at bounding box center [451, 260] width 13 height 13
checkbox input "false"
click at [821, 475] on button "Reorder" at bounding box center [823, 485] width 54 height 20
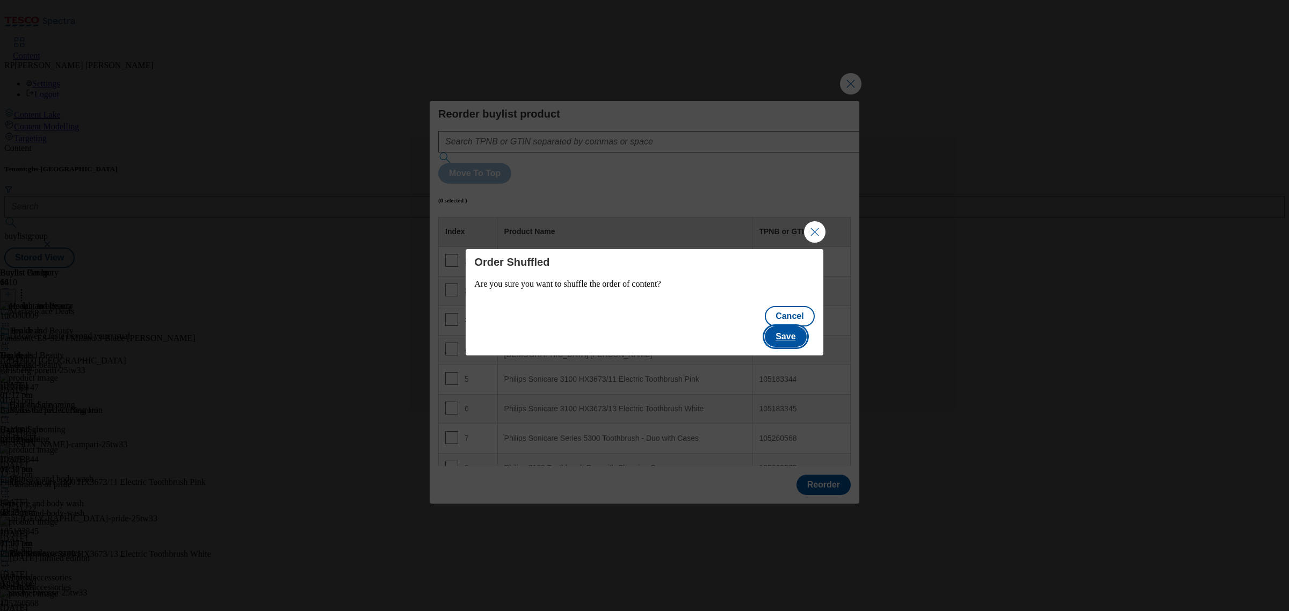
click at [801, 326] on button "Save" at bounding box center [785, 336] width 41 height 20
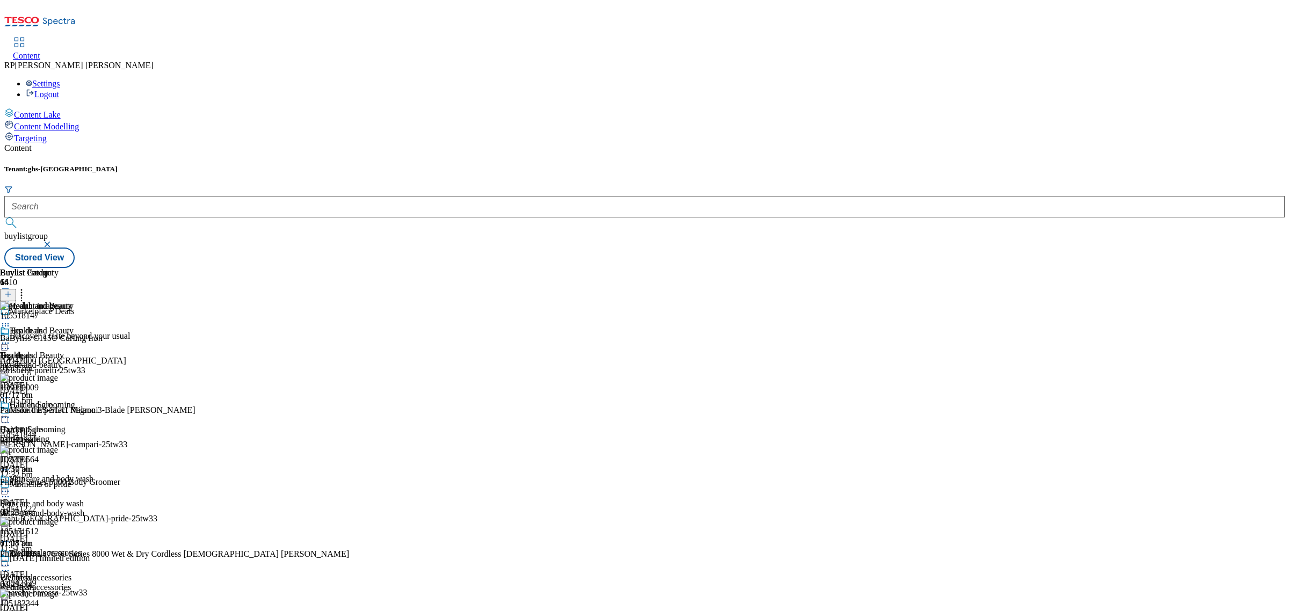
click at [6, 318] on circle at bounding box center [6, 319] width 2 height 2
click at [59, 387] on span "Preview" at bounding box center [45, 391] width 25 height 8
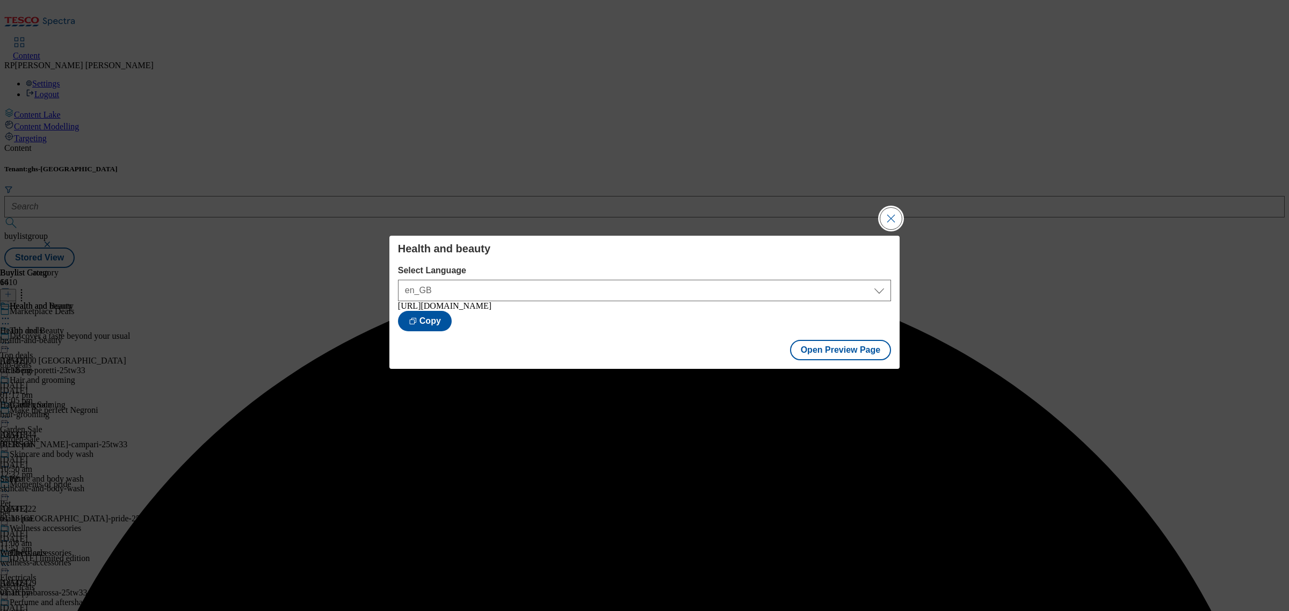
click at [897, 216] on button "Close Modal" at bounding box center [890, 218] width 21 height 21
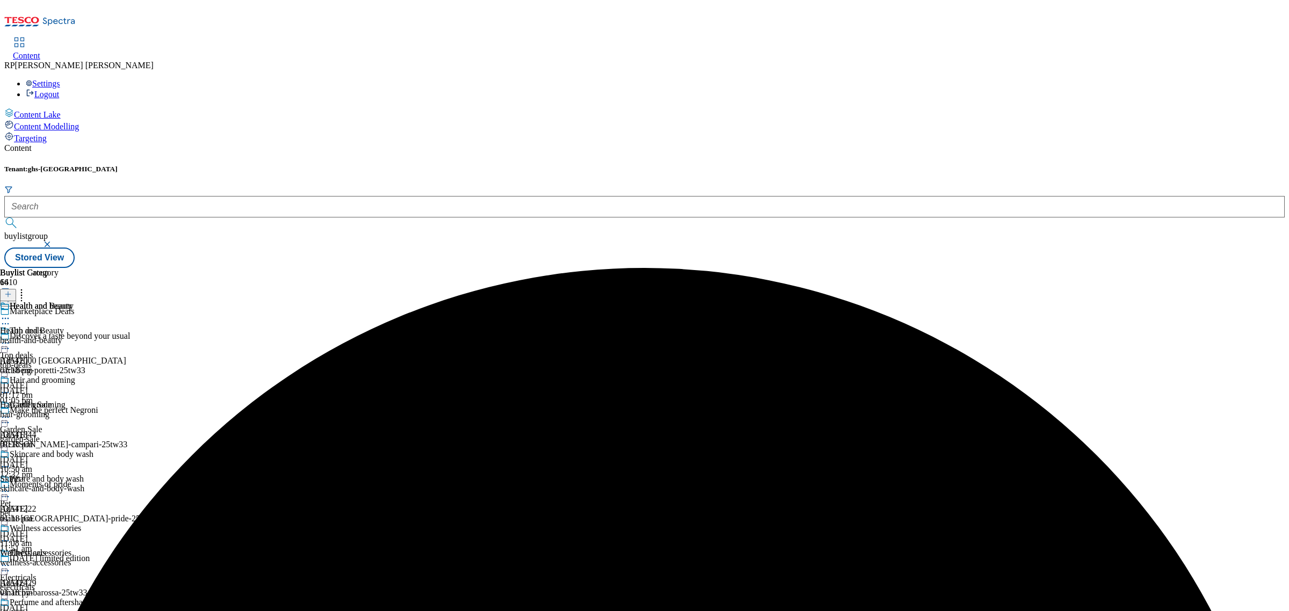
click at [11, 313] on icon at bounding box center [5, 318] width 11 height 11
click at [57, 424] on span "Publish" at bounding box center [45, 428] width 24 height 8
